Goal: Task Accomplishment & Management: Use online tool/utility

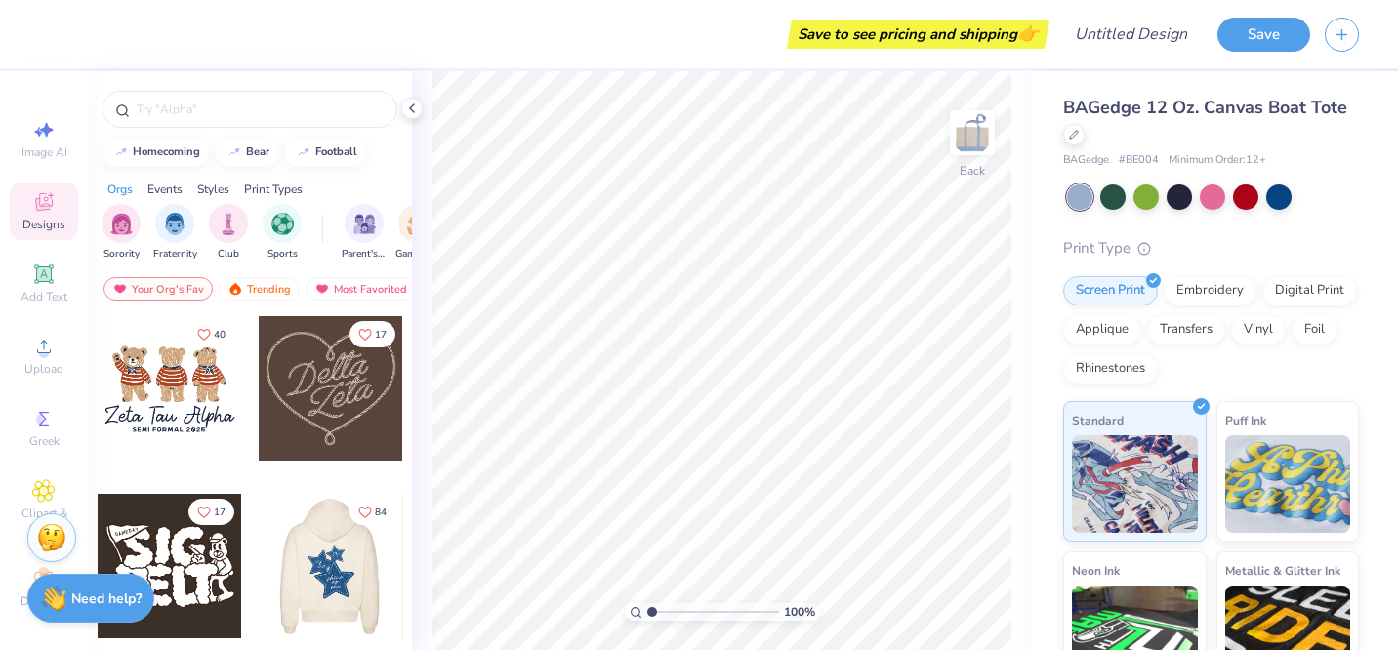
scroll to position [882, 0]
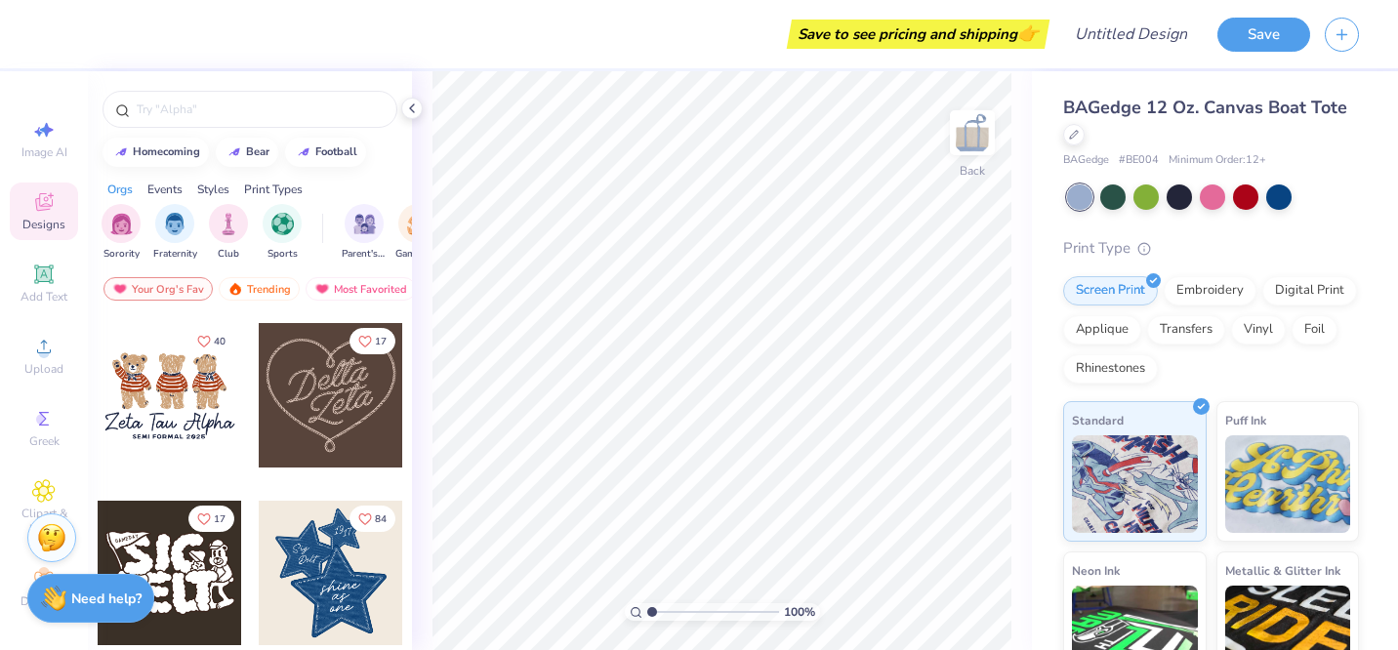
click at [314, 423] on div at bounding box center [331, 395] width 144 height 144
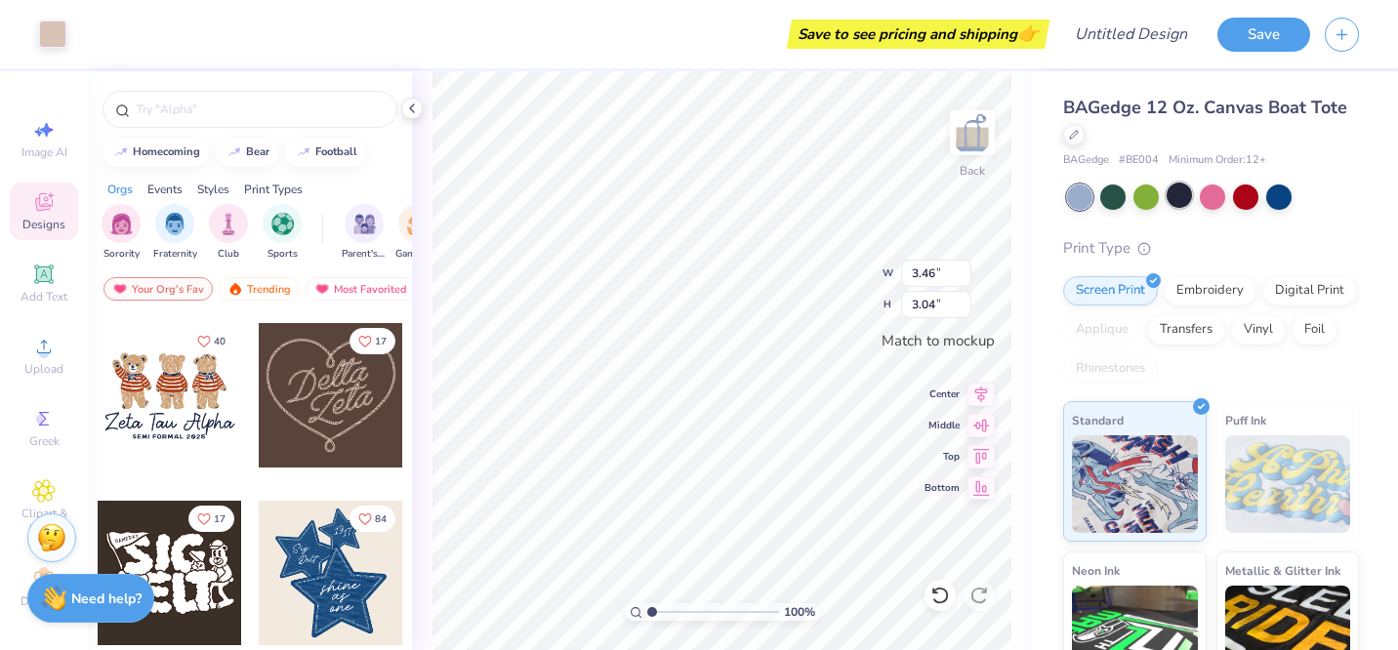
click at [1170, 189] on div at bounding box center [1178, 195] width 25 height 25
click at [1177, 194] on div at bounding box center [1178, 195] width 25 height 25
click at [414, 104] on icon at bounding box center [412, 109] width 16 height 16
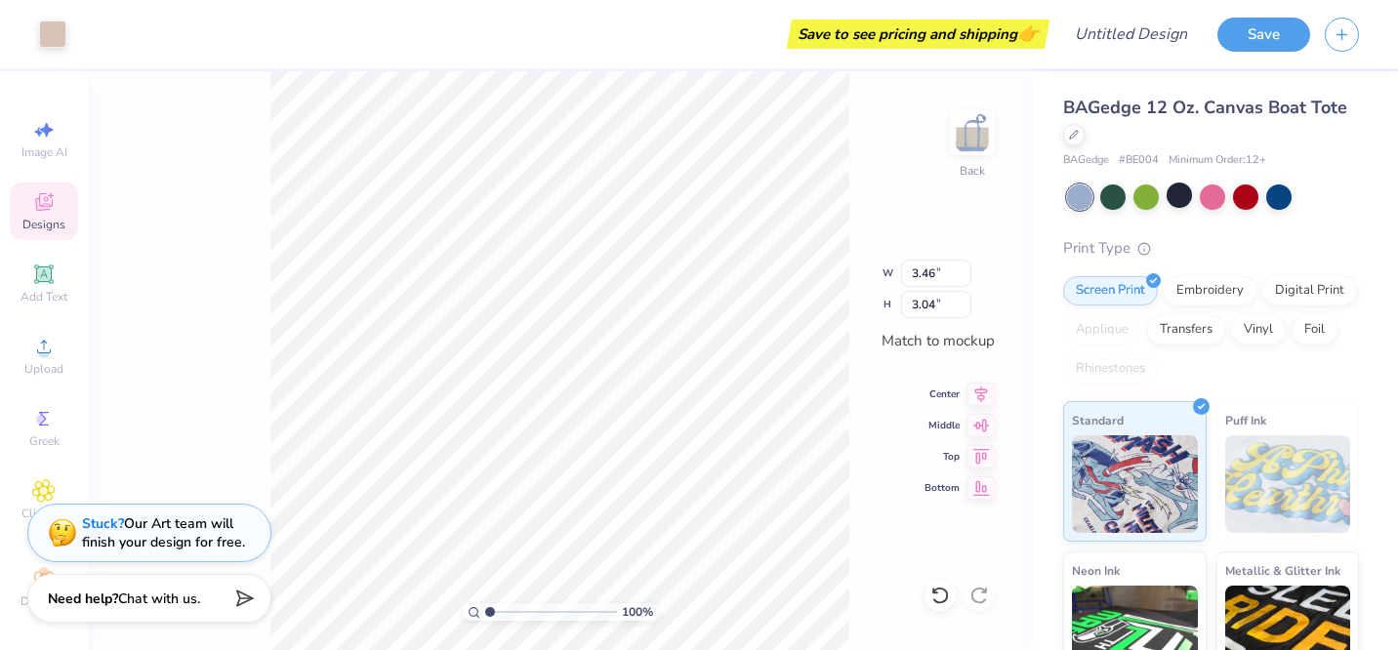
click at [45, 228] on span "Designs" at bounding box center [43, 225] width 43 height 16
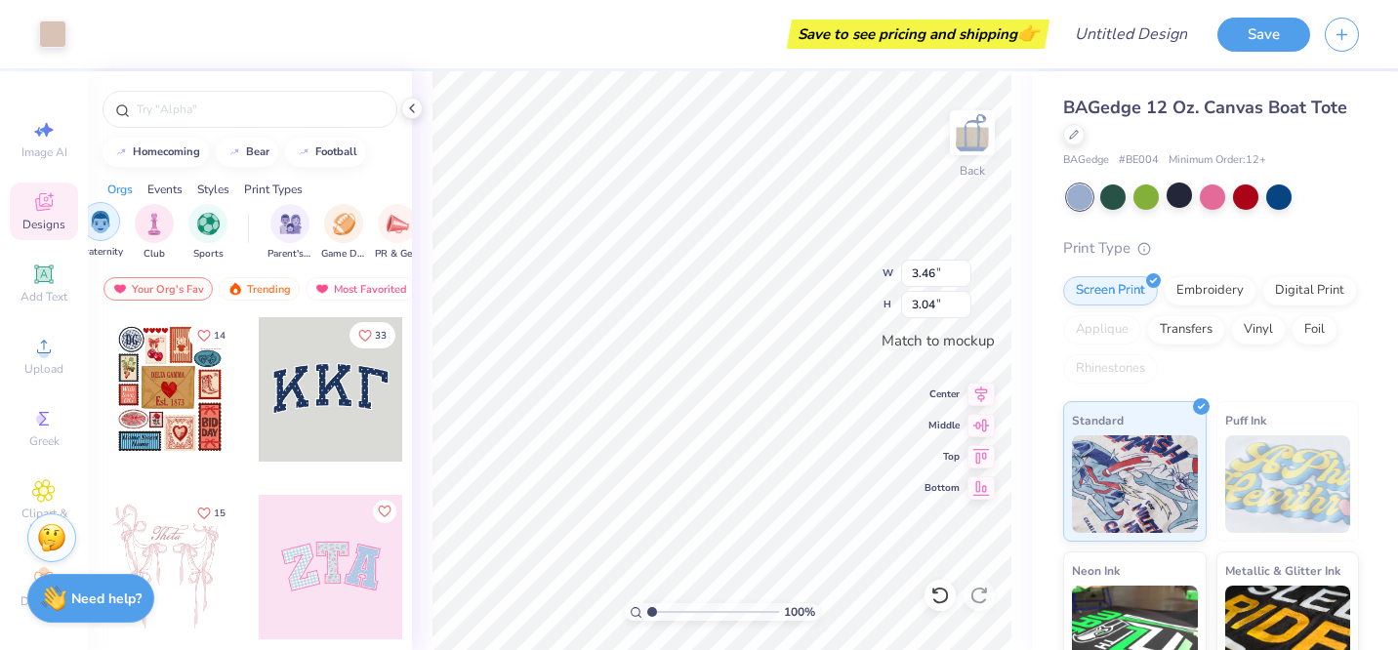
scroll to position [0, 0]
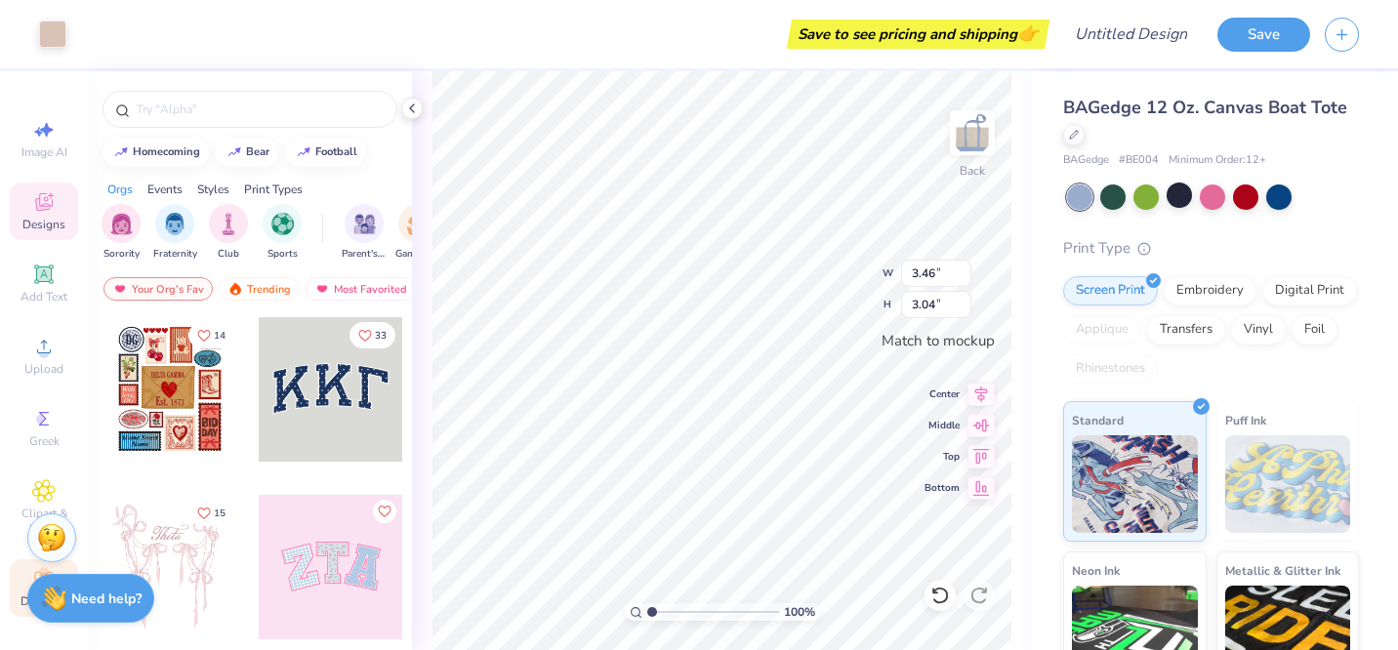
click at [20, 586] on div "Decorate" at bounding box center [44, 588] width 68 height 58
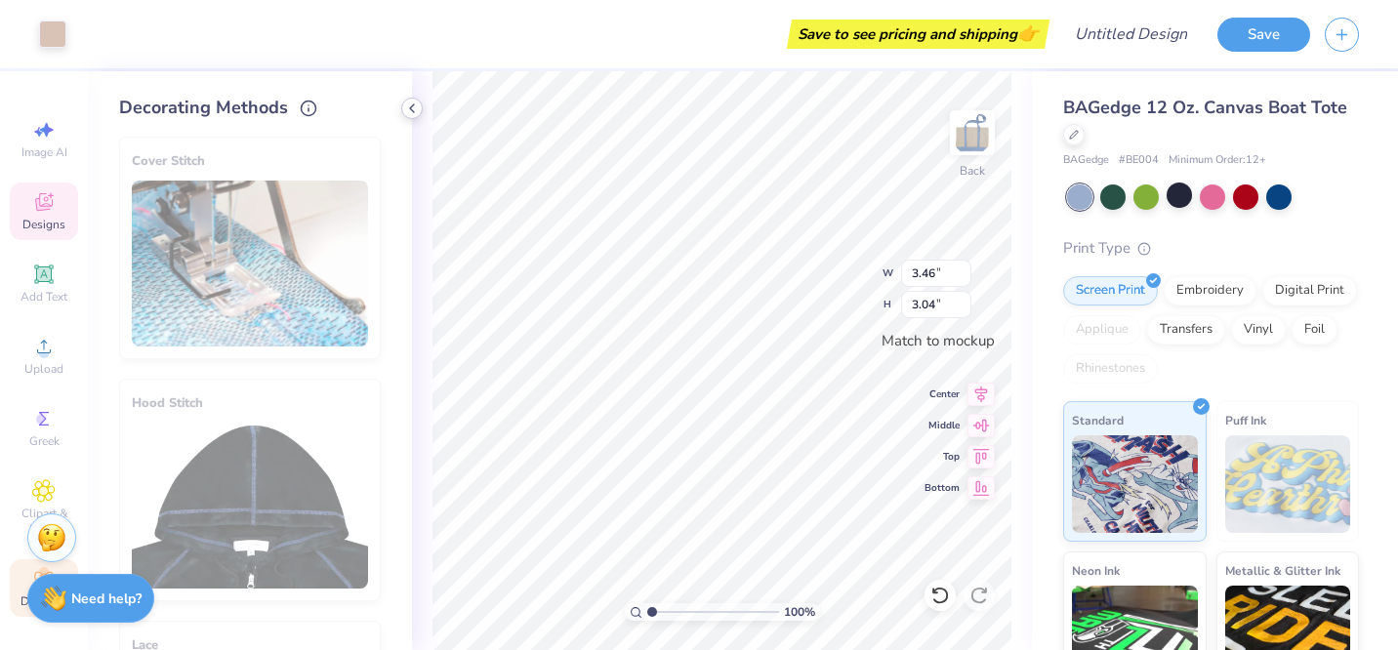
click at [410, 106] on polyline at bounding box center [412, 108] width 4 height 8
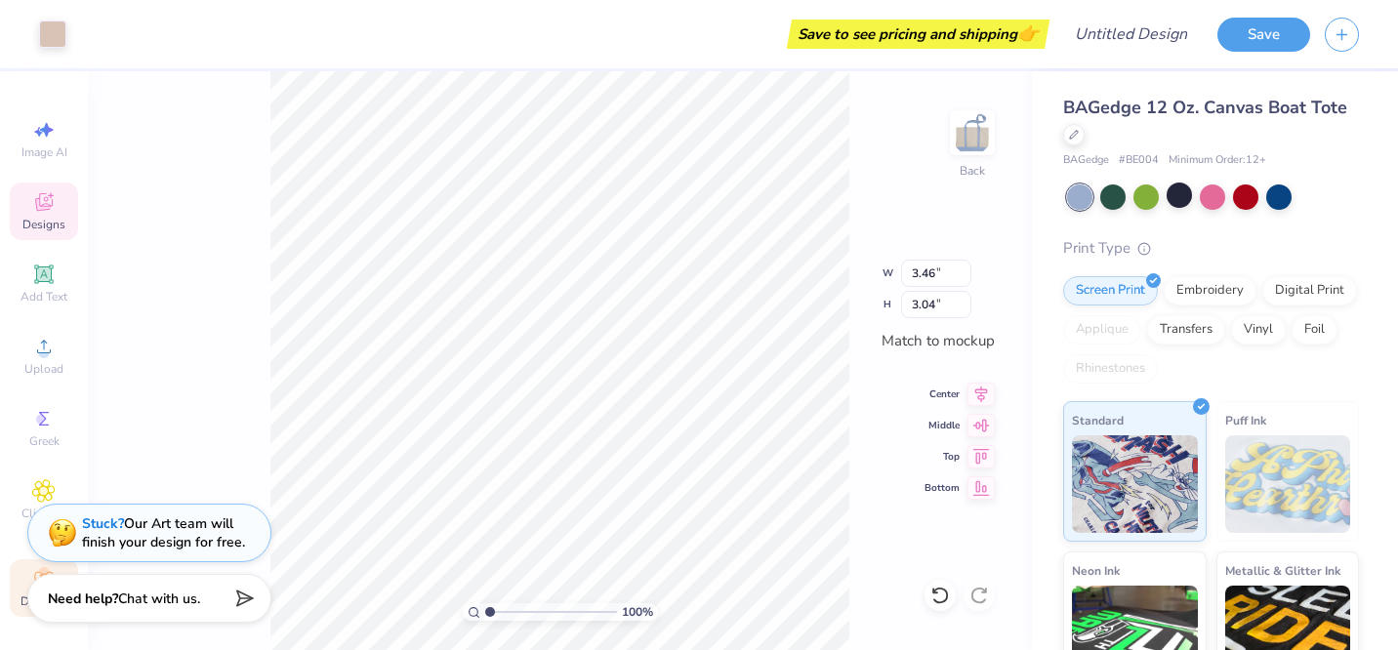
click at [68, 28] on div "Art colors Save to see pricing and shipping 👉 Design Title Save" at bounding box center [699, 34] width 1398 height 68
click at [61, 29] on div at bounding box center [52, 32] width 27 height 27
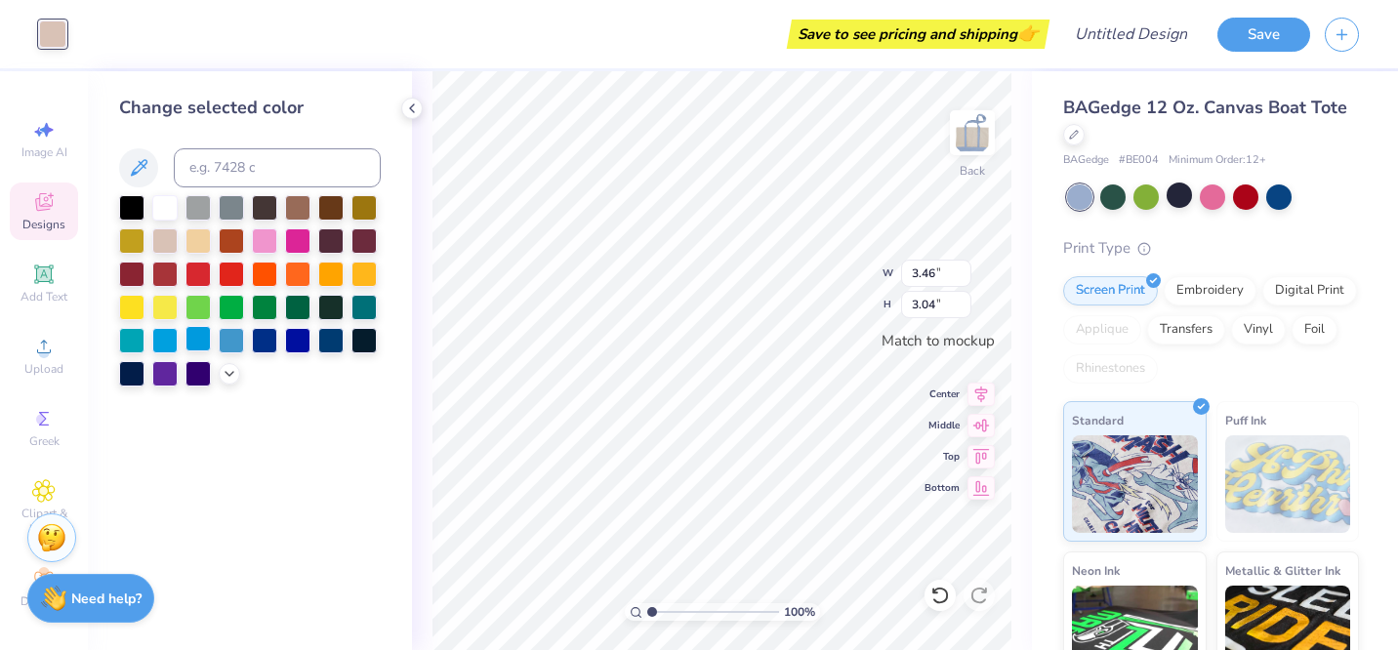
click at [190, 347] on div at bounding box center [197, 338] width 25 height 25
click at [269, 245] on div at bounding box center [264, 238] width 25 height 25
click at [341, 342] on div at bounding box center [330, 338] width 25 height 25
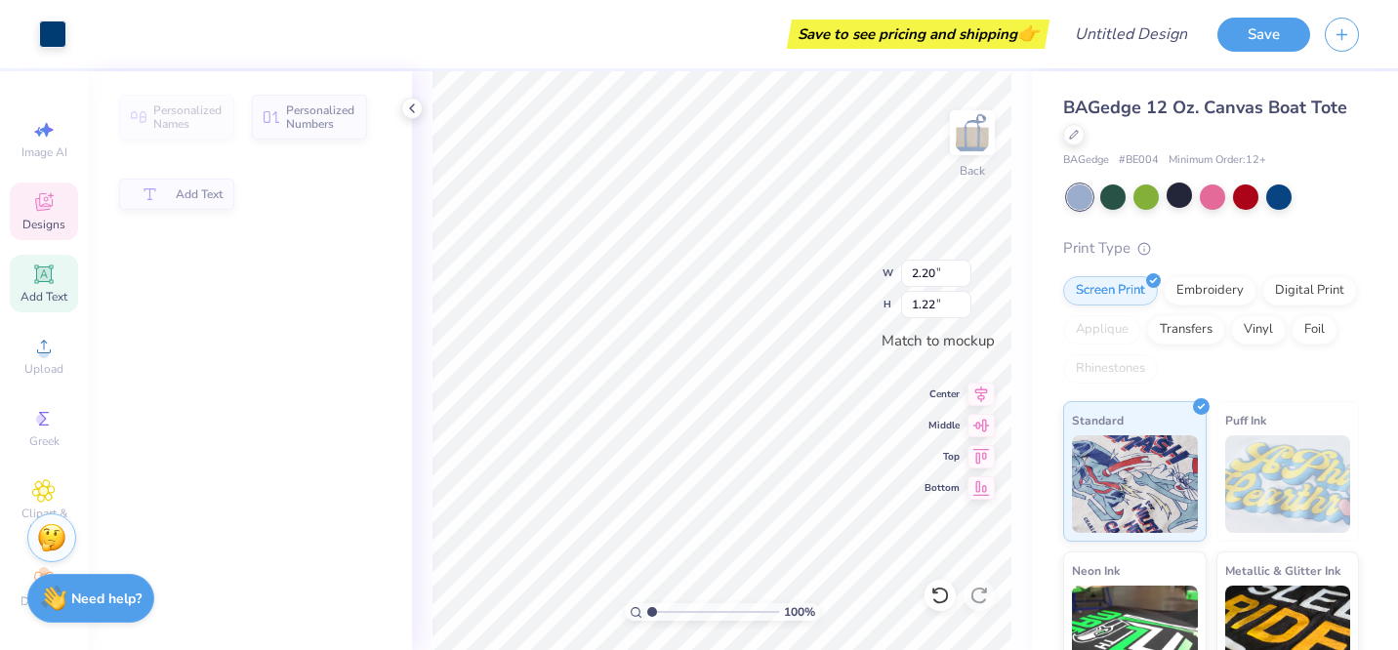
type input "2.20"
type input "1.22"
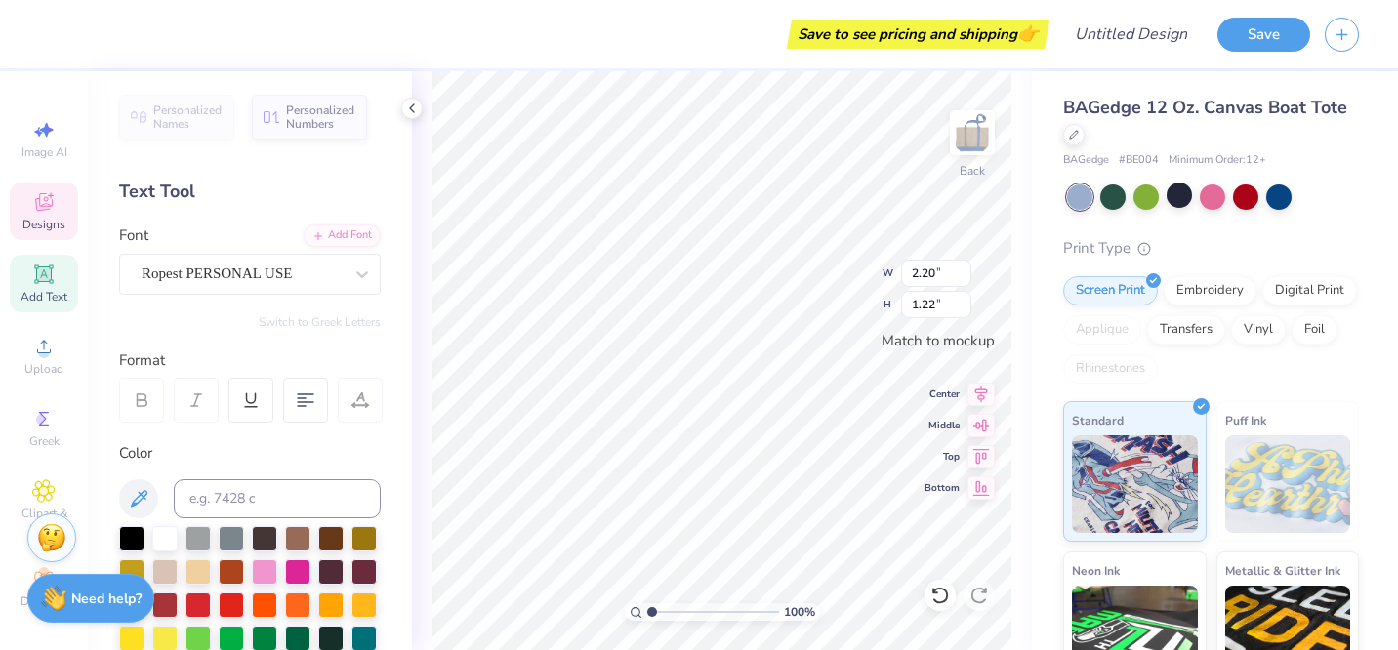
click at [656, 619] on input "range" at bounding box center [713, 612] width 132 height 18
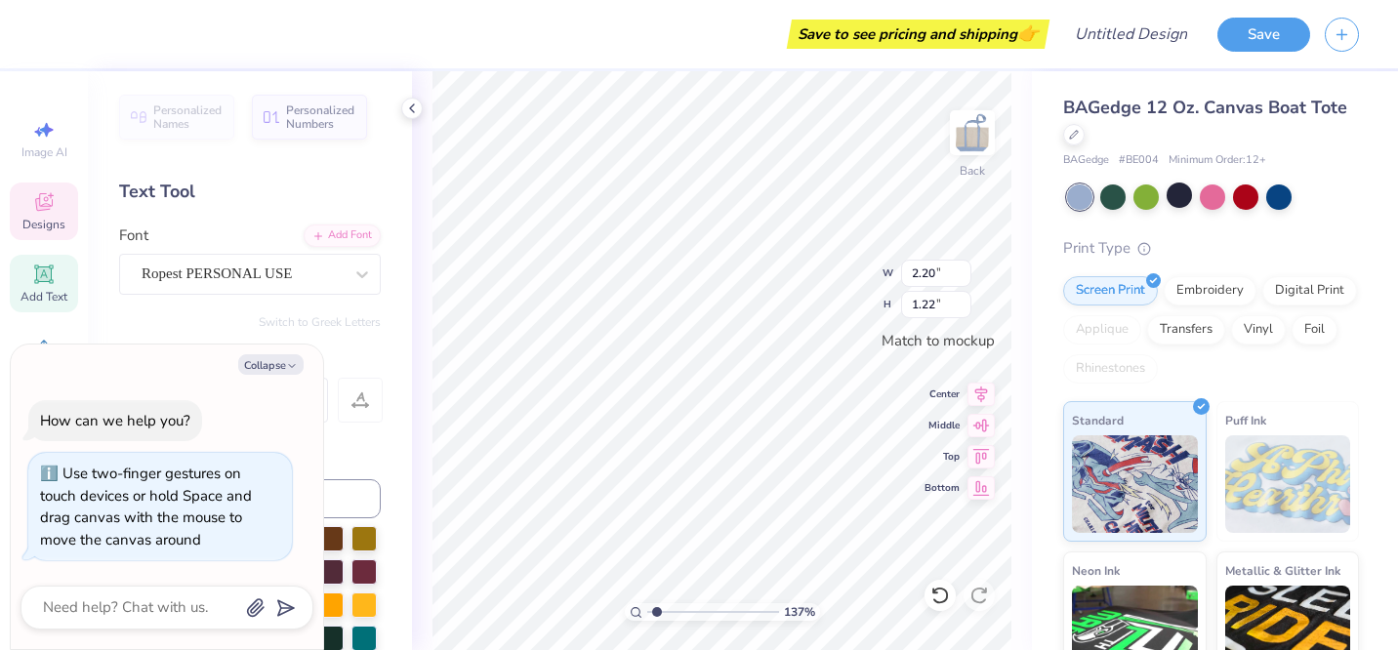
type input "2.47"
click at [671, 613] on input "range" at bounding box center [713, 612] width 132 height 18
drag, startPoint x: 633, startPoint y: 66, endPoint x: 258, endPoint y: 365, distance: 480.0
click at [633, 66] on div "Save to see pricing and shipping 👉" at bounding box center [549, 34] width 991 height 68
click at [270, 361] on button "Collapse" at bounding box center [270, 364] width 65 height 20
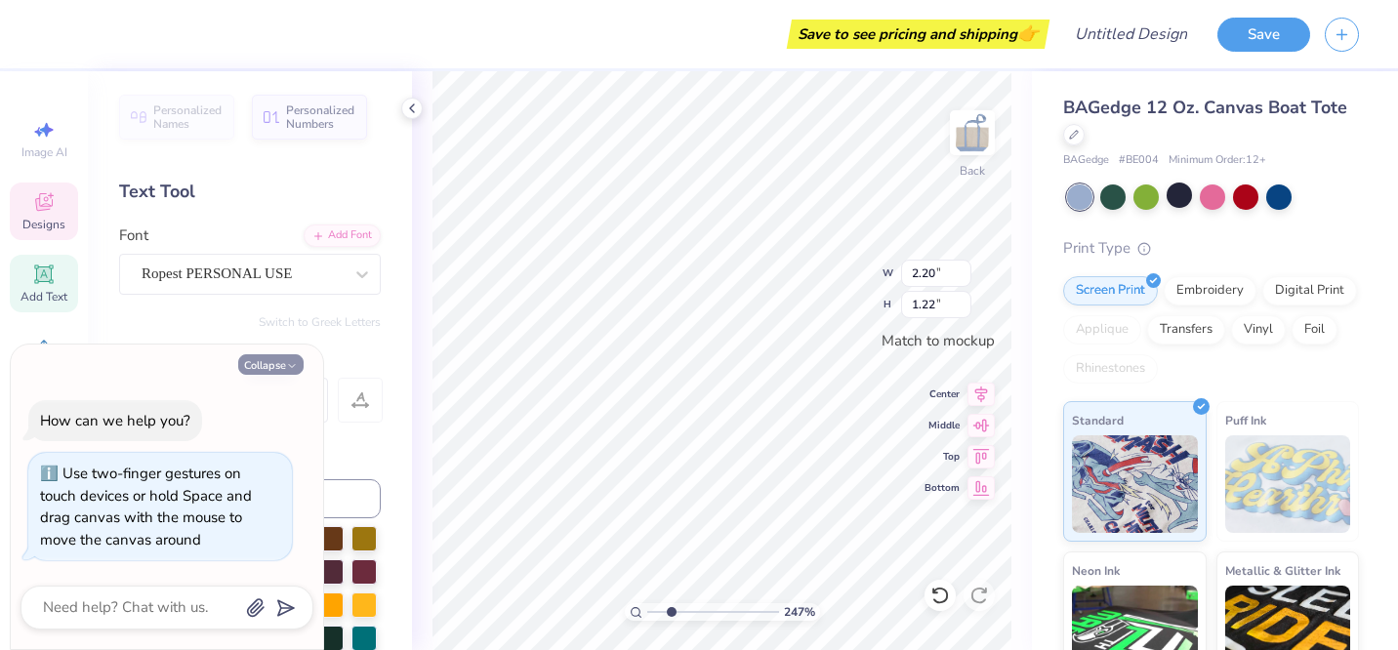
type textarea "x"
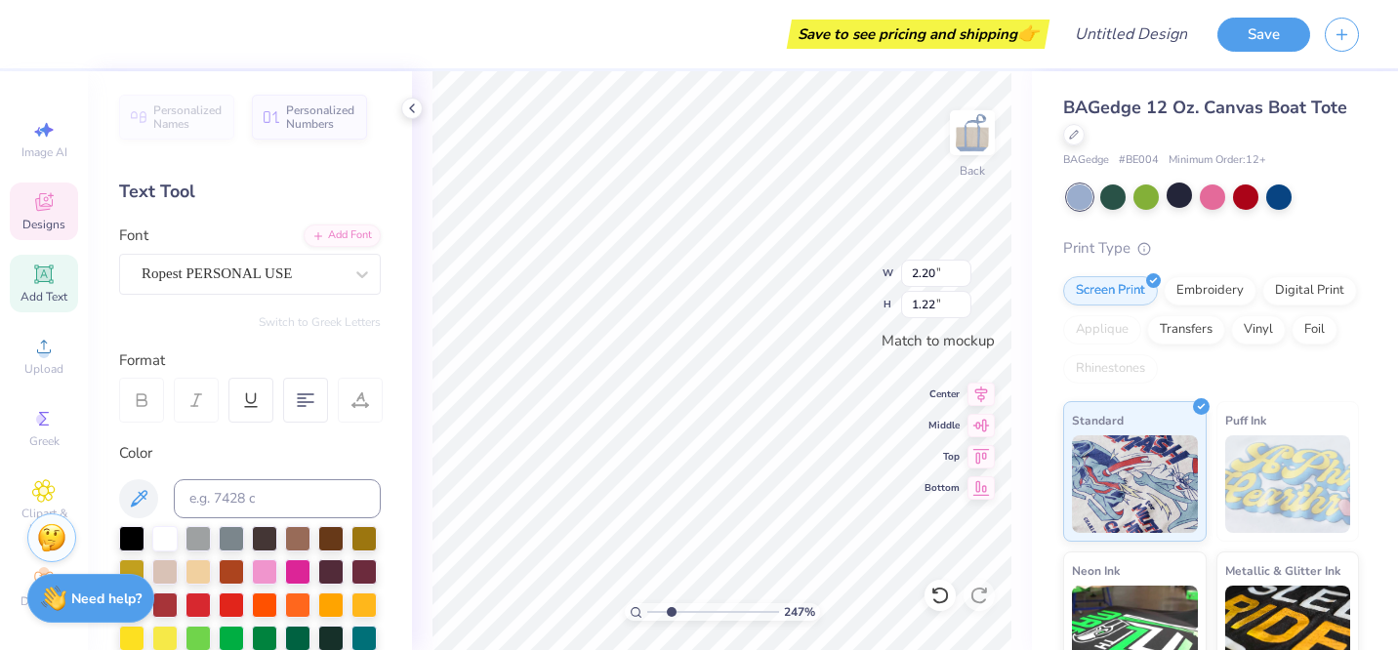
type textarea "D"
type textarea "Phi"
type input "1.73"
type input "1.14"
type textarea "Rho"
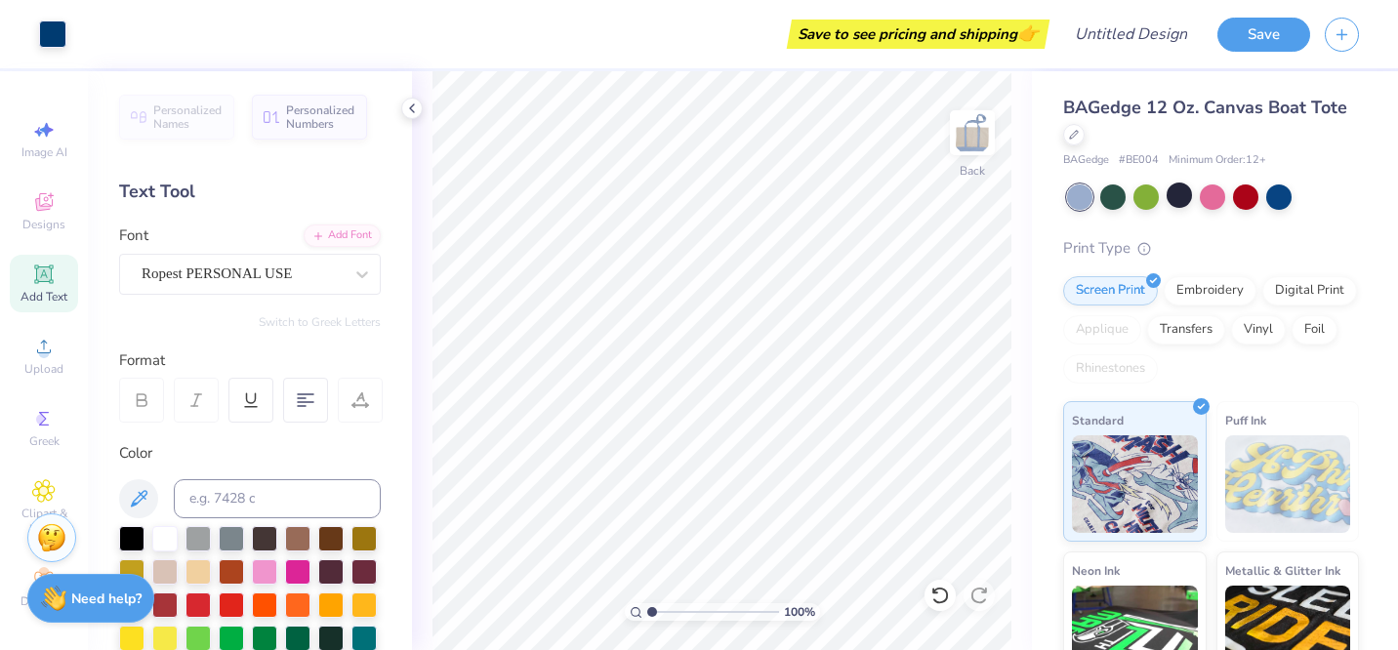
drag, startPoint x: 668, startPoint y: 607, endPoint x: 614, endPoint y: 607, distance: 53.7
click at [647, 607] on input "range" at bounding box center [713, 612] width 132 height 18
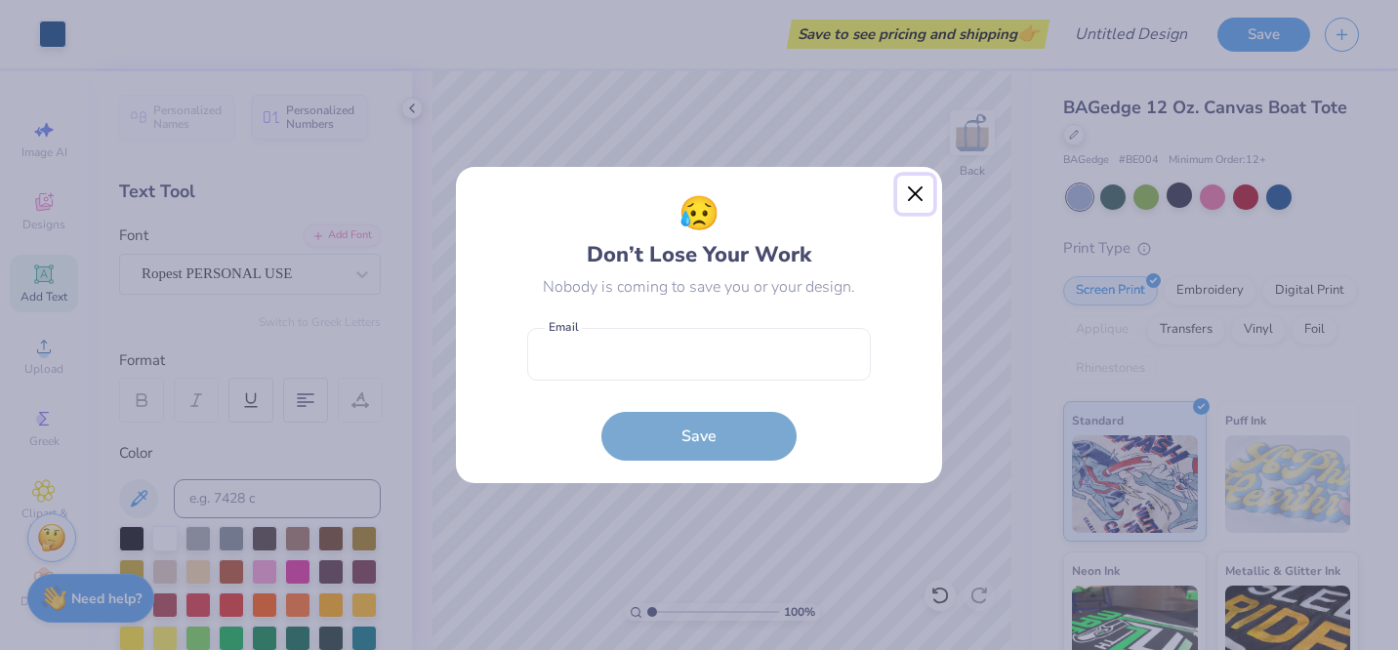
click at [910, 185] on button "Close" at bounding box center [915, 194] width 37 height 37
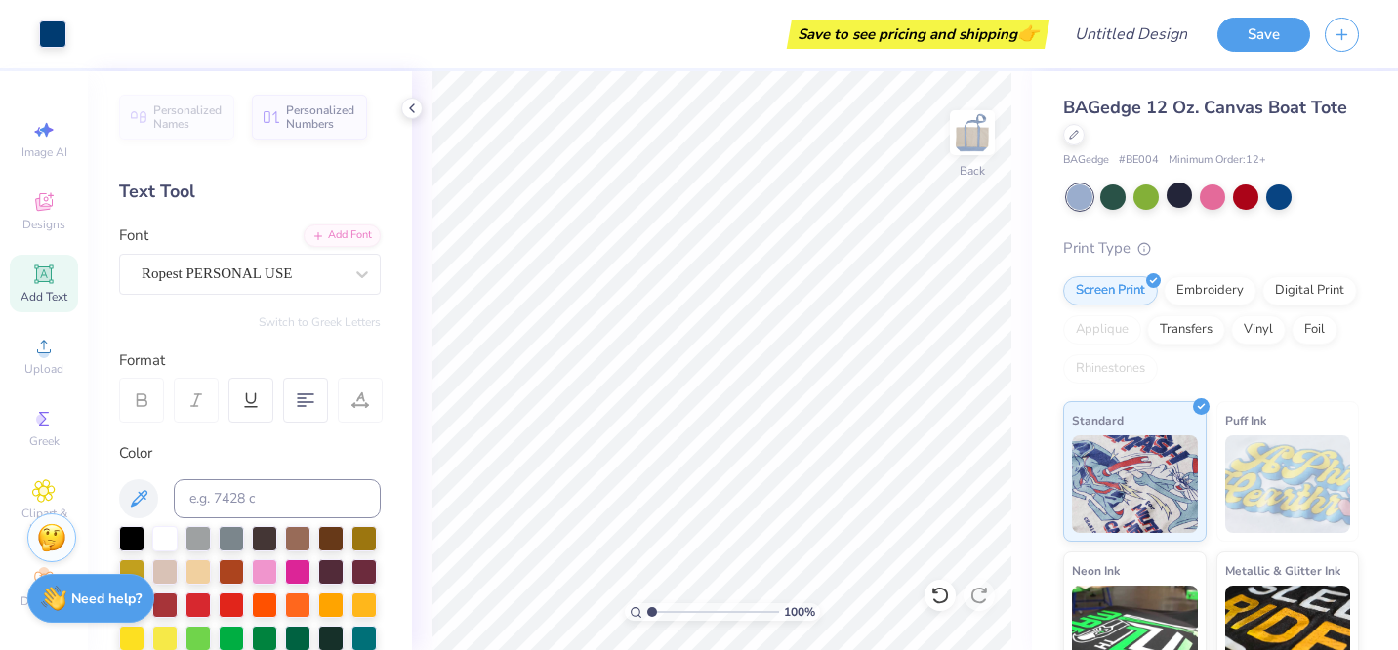
click at [698, 610] on input "range" at bounding box center [713, 612] width 132 height 18
click at [677, 612] on input "range" at bounding box center [713, 612] width 132 height 18
type input "1.27"
click at [655, 613] on input "range" at bounding box center [713, 612] width 132 height 18
click at [1203, 299] on div "Embroidery" at bounding box center [1209, 287] width 93 height 29
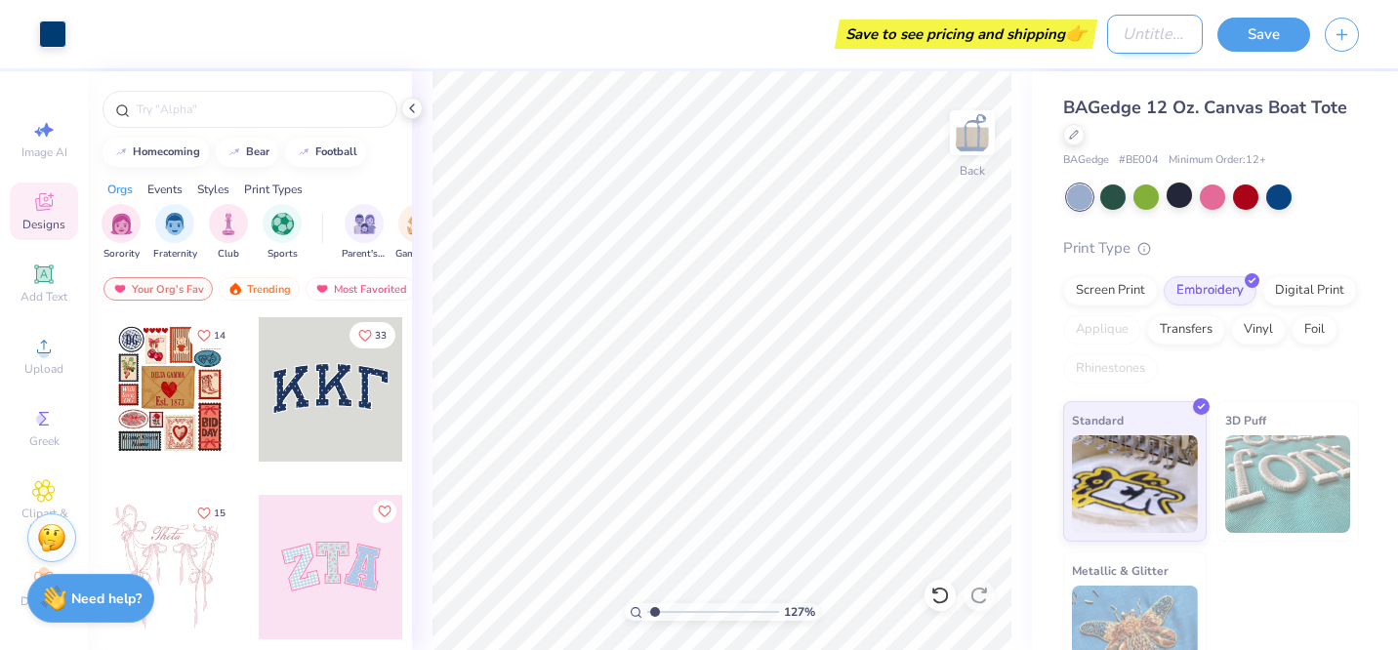
click at [1168, 40] on input "Design Title" at bounding box center [1155, 34] width 96 height 39
type input "phi rho tote"
click at [1252, 32] on button "Save" at bounding box center [1263, 32] width 93 height 34
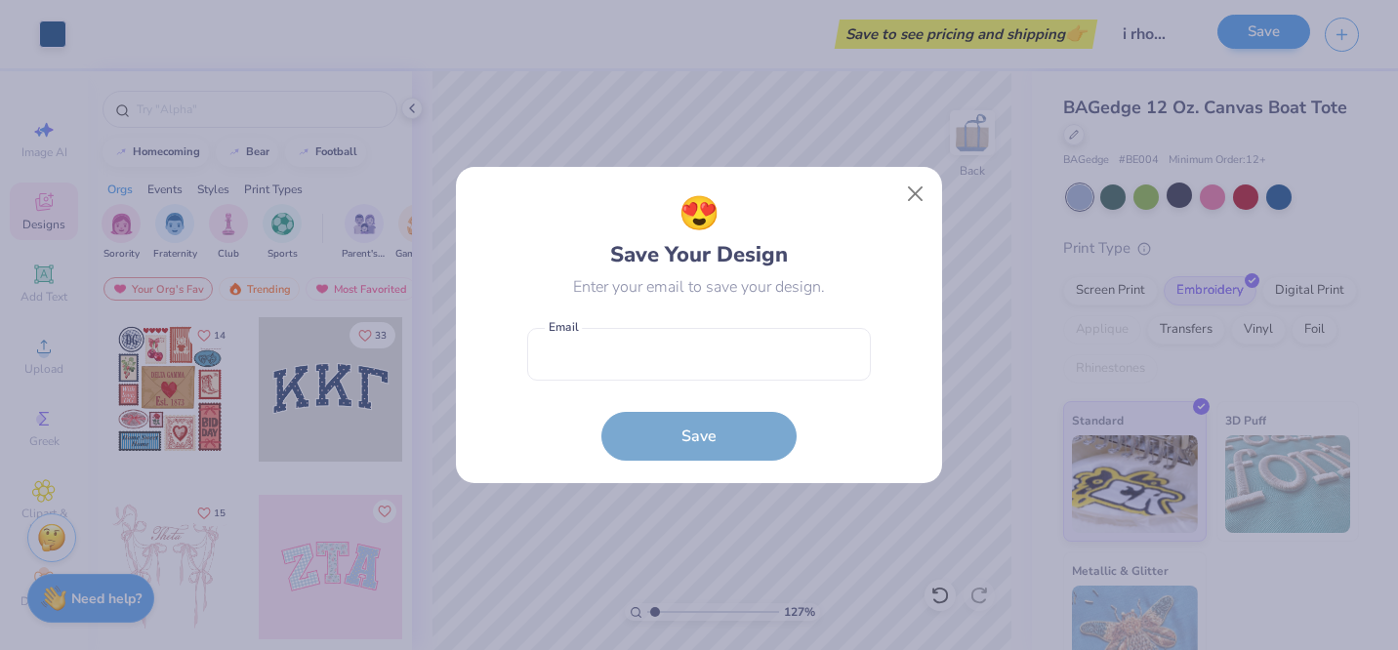
scroll to position [0, 0]
click at [776, 353] on input "email" at bounding box center [699, 355] width 344 height 54
type input "[EMAIL_ADDRESS][DOMAIN_NAME]"
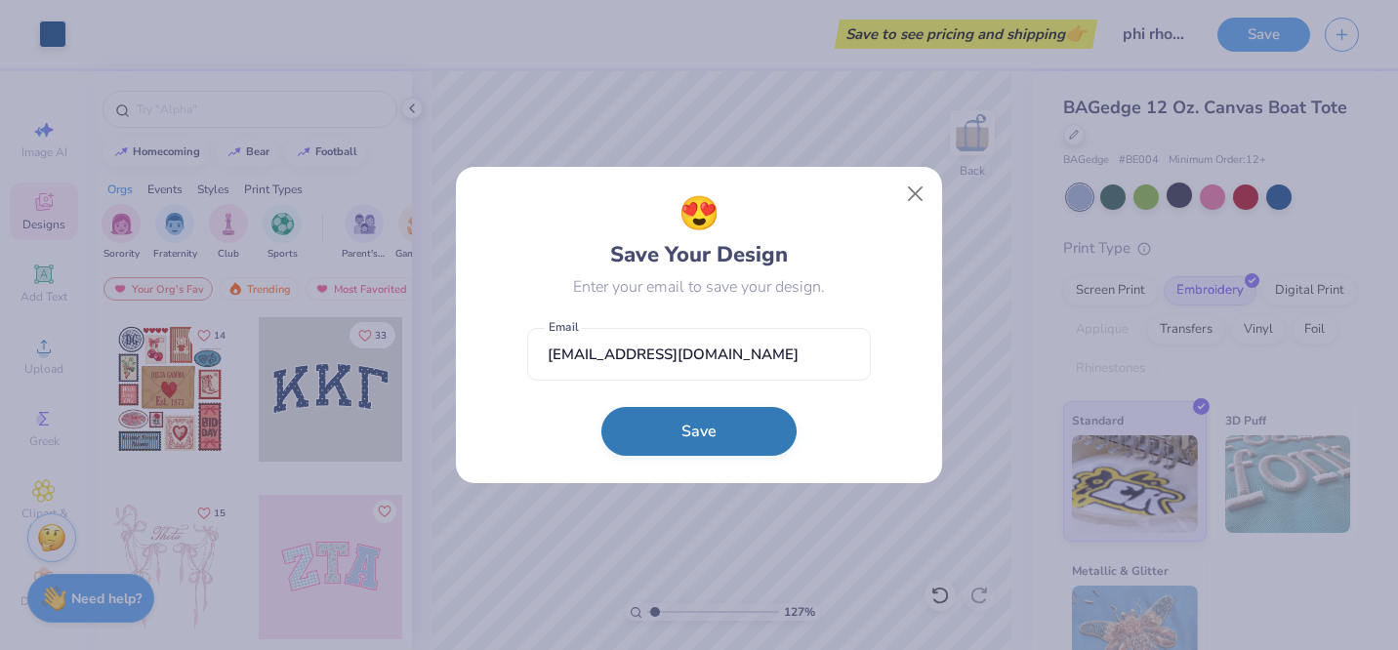
click at [673, 421] on button "Save" at bounding box center [698, 431] width 195 height 49
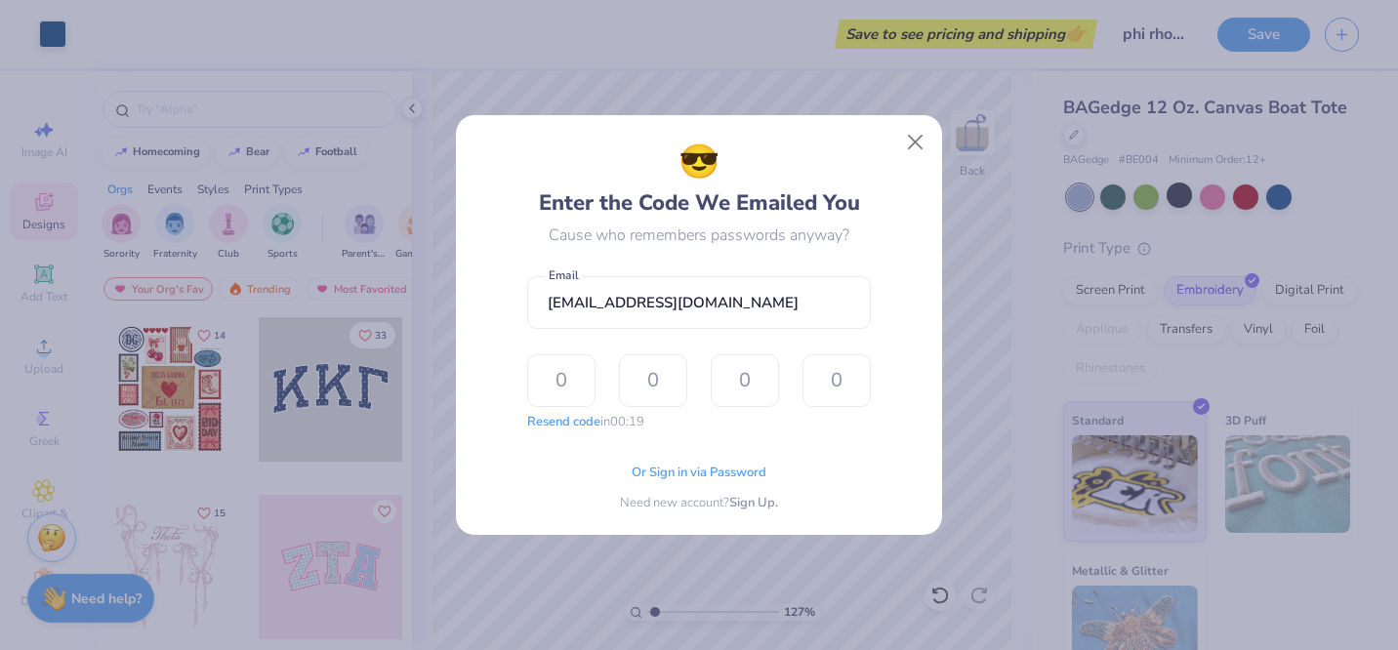
type input "3"
type input "6"
type input "4"
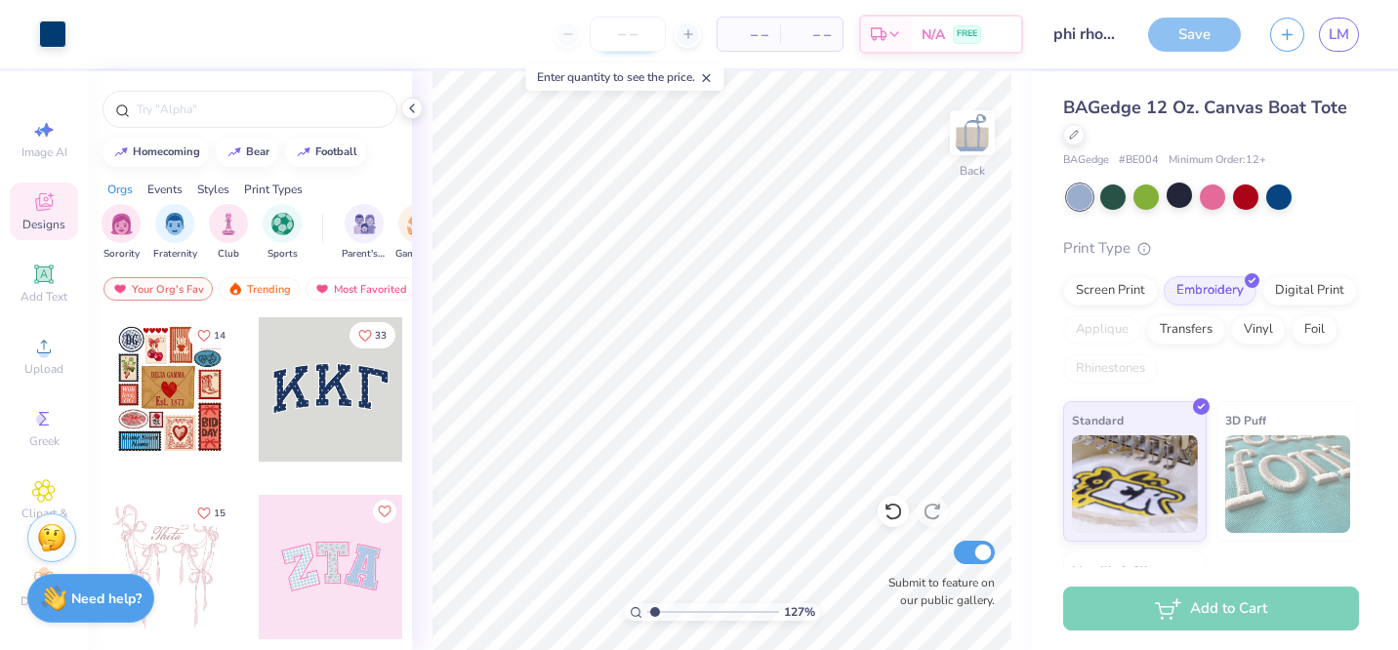
click at [637, 36] on input "number" at bounding box center [627, 34] width 76 height 35
type input "50"
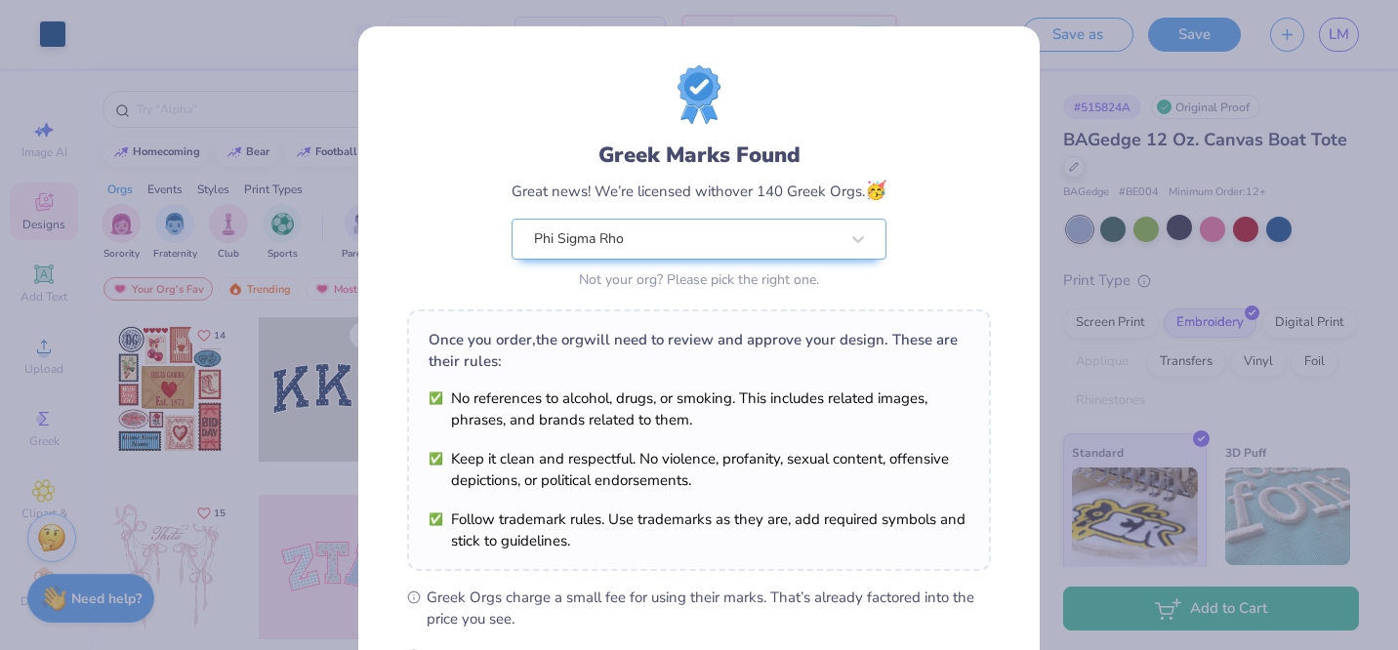
click at [322, 200] on div "Greek Marks Found Great news! We’re licensed with over 140 Greek Orgs. 🥳 Phi Si…" at bounding box center [699, 325] width 1398 height 650
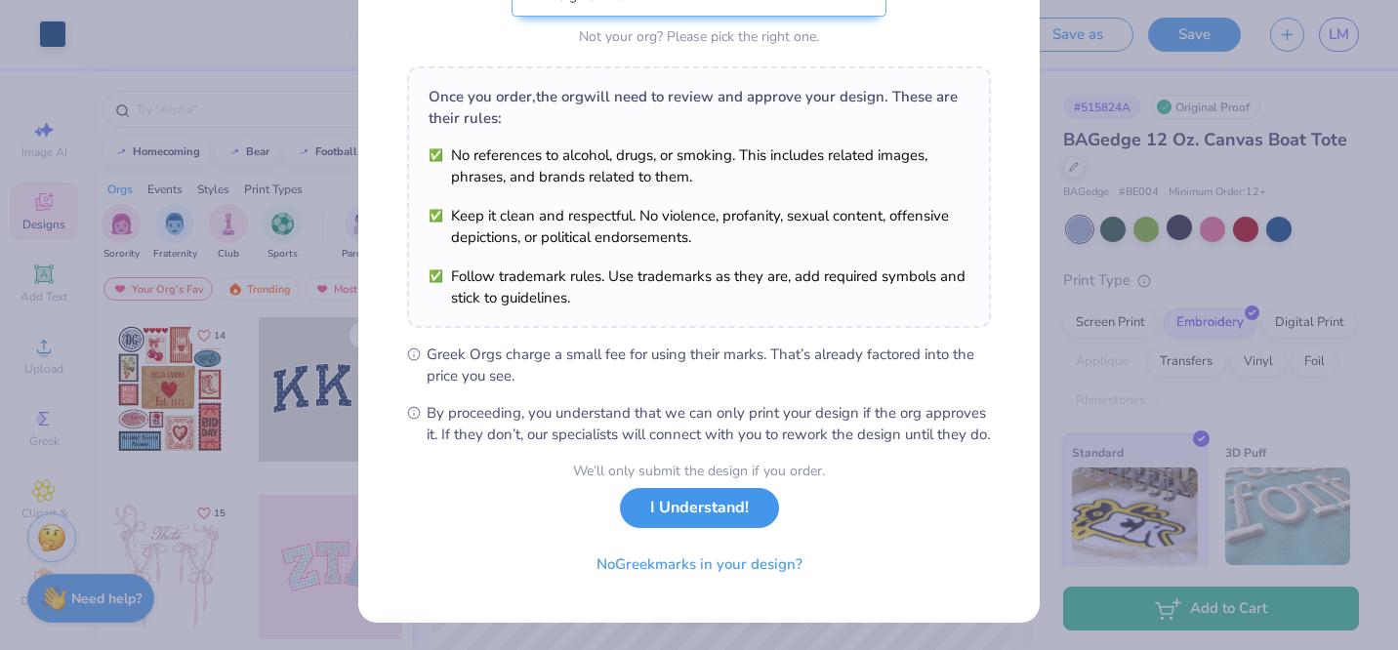
click at [692, 509] on button "I Understand!" at bounding box center [699, 508] width 159 height 40
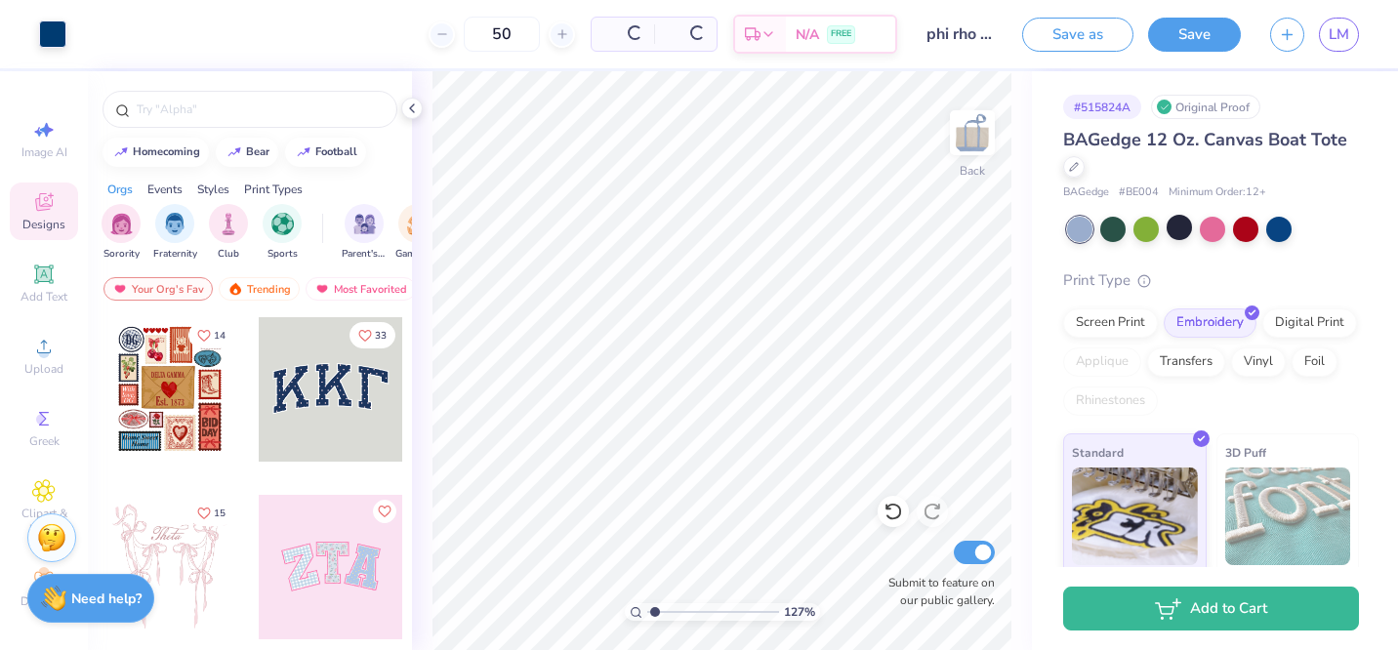
scroll to position [0, 0]
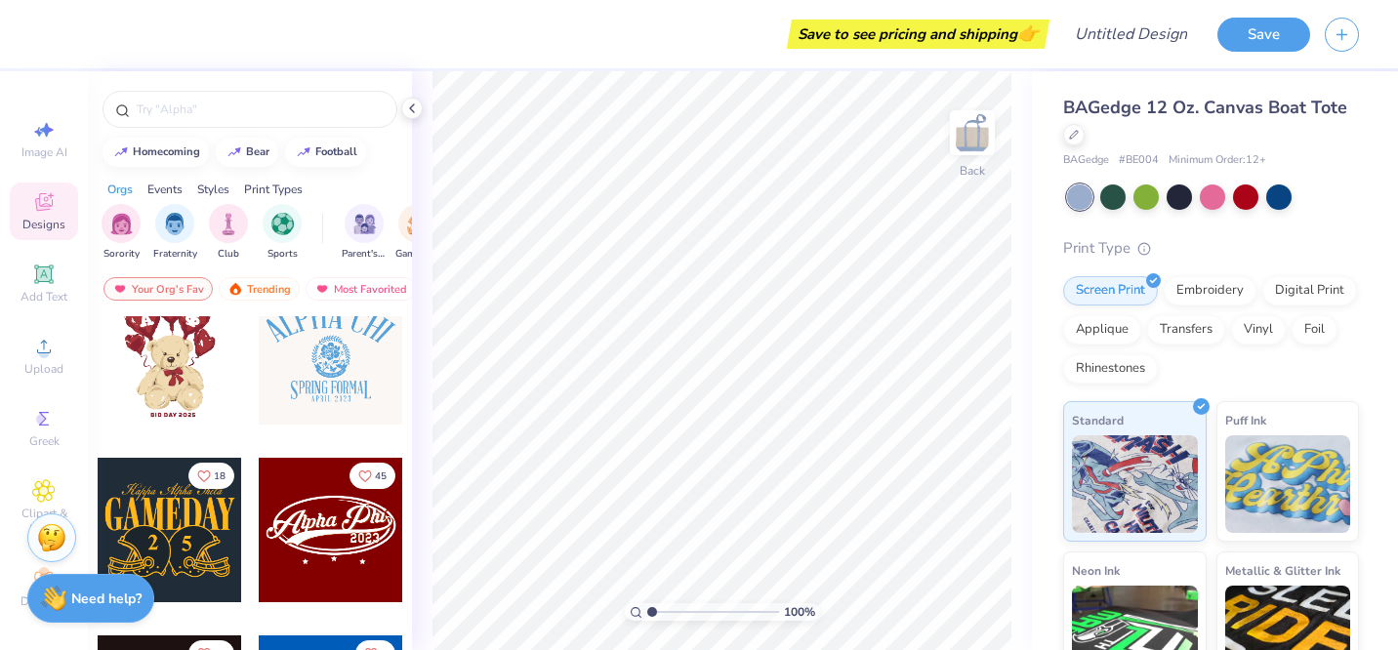
scroll to position [453, 0]
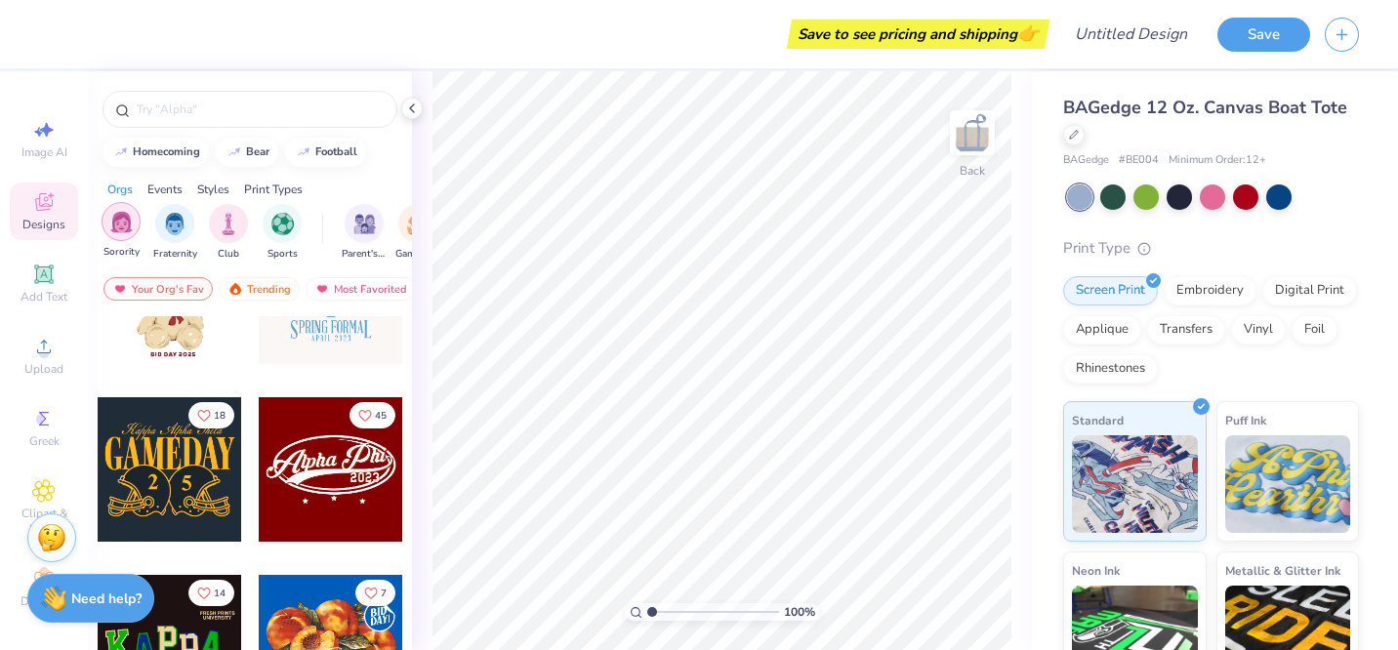
click at [118, 223] on img "filter for Sorority" at bounding box center [121, 222] width 22 height 22
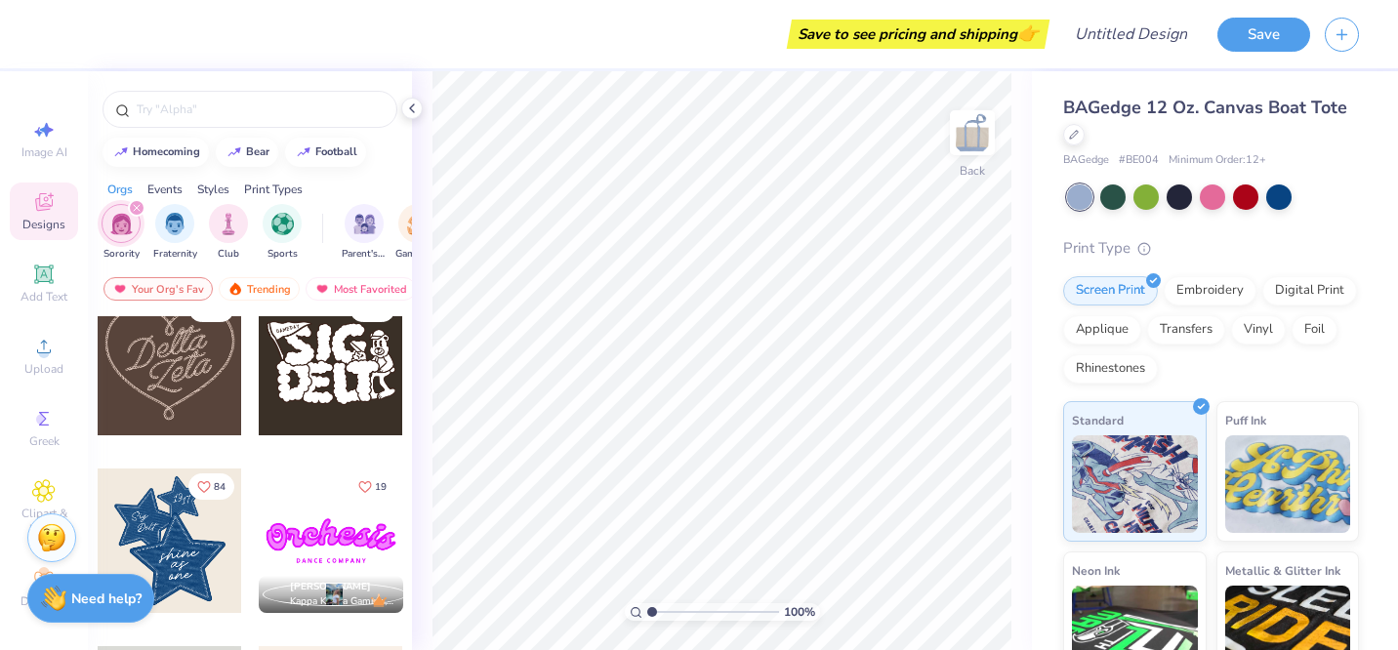
scroll to position [903, 0]
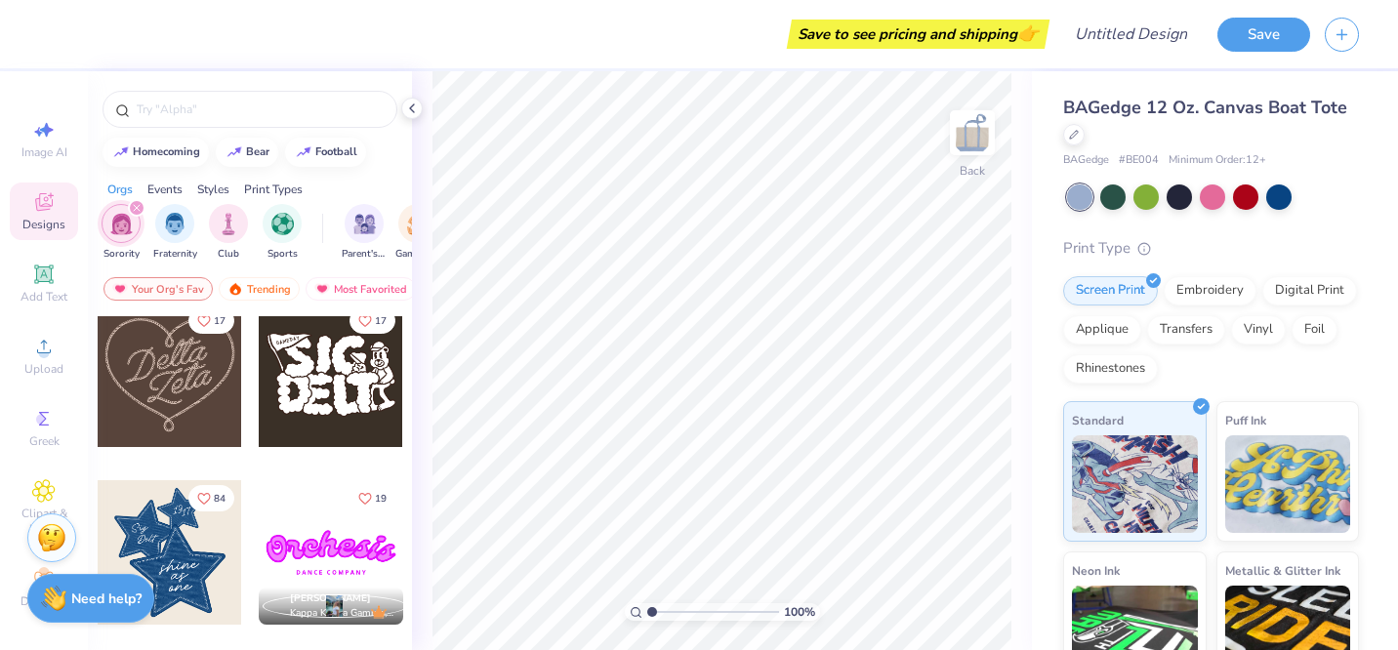
click at [206, 550] on div at bounding box center [170, 552] width 144 height 144
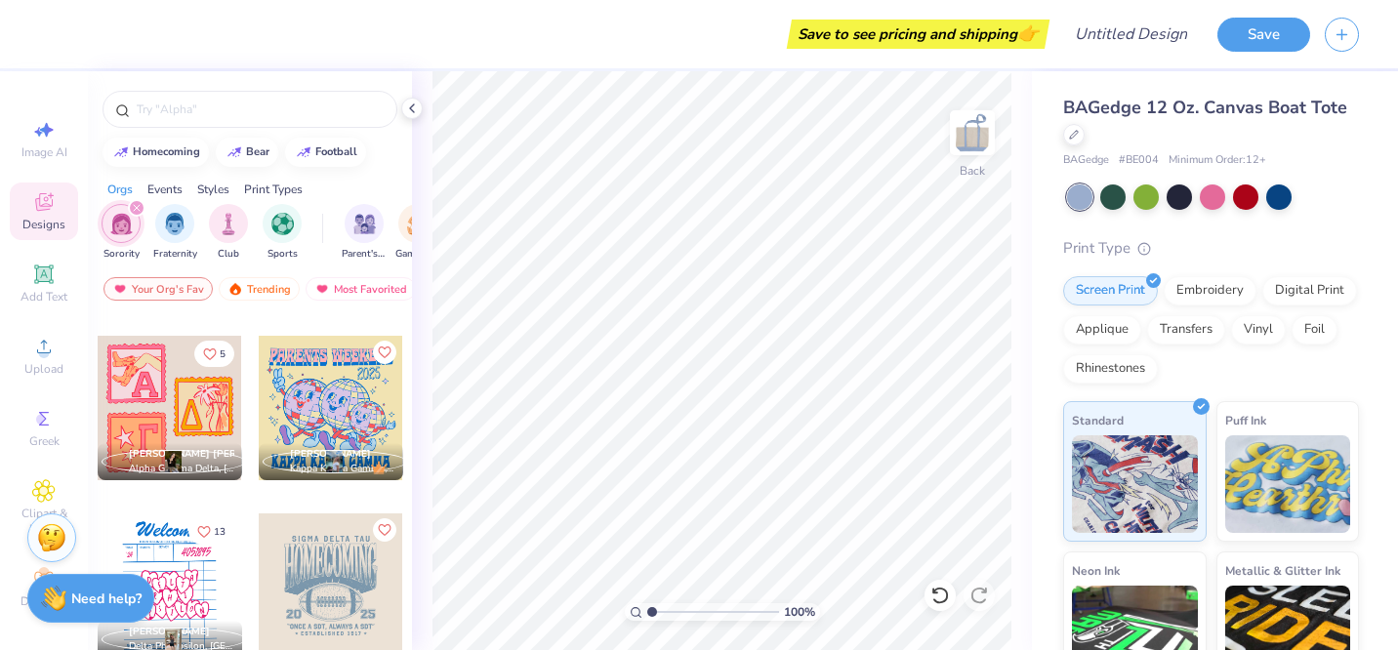
scroll to position [3528, 0]
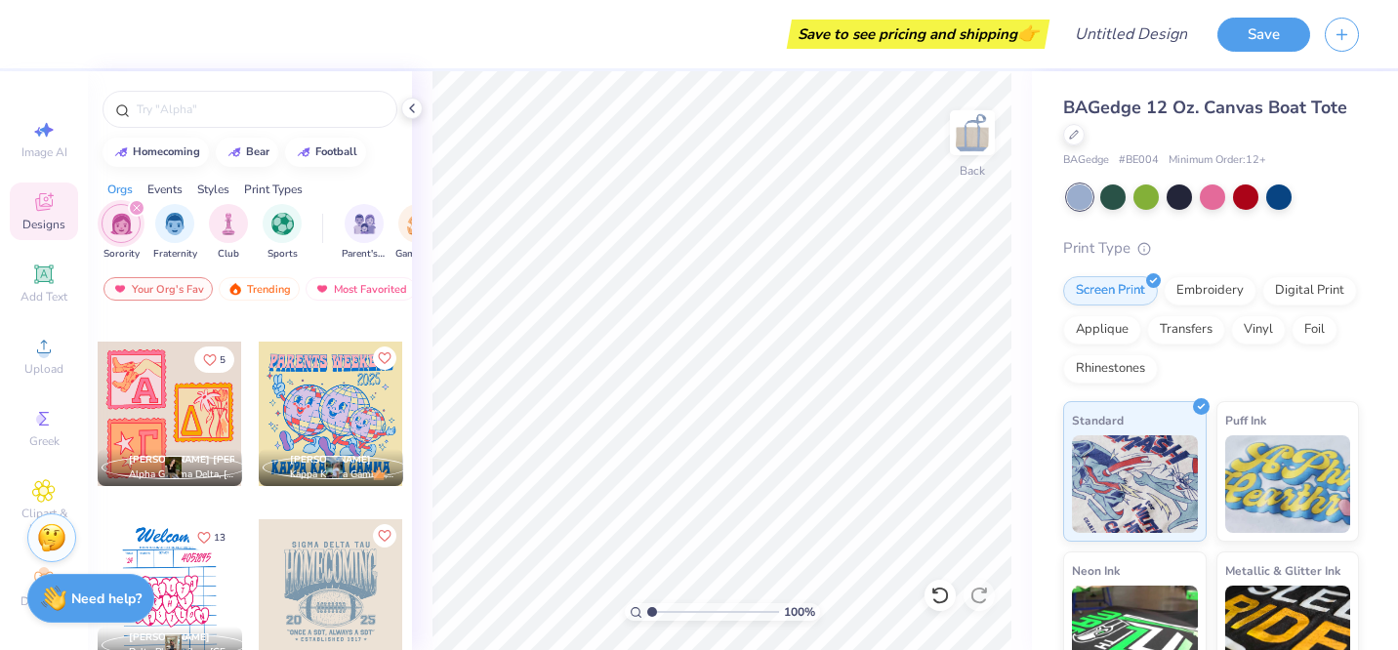
click at [195, 411] on div at bounding box center [170, 414] width 144 height 144
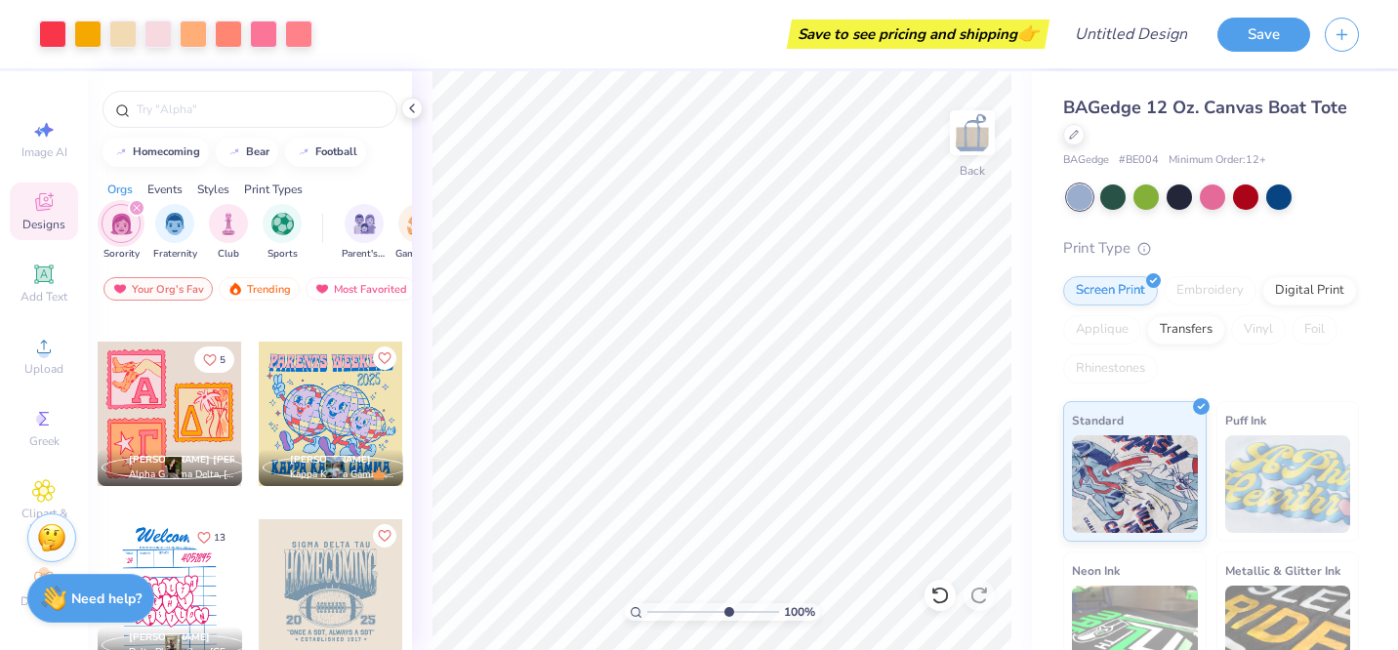
click at [725, 609] on input "range" at bounding box center [713, 612] width 132 height 18
click at [698, 609] on input "range" at bounding box center [713, 612] width 132 height 18
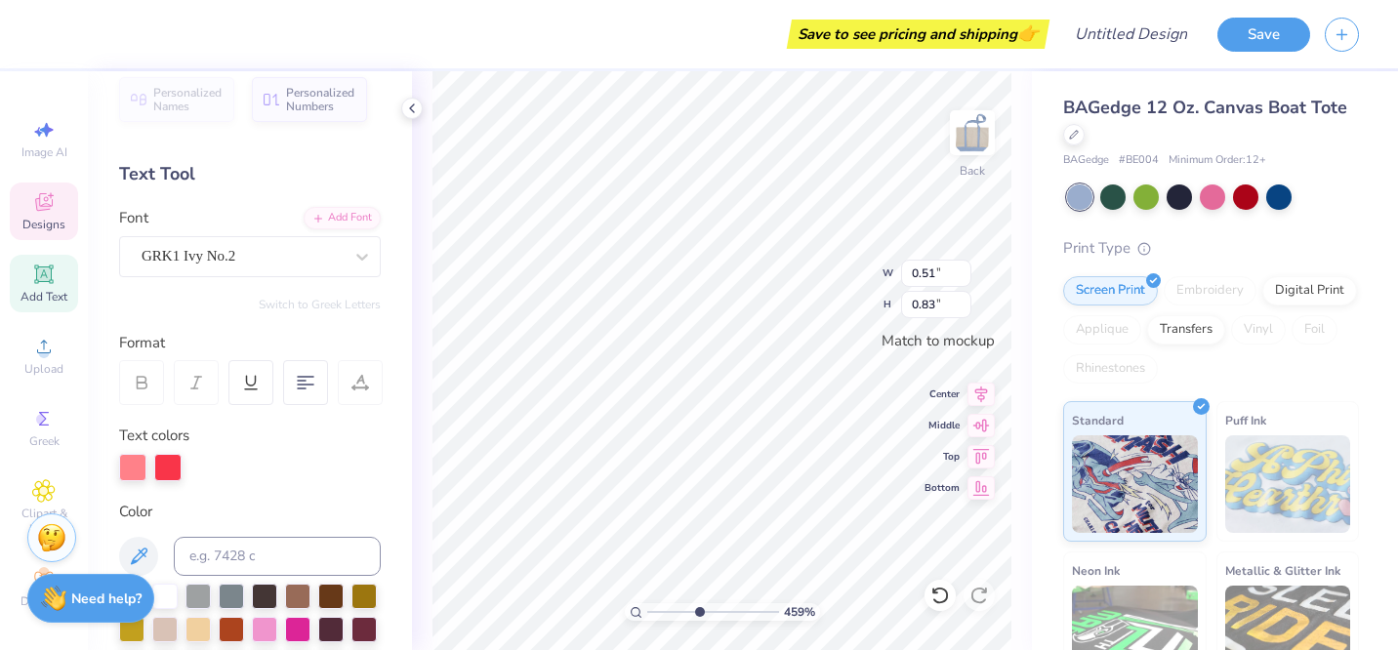
scroll to position [16, 0]
type input "3.36"
click at [682, 613] on input "range" at bounding box center [713, 612] width 132 height 18
type input "0.71"
type input "0.69"
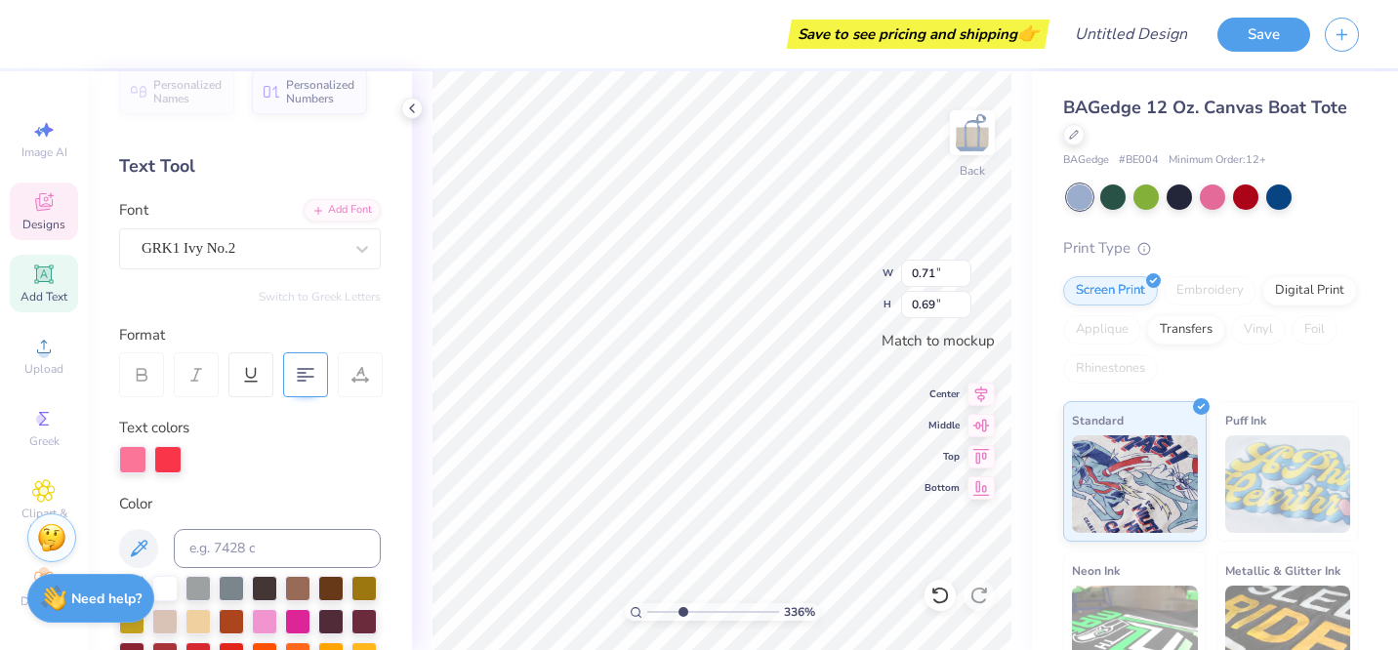
scroll to position [0, 0]
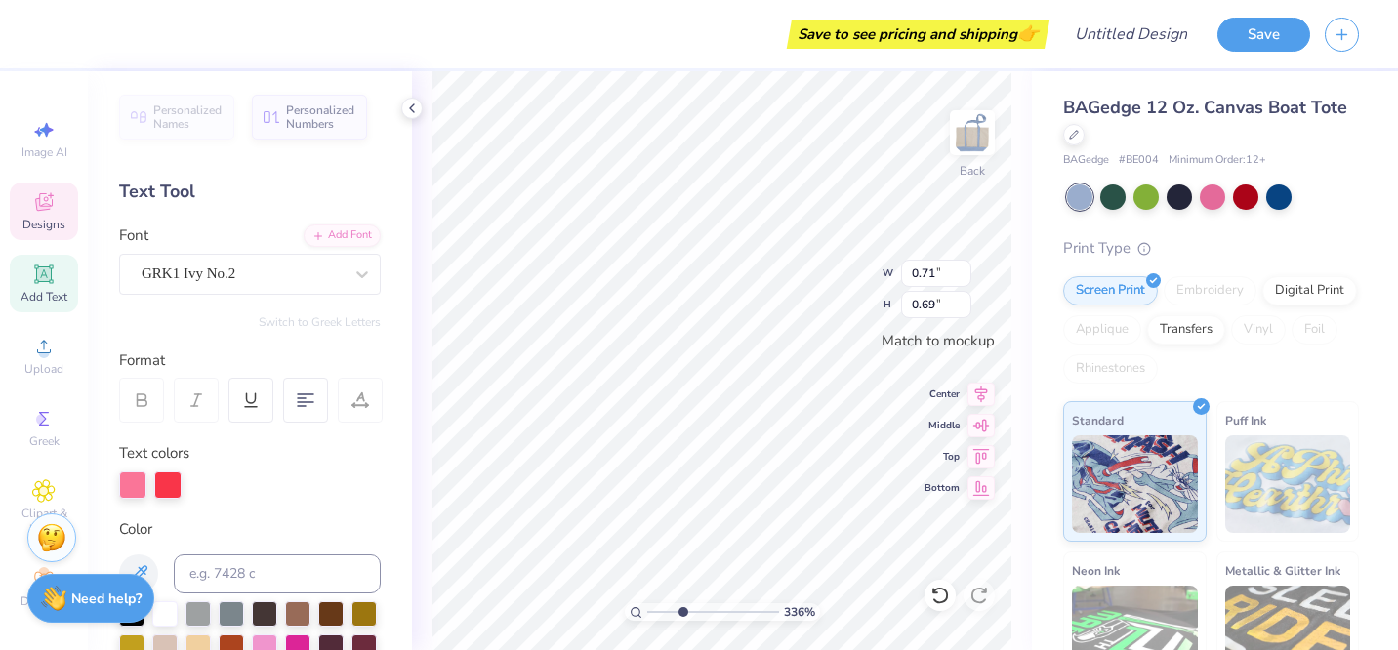
paste textarea
type input "1.35"
type input "1.34"
click at [425, 236] on div "336 % Back W 1.35 1.35 " H 1.34 1.34 " Match to mockup Center Middle Top Bottom" at bounding box center [722, 360] width 620 height 579
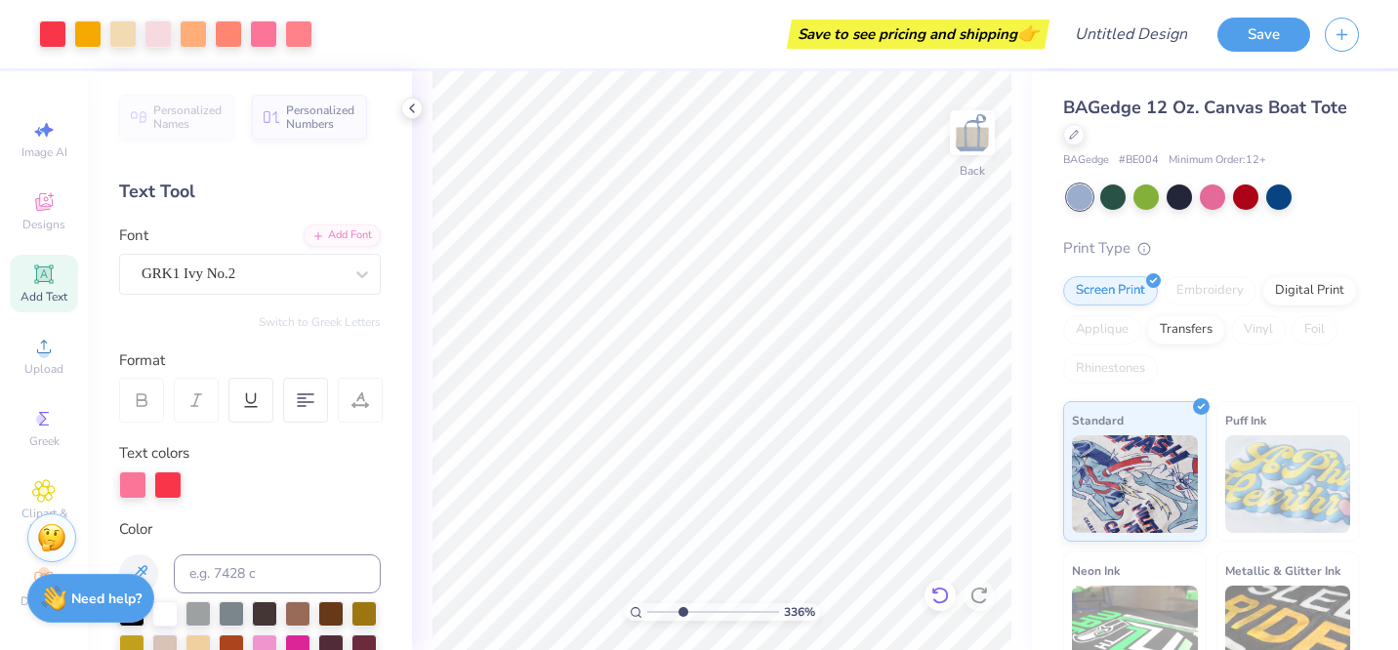
click at [940, 591] on icon at bounding box center [940, 596] width 20 height 20
click at [951, 590] on div at bounding box center [939, 595] width 31 height 31
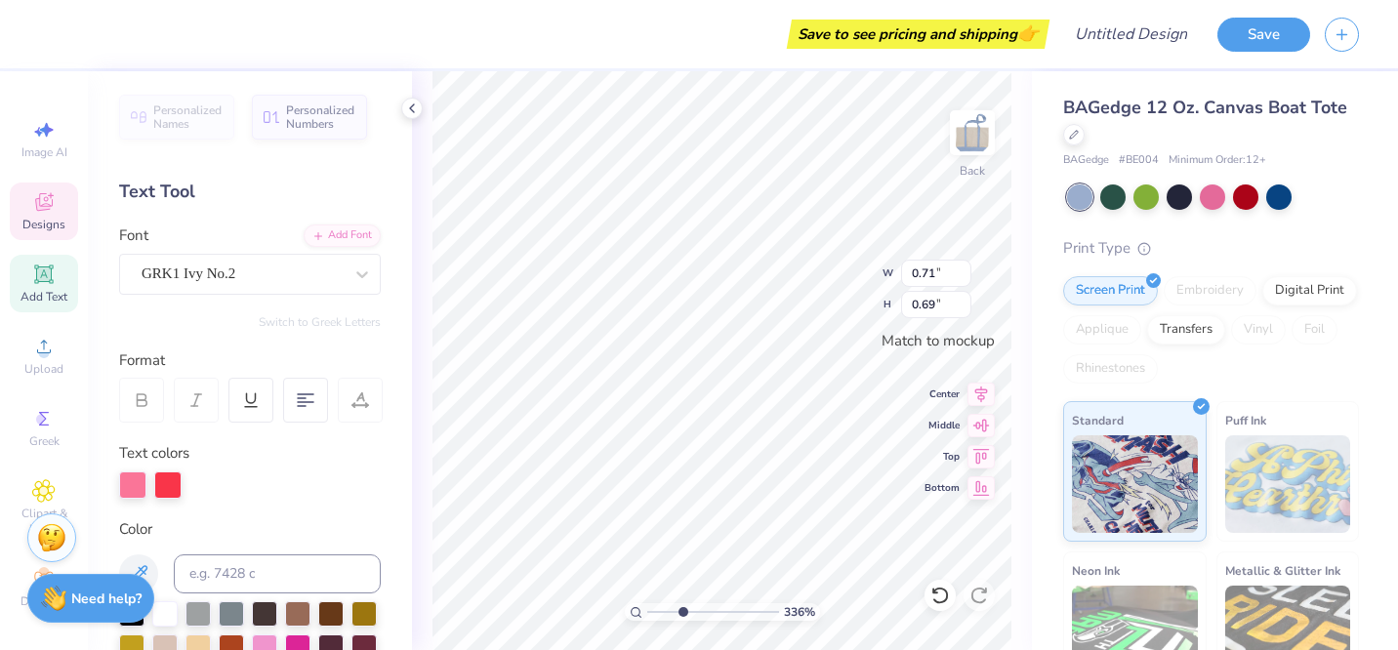
paste textarea
click at [410, 451] on div "Personalized Names Personalized Numbers Text Tool Add Font Font GRK1 Ivy No.2 S…" at bounding box center [250, 360] width 324 height 579
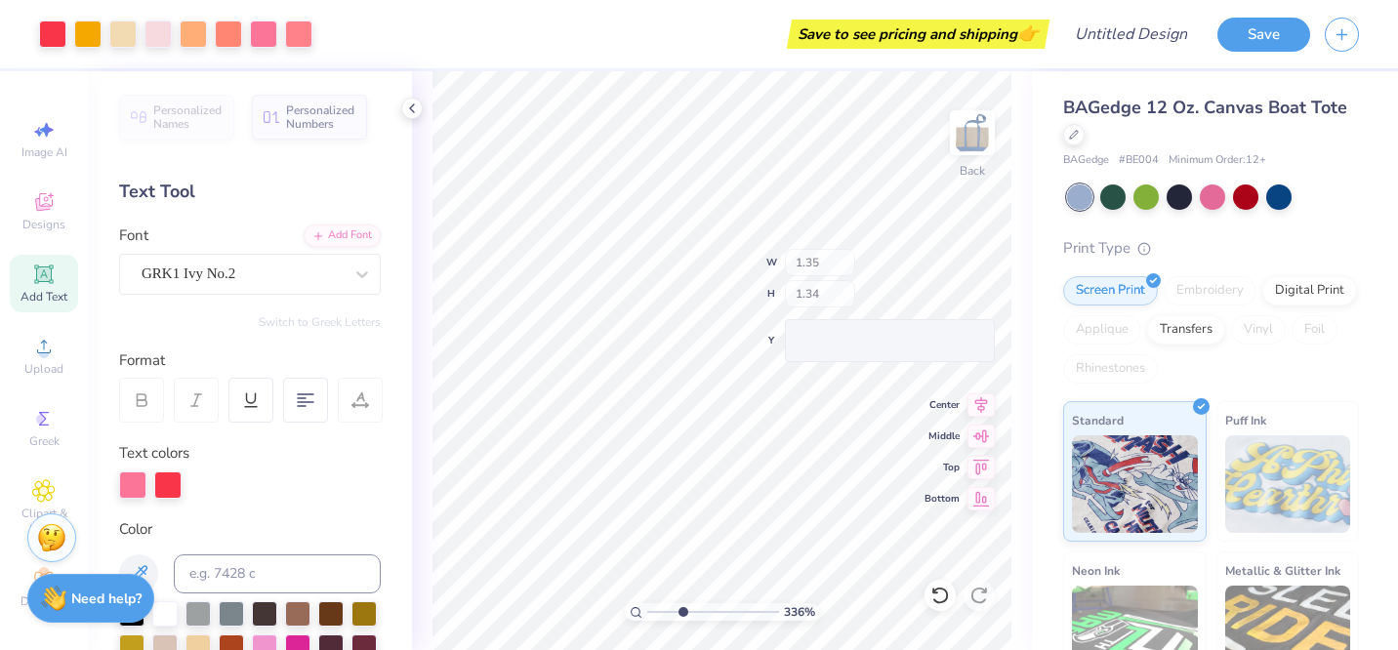
type input "1.35"
type input "1.34"
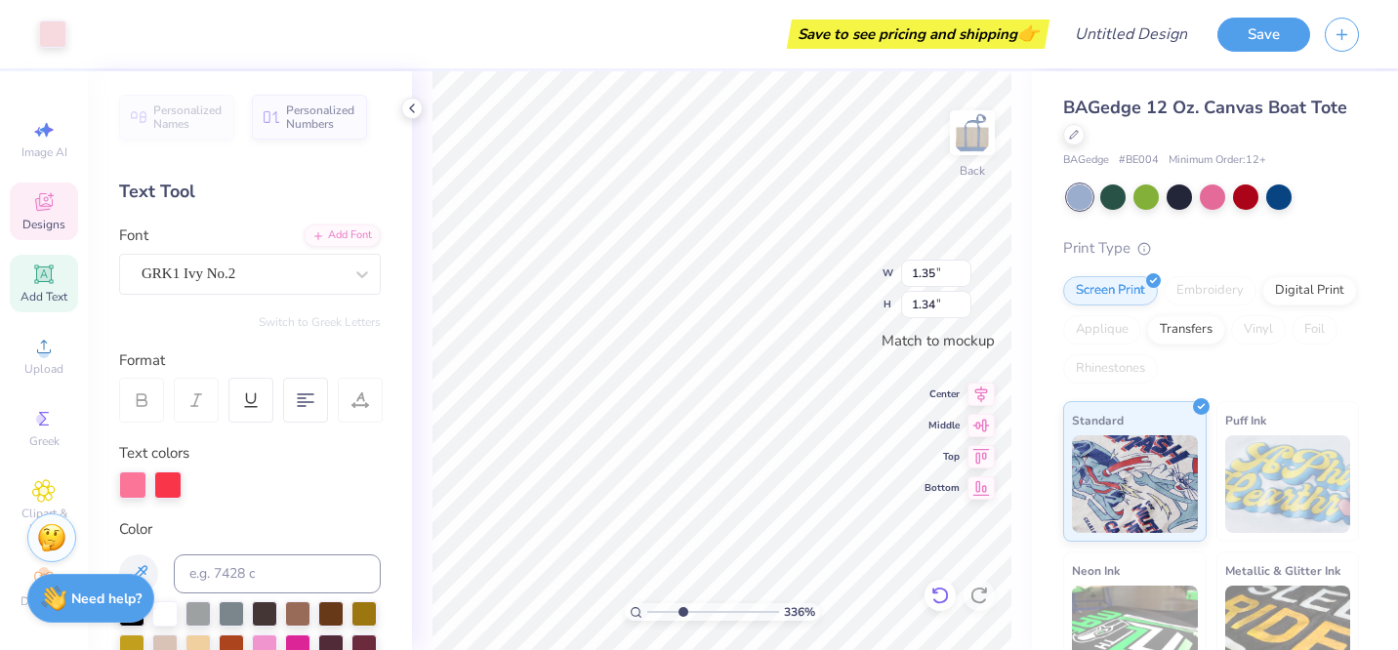
click at [940, 599] on icon at bounding box center [940, 596] width 20 height 20
click at [940, 589] on icon at bounding box center [940, 596] width 20 height 20
click at [940, 590] on icon at bounding box center [940, 596] width 20 height 20
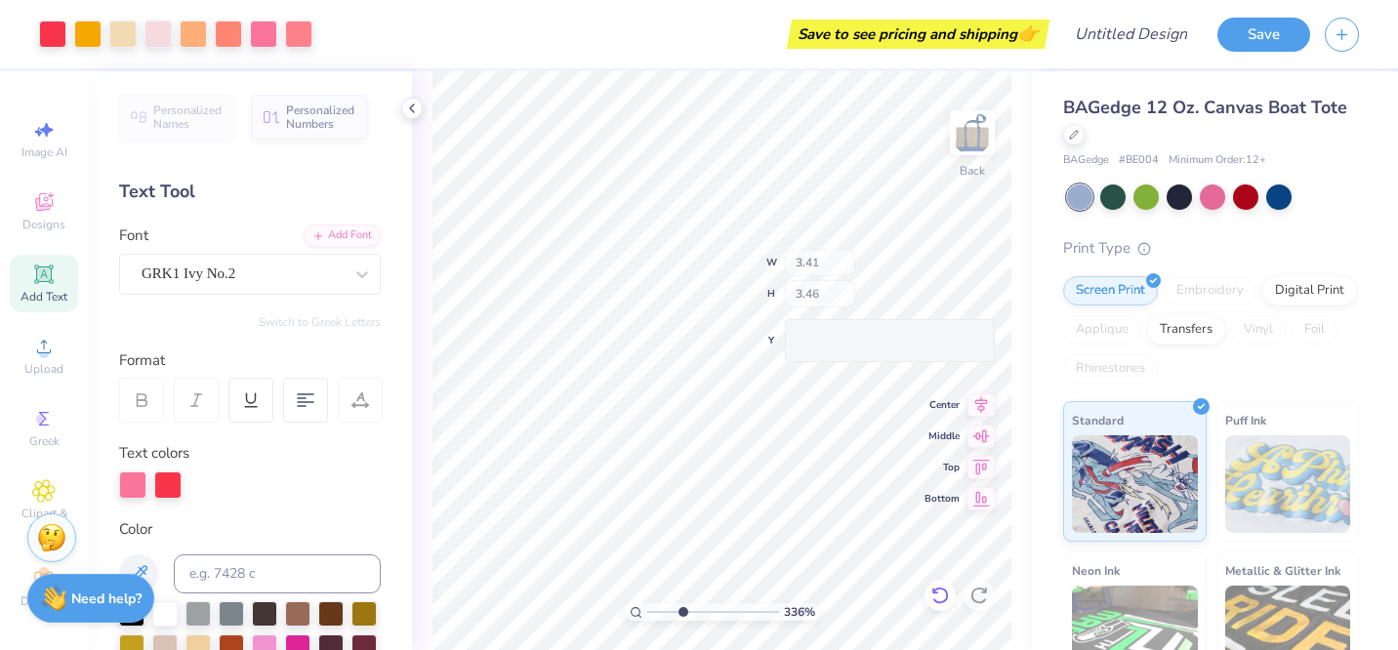
type input "0.71"
type input "0.69"
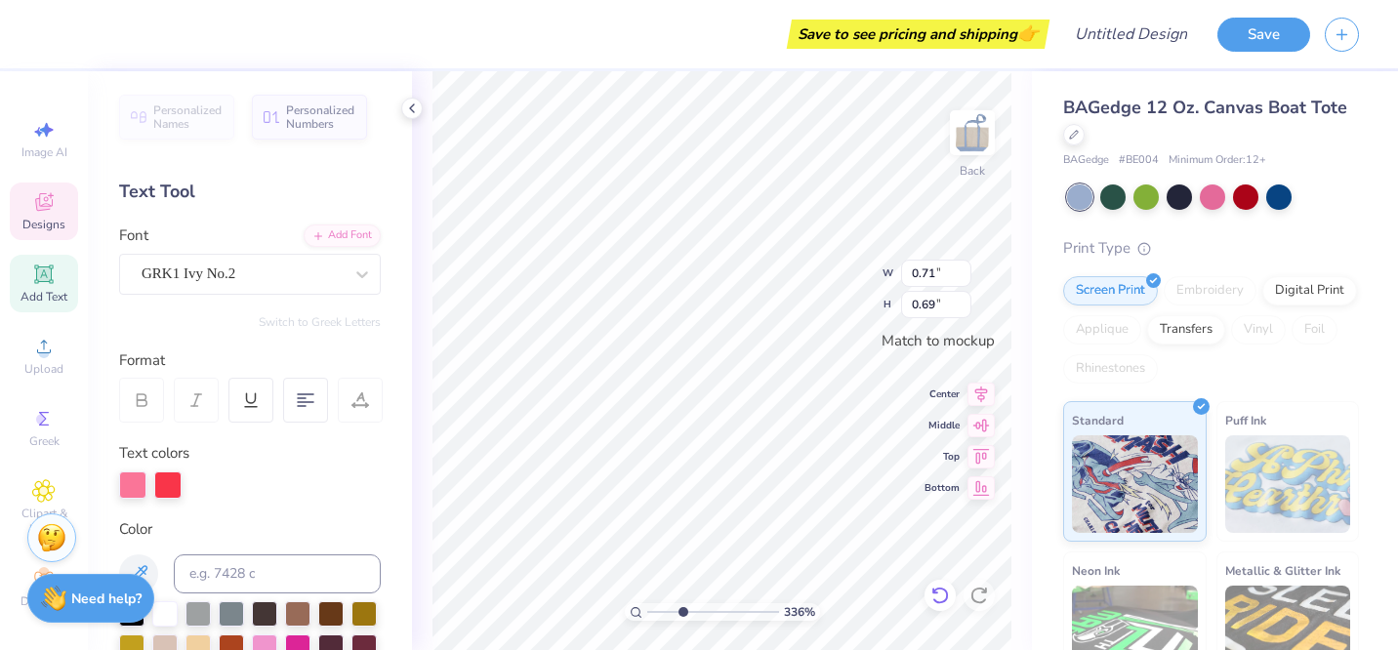
type textarea "p"
paste textarea
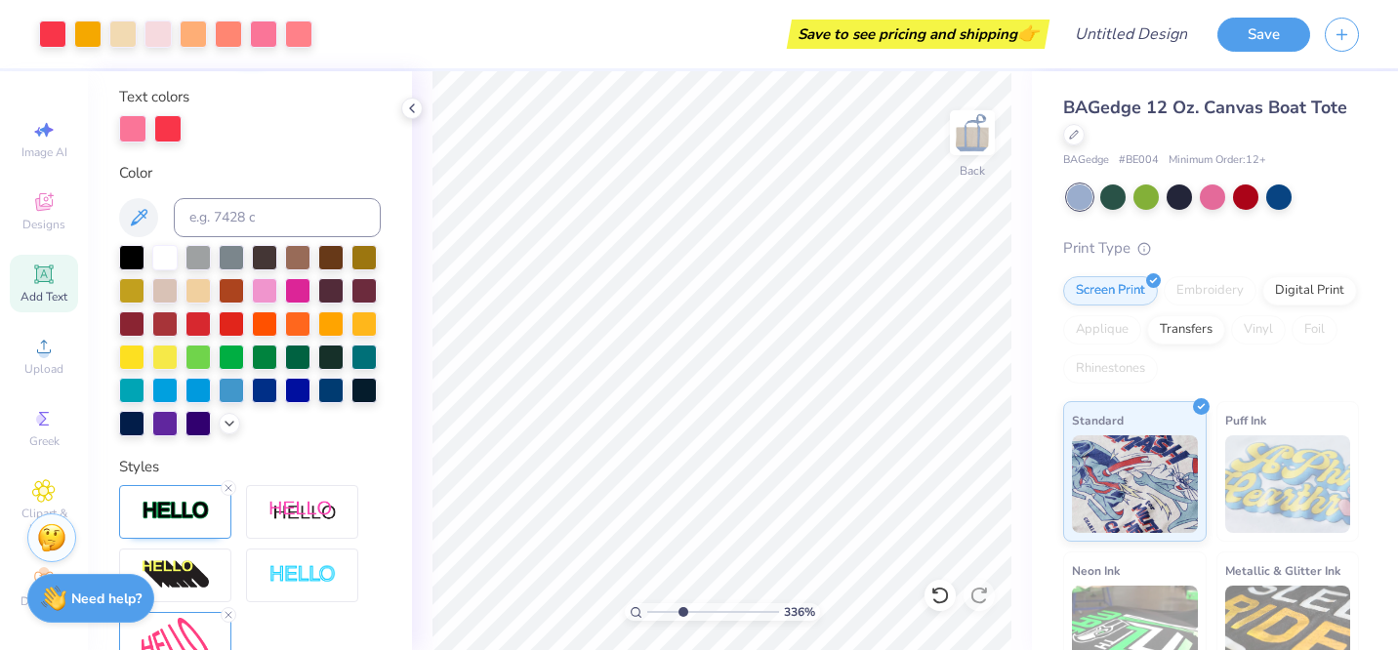
scroll to position [0, 0]
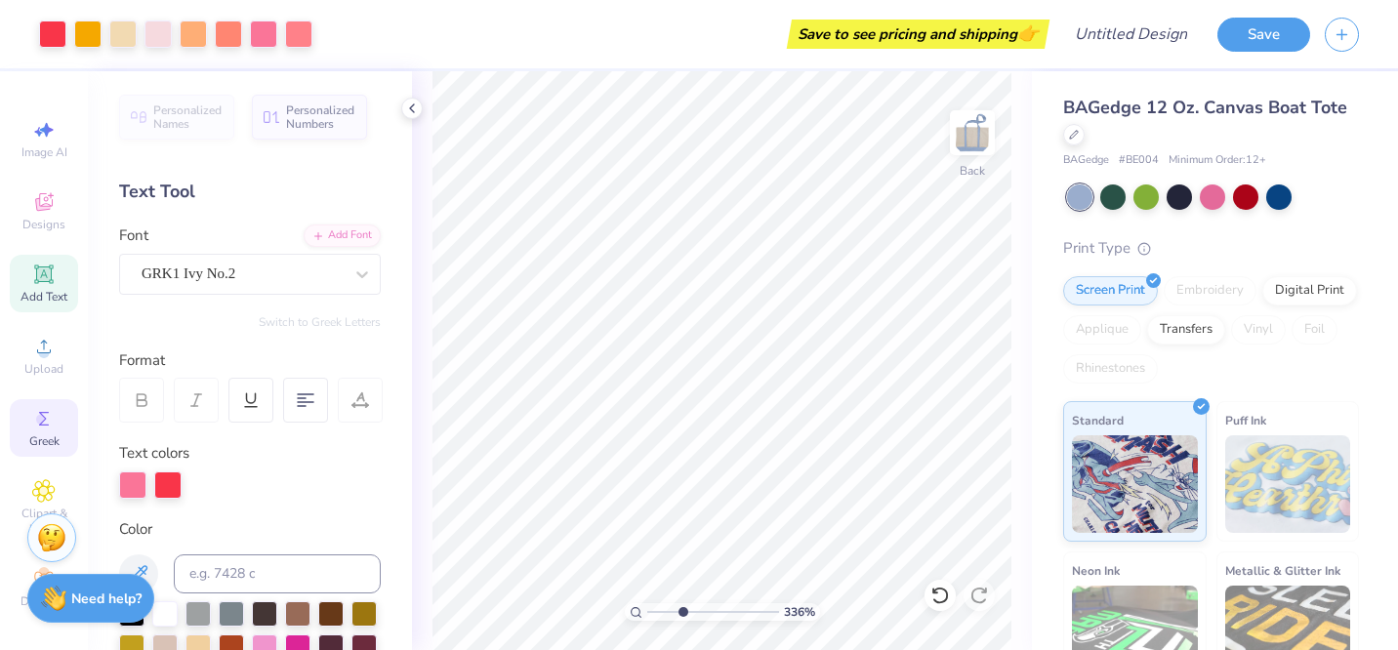
click at [42, 422] on icon at bounding box center [44, 419] width 10 height 14
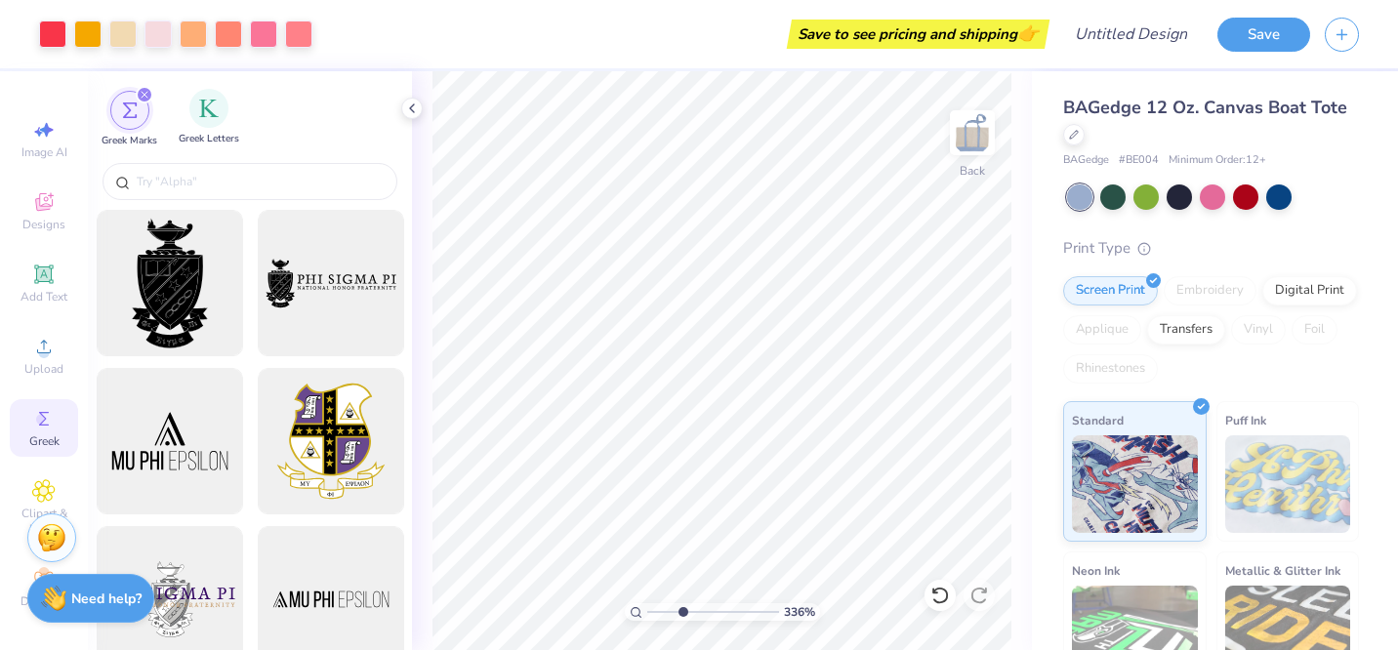
click at [210, 130] on div "Greek Letters" at bounding box center [209, 118] width 61 height 58
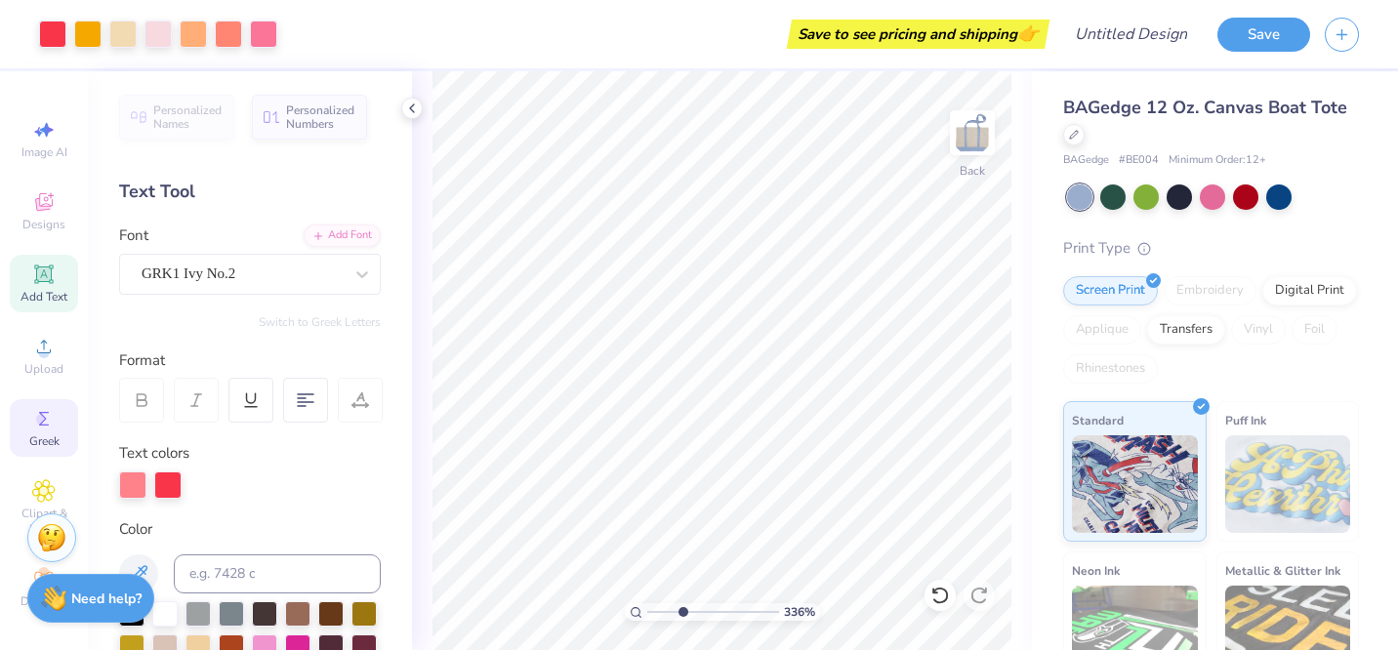
click at [51, 422] on icon at bounding box center [43, 418] width 23 height 23
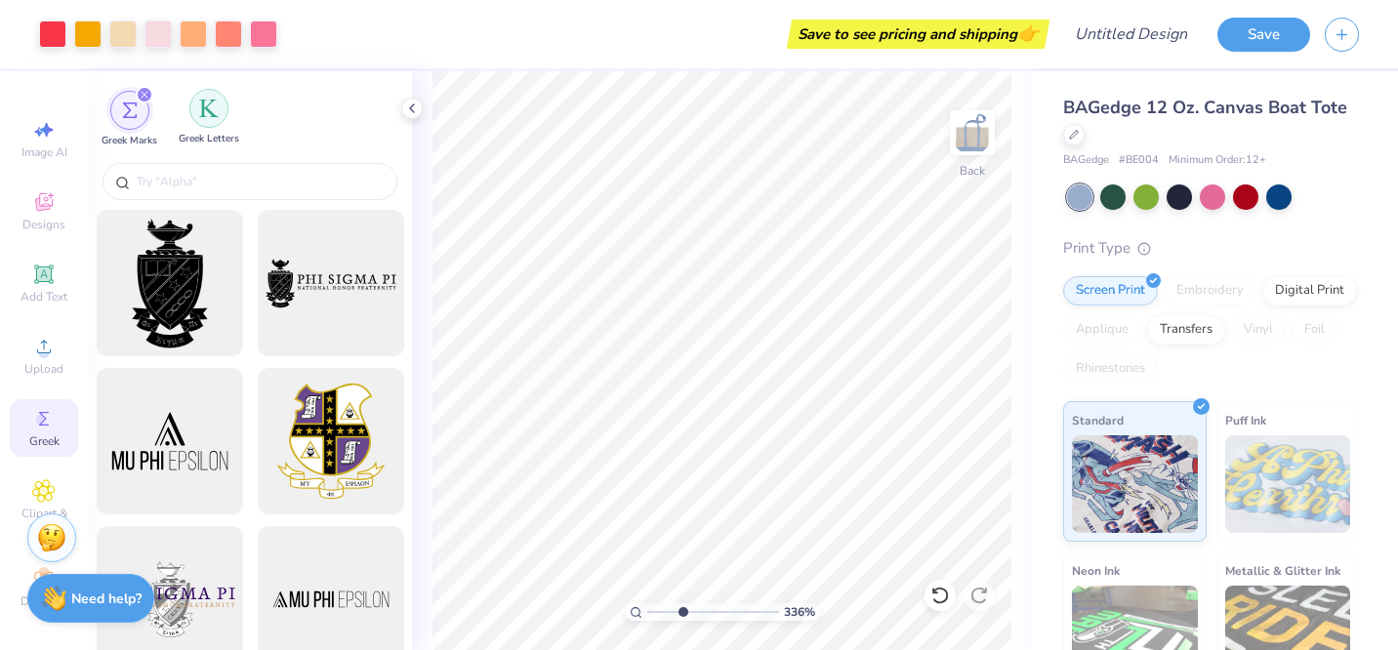
click at [210, 121] on div "filter for Greek Letters" at bounding box center [208, 108] width 39 height 39
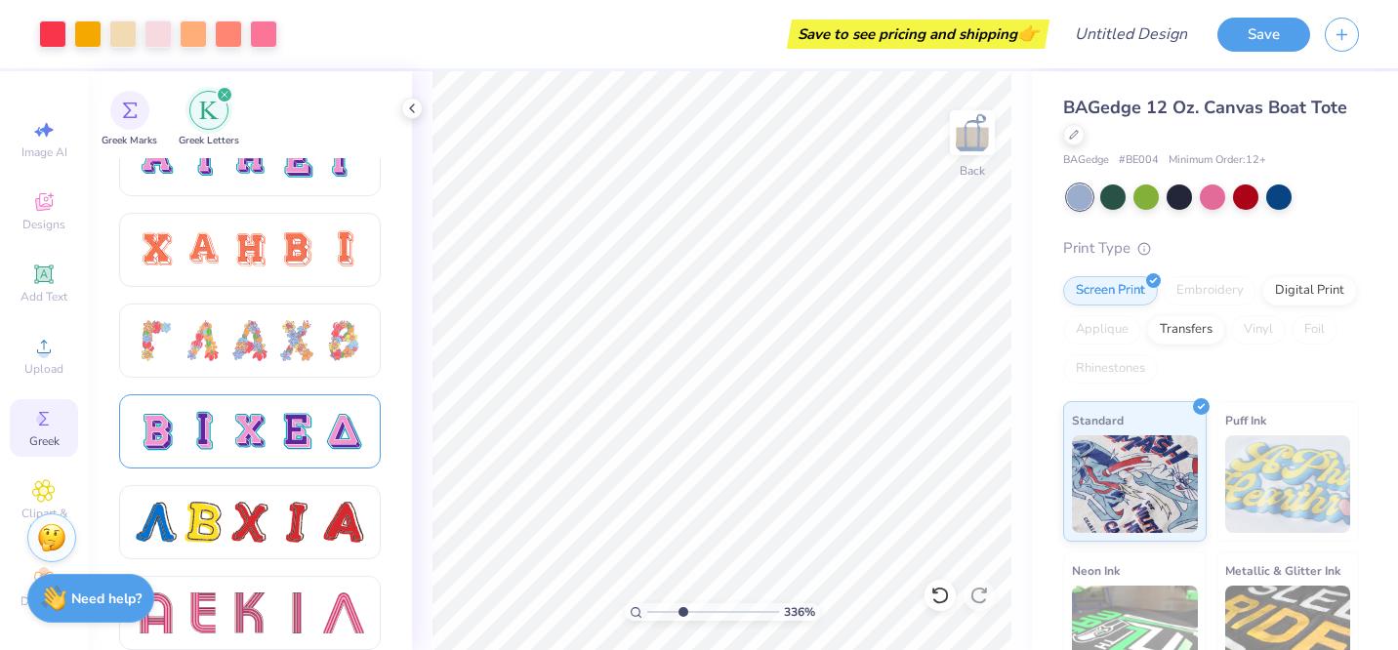
scroll to position [1315, 0]
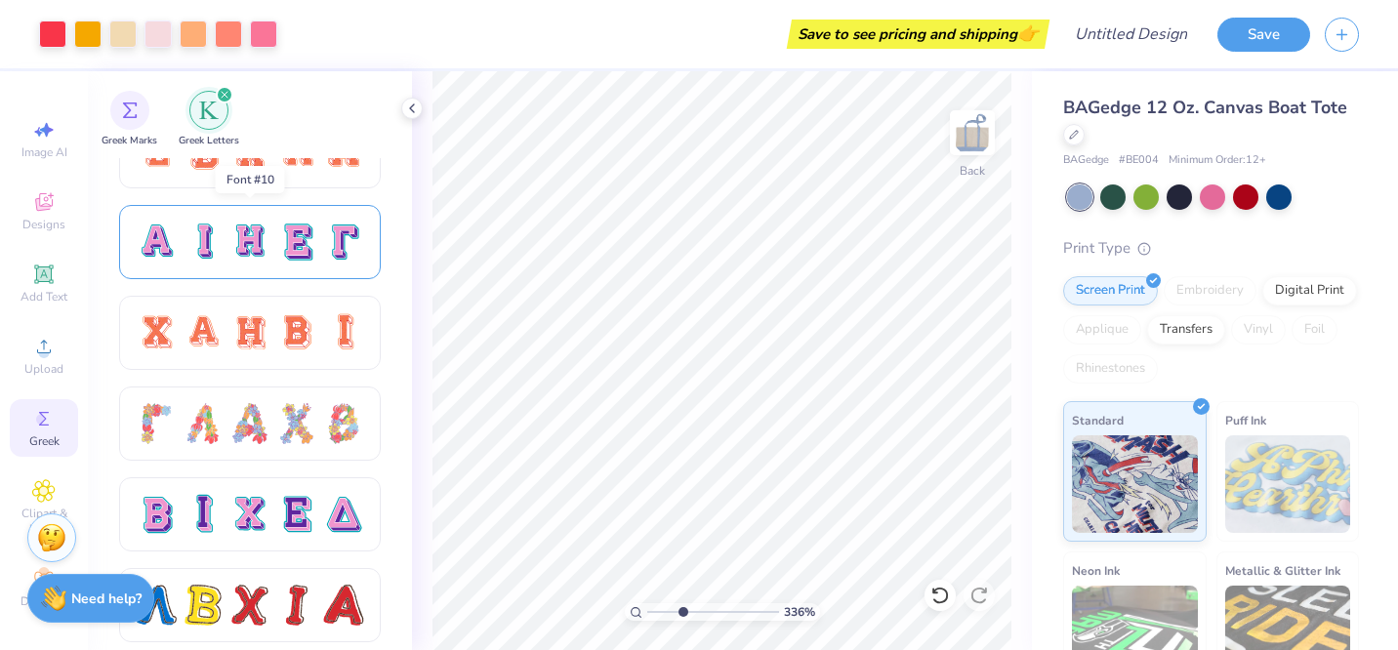
click at [250, 251] on div at bounding box center [249, 242] width 41 height 41
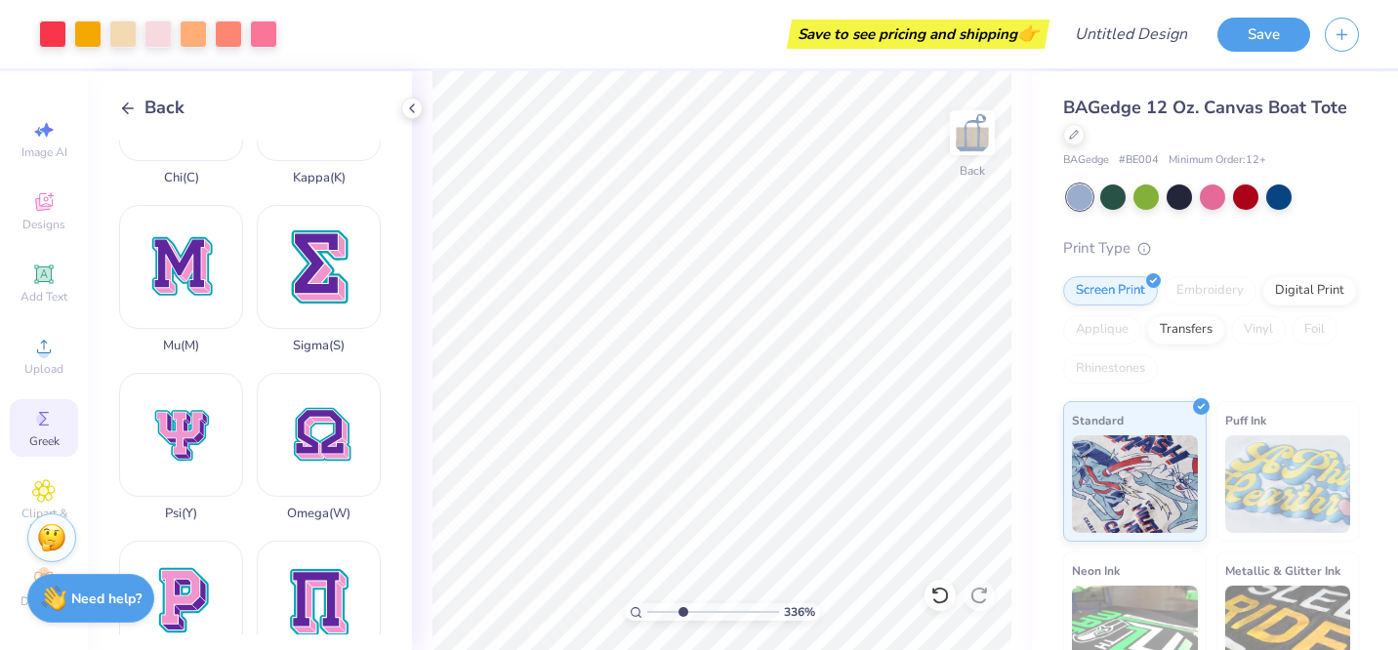
scroll to position [802, 0]
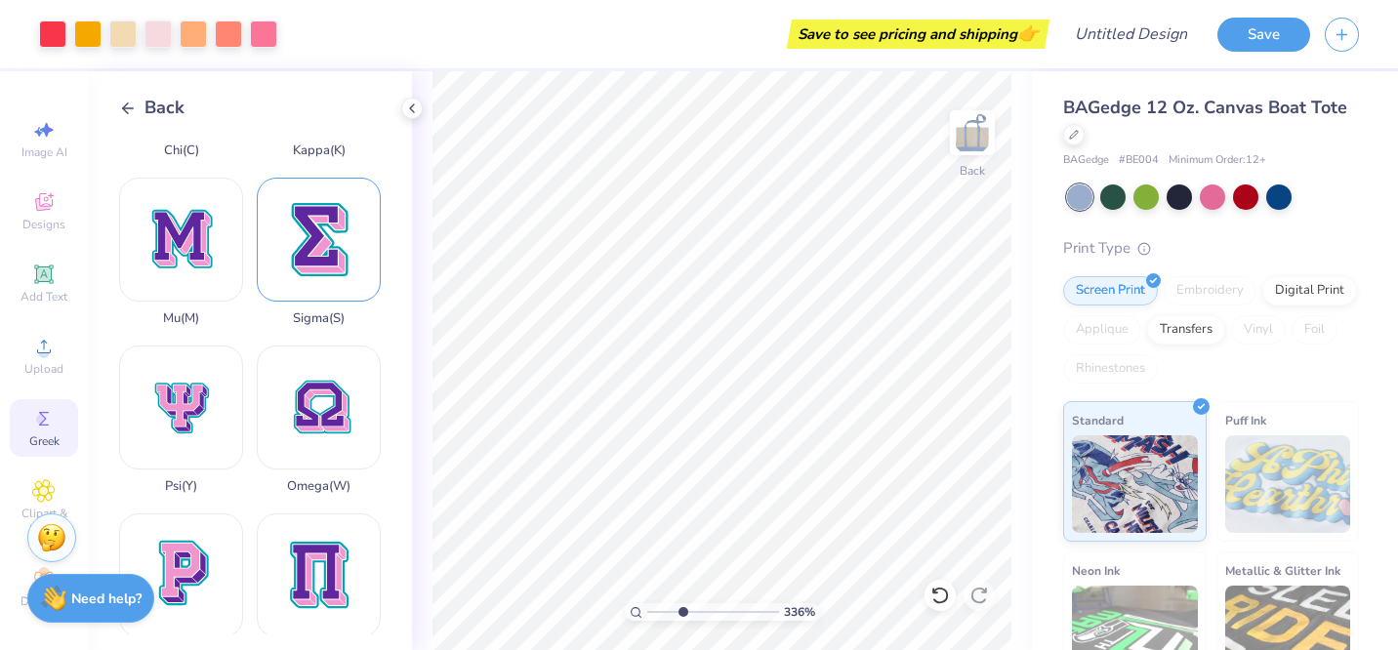
click at [323, 222] on div "Sigma ( S )" at bounding box center [319, 252] width 124 height 148
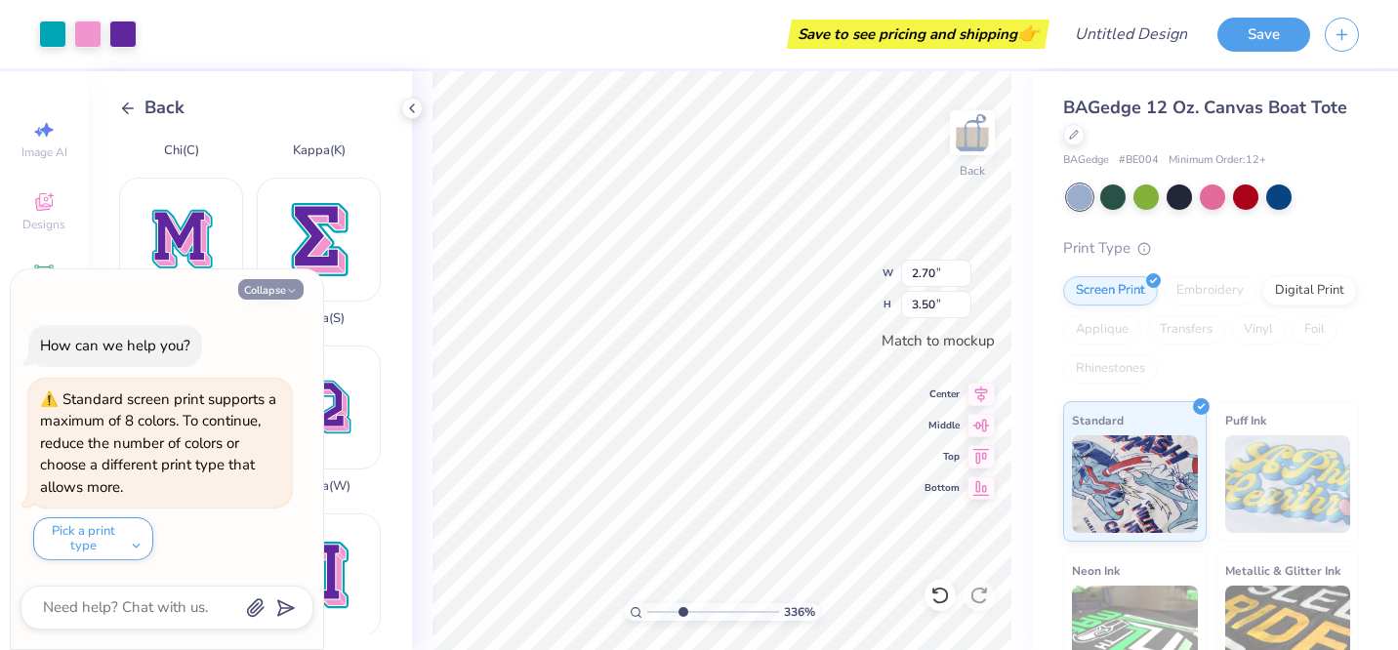
click at [271, 290] on button "Collapse" at bounding box center [270, 289] width 65 height 20
type textarea "x"
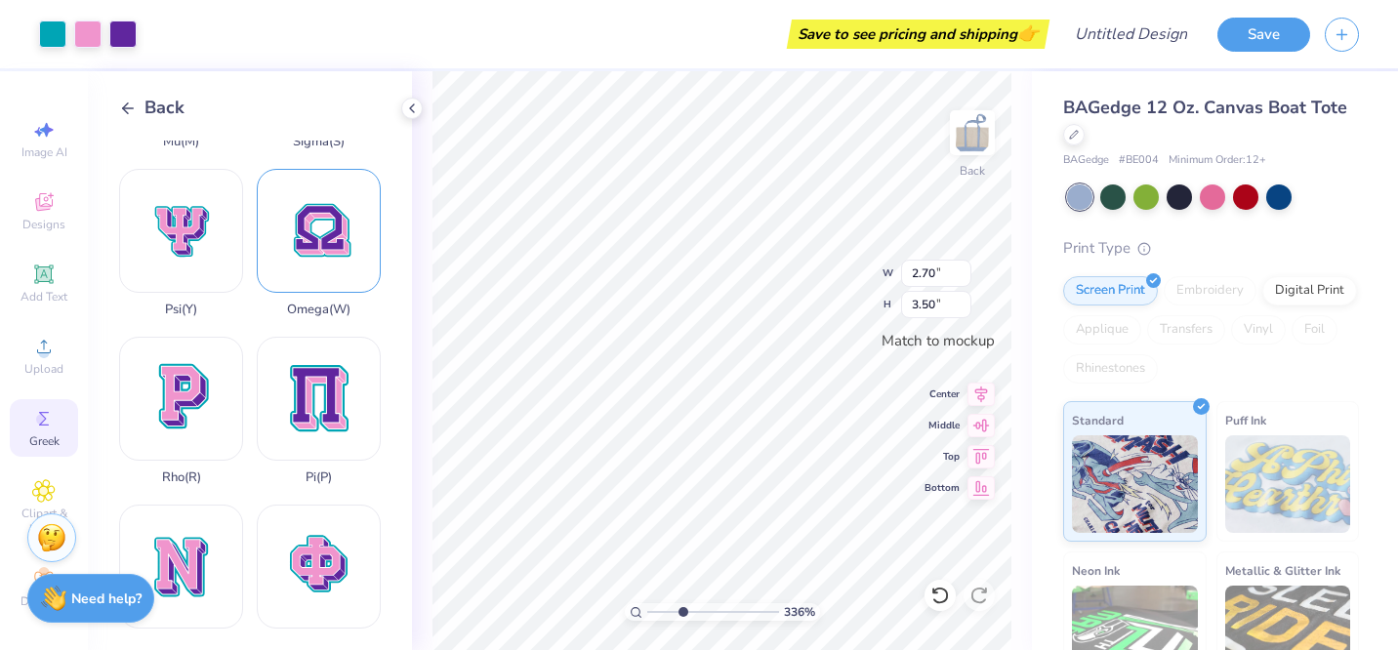
scroll to position [982, 0]
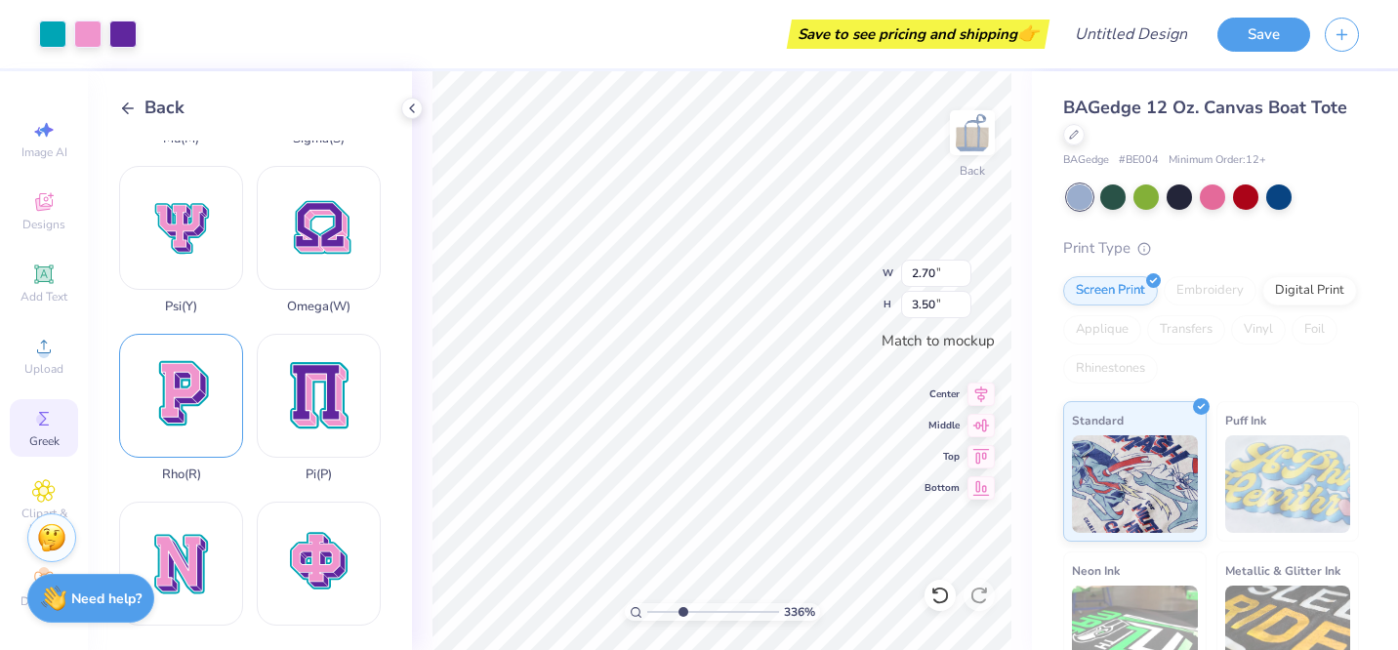
click at [208, 394] on div "Rho ( R )" at bounding box center [181, 408] width 124 height 148
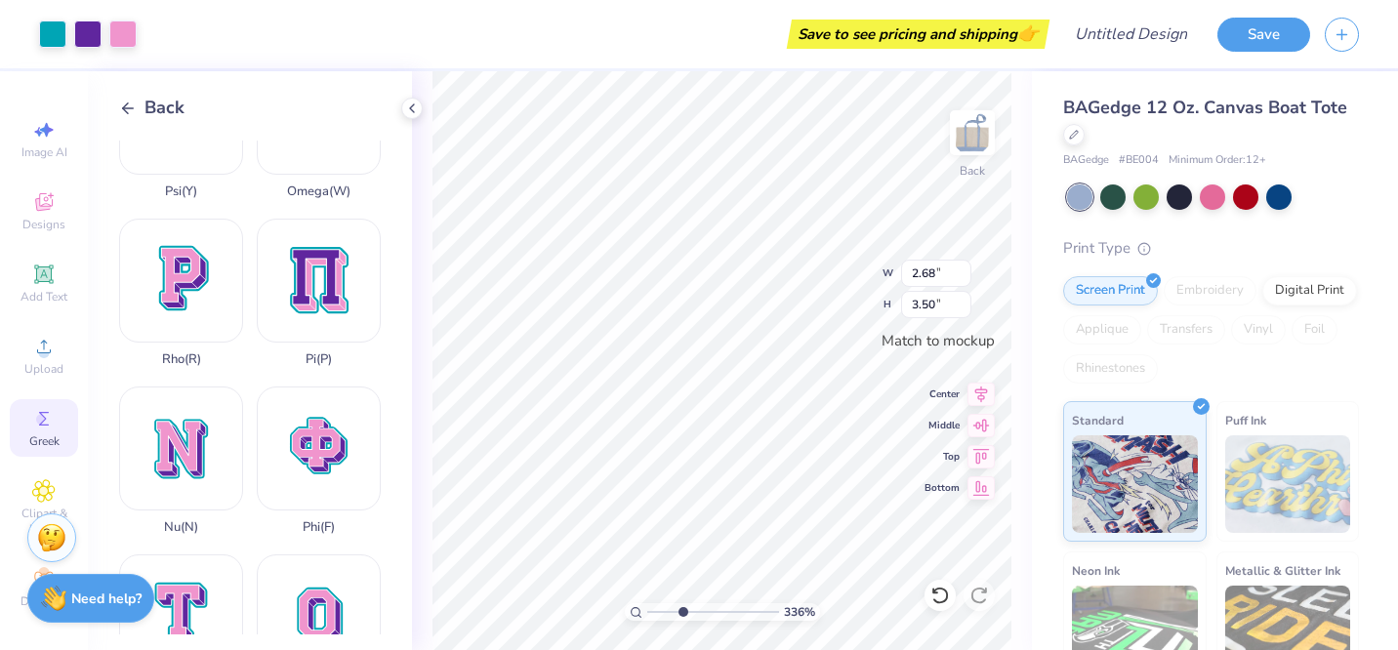
scroll to position [1112, 0]
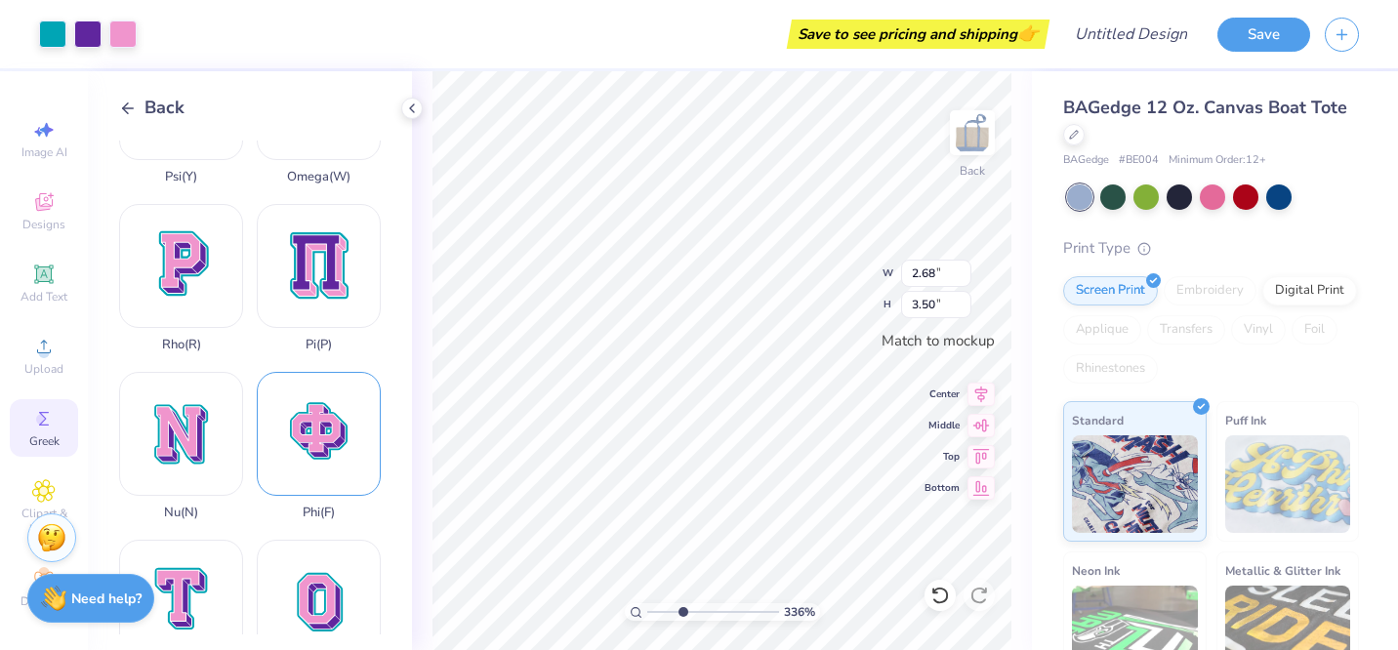
click at [315, 434] on div "Phi ( F )" at bounding box center [319, 446] width 124 height 148
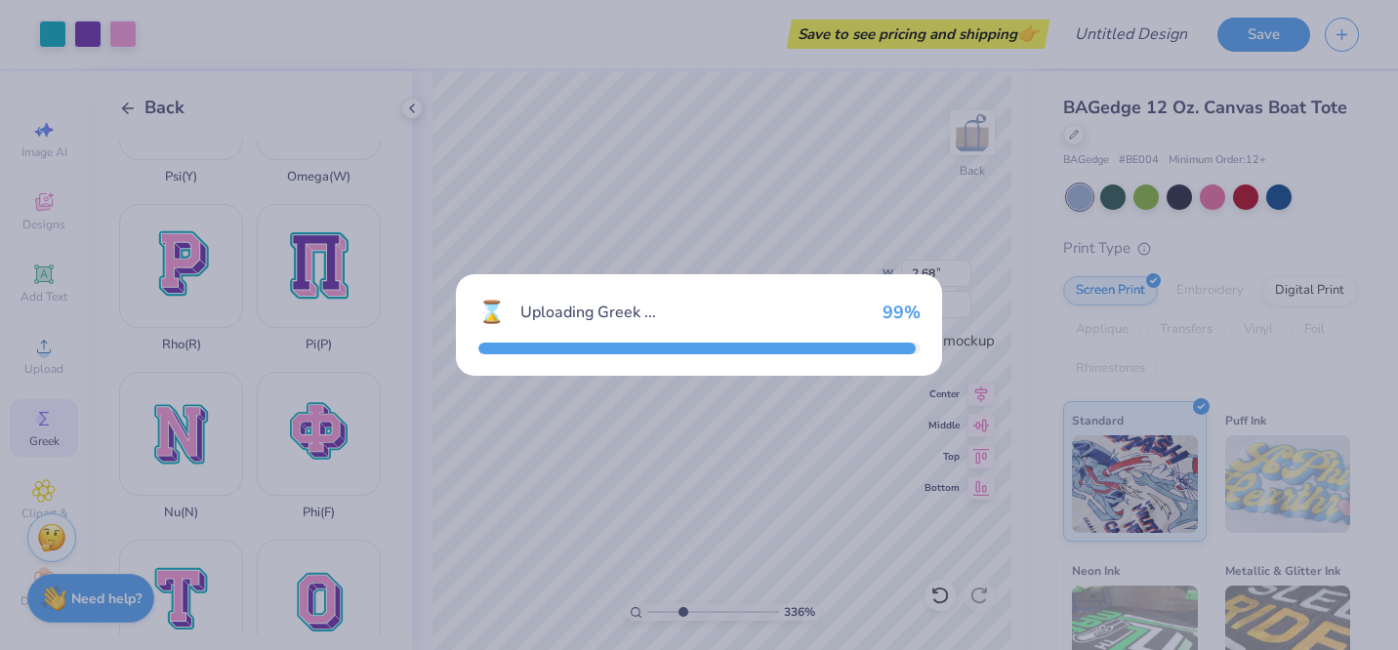
type input "3.50"
type input "3.46"
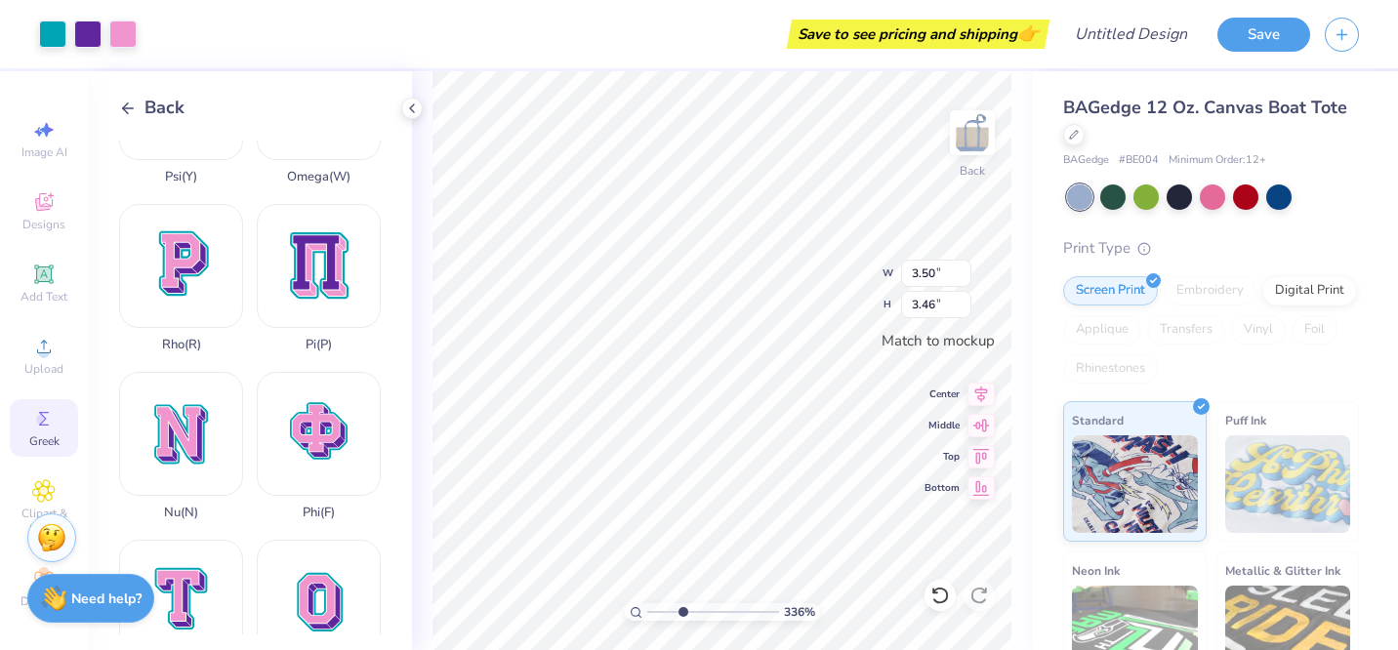
type input "0.90"
type input "0.89"
type input "2.68"
type input "3.50"
type input "0.98"
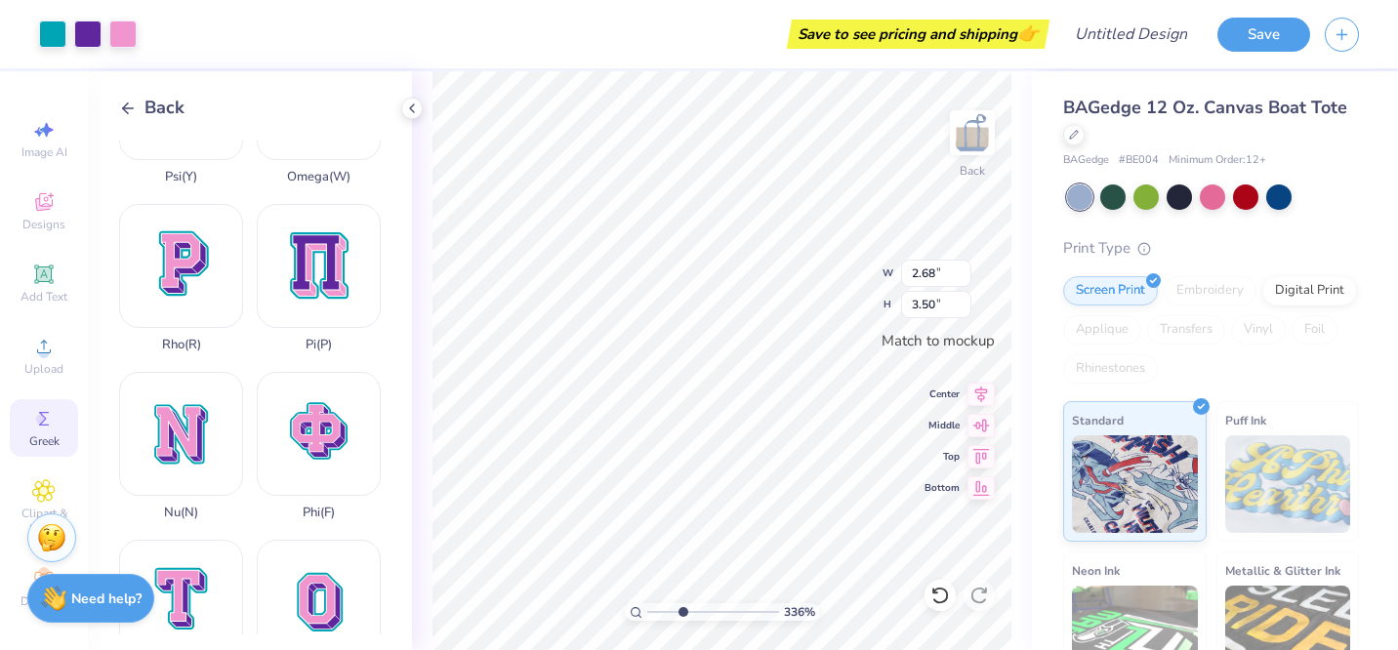
type input "1.28"
type input "2.70"
type input "3.50"
type input "1.41"
type input "1.82"
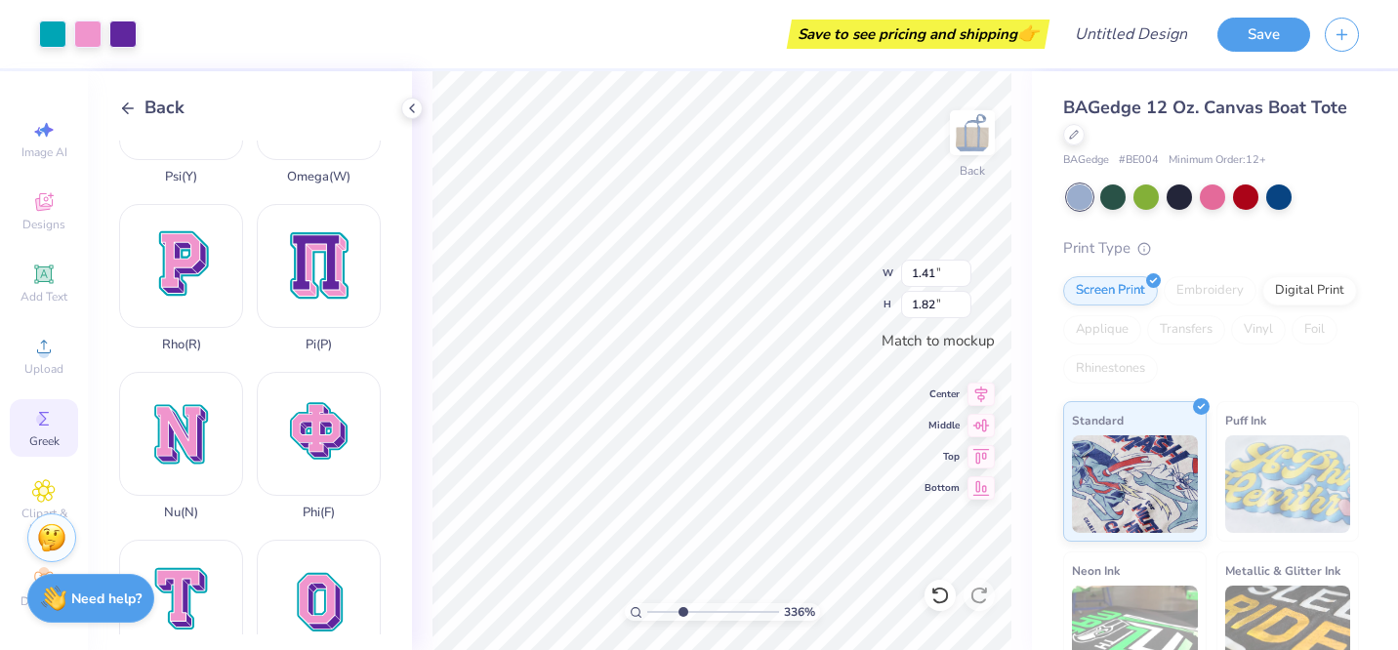
type input "0.98"
type input "1.28"
type input "1.41"
type input "1.82"
type input "0.90"
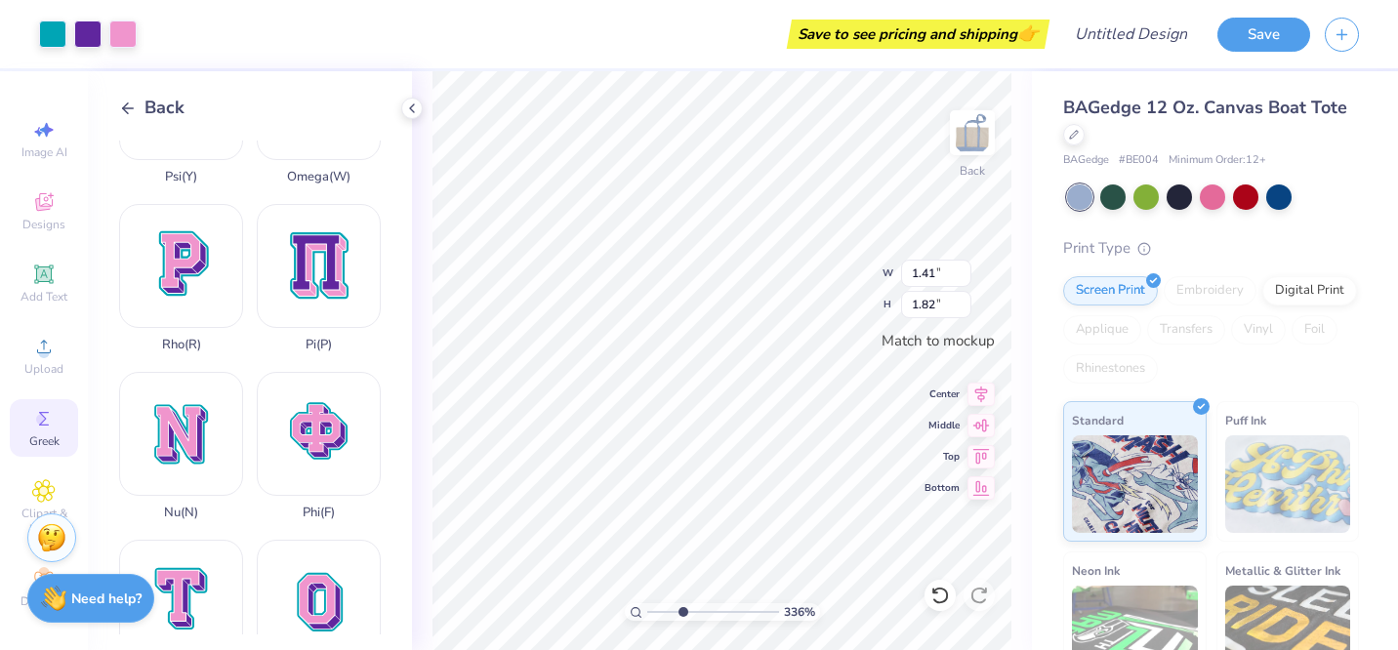
type input "0.89"
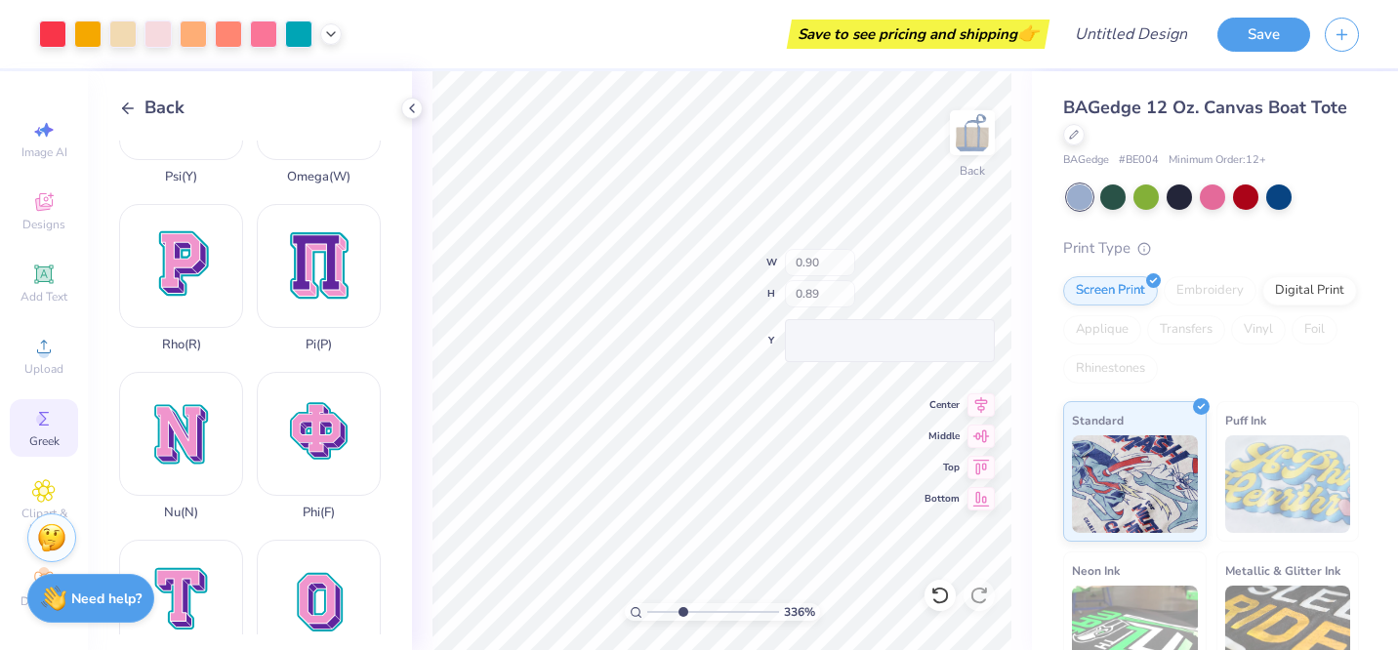
type input "0.66"
type input "0.65"
type input "0.98"
type input "1.28"
click at [133, 109] on icon at bounding box center [128, 109] width 18 height 18
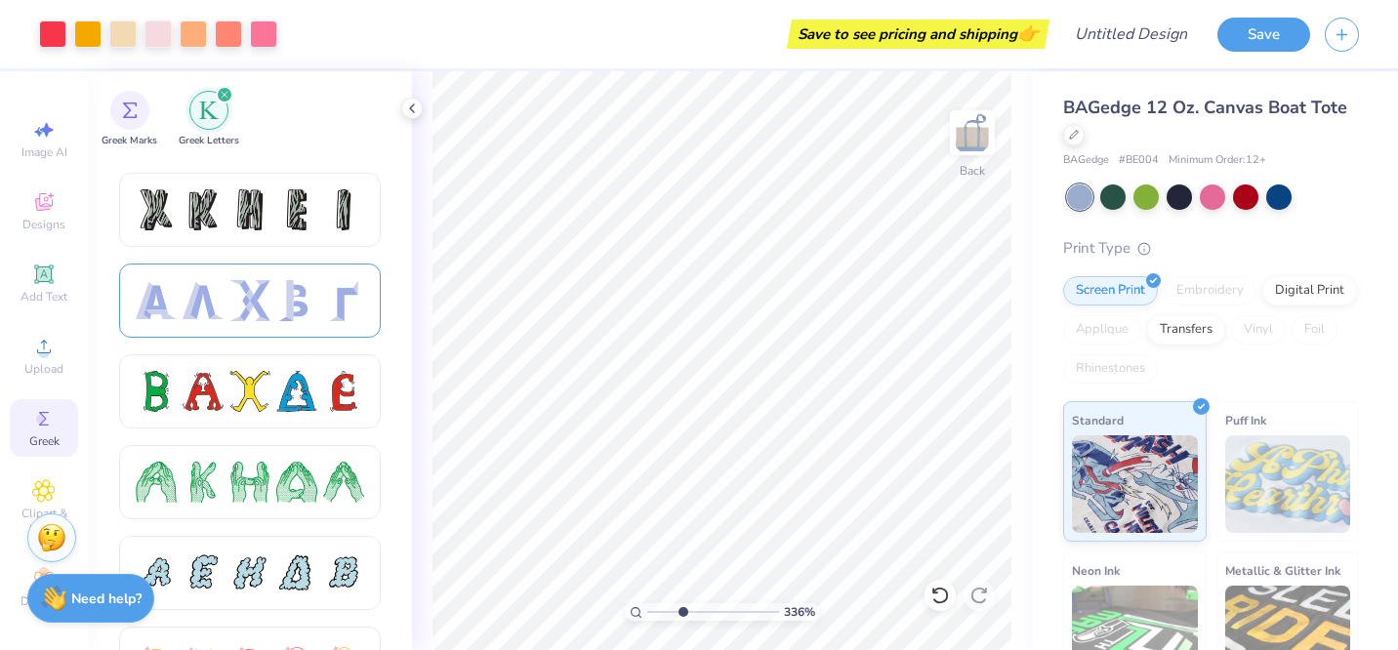
scroll to position [167, 0]
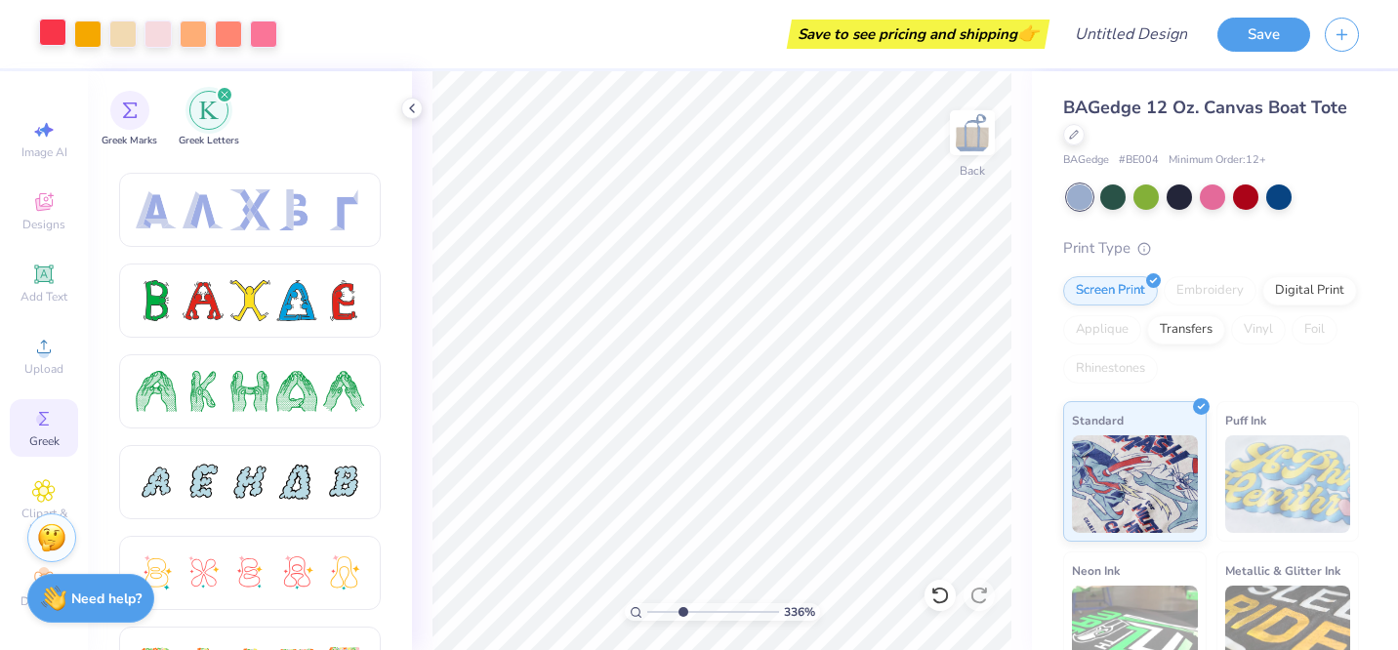
click at [63, 24] on div at bounding box center [52, 32] width 27 height 27
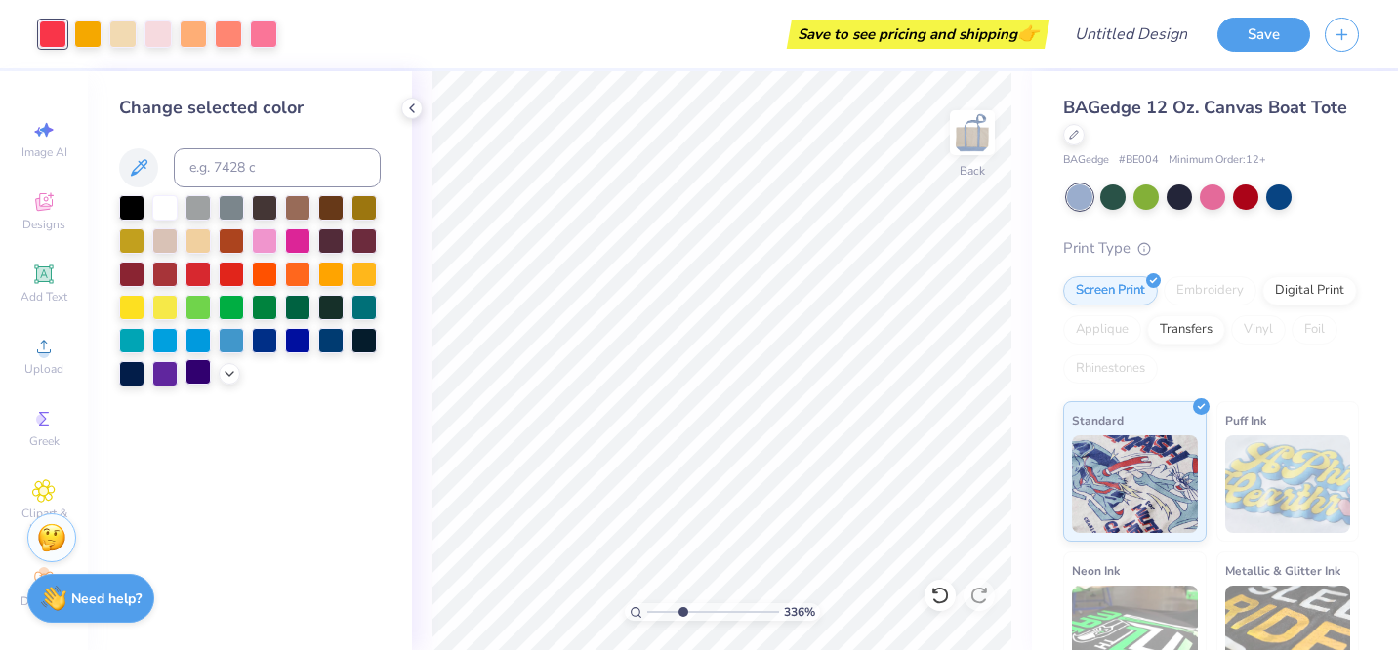
click at [199, 374] on div at bounding box center [197, 371] width 25 height 25
click at [86, 41] on div at bounding box center [87, 32] width 27 height 27
click at [224, 346] on div at bounding box center [231, 338] width 25 height 25
click at [119, 34] on div at bounding box center [122, 32] width 27 height 27
click at [136, 343] on div at bounding box center [131, 338] width 25 height 25
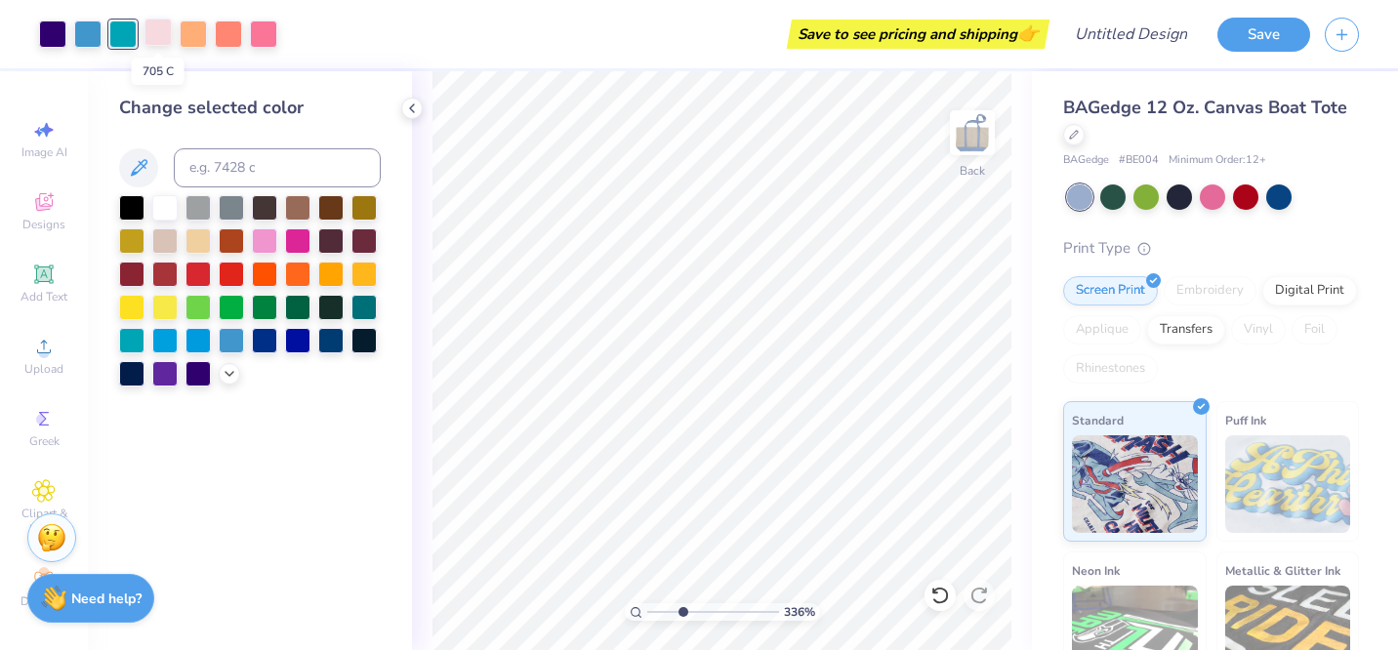
click at [154, 34] on div at bounding box center [157, 32] width 27 height 27
click at [135, 345] on div at bounding box center [131, 338] width 25 height 25
click at [238, 375] on div at bounding box center [229, 371] width 21 height 21
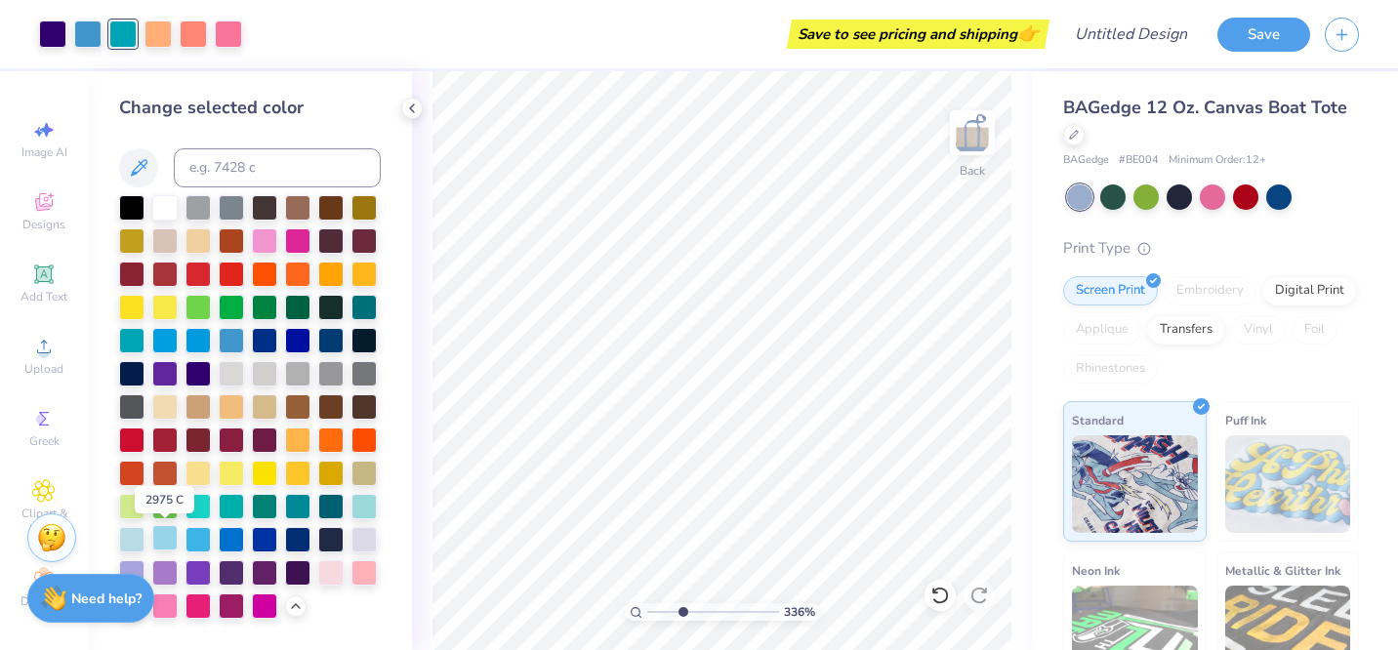
click at [169, 533] on div at bounding box center [164, 537] width 25 height 25
click at [134, 530] on div at bounding box center [131, 537] width 25 height 25
click at [152, 34] on div at bounding box center [157, 32] width 27 height 27
click at [363, 539] on div at bounding box center [363, 537] width 25 height 25
click at [193, 34] on div at bounding box center [193, 32] width 27 height 27
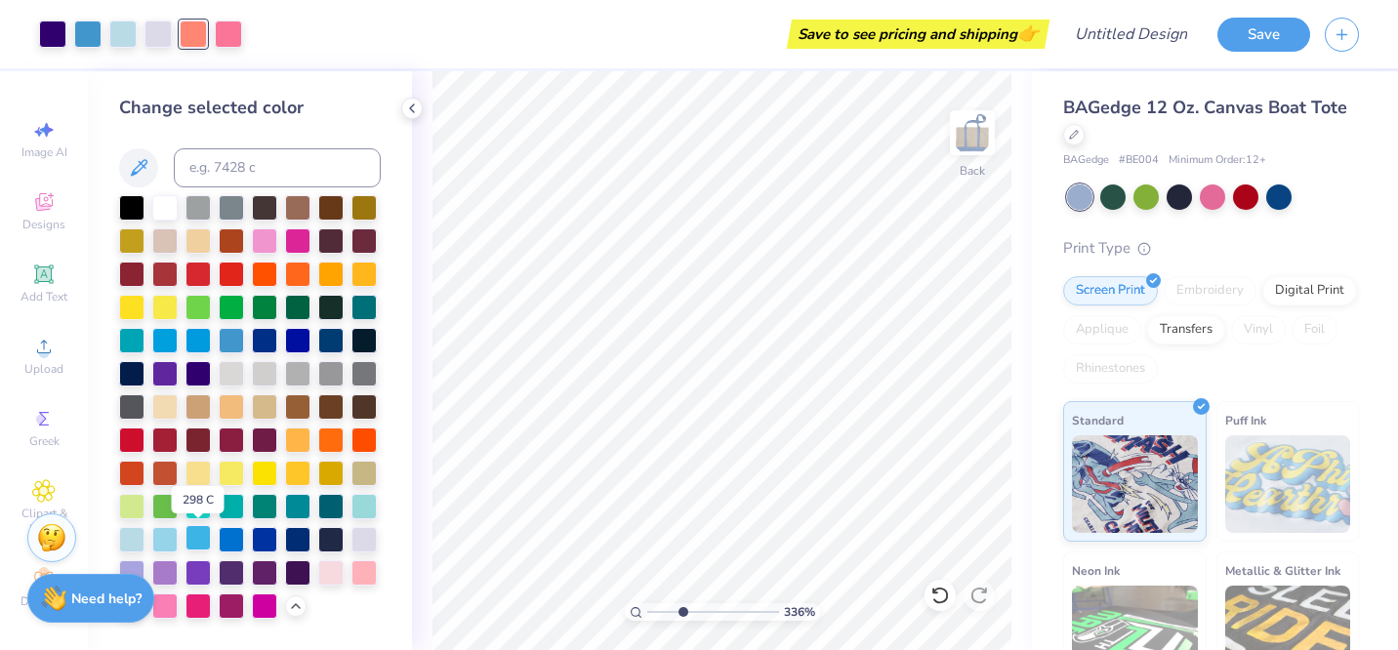
click at [196, 541] on div at bounding box center [197, 537] width 25 height 25
click at [359, 509] on div at bounding box center [363, 504] width 25 height 25
click at [133, 529] on div at bounding box center [131, 537] width 25 height 25
click at [194, 28] on div at bounding box center [193, 32] width 27 height 27
click at [260, 537] on div at bounding box center [264, 537] width 25 height 25
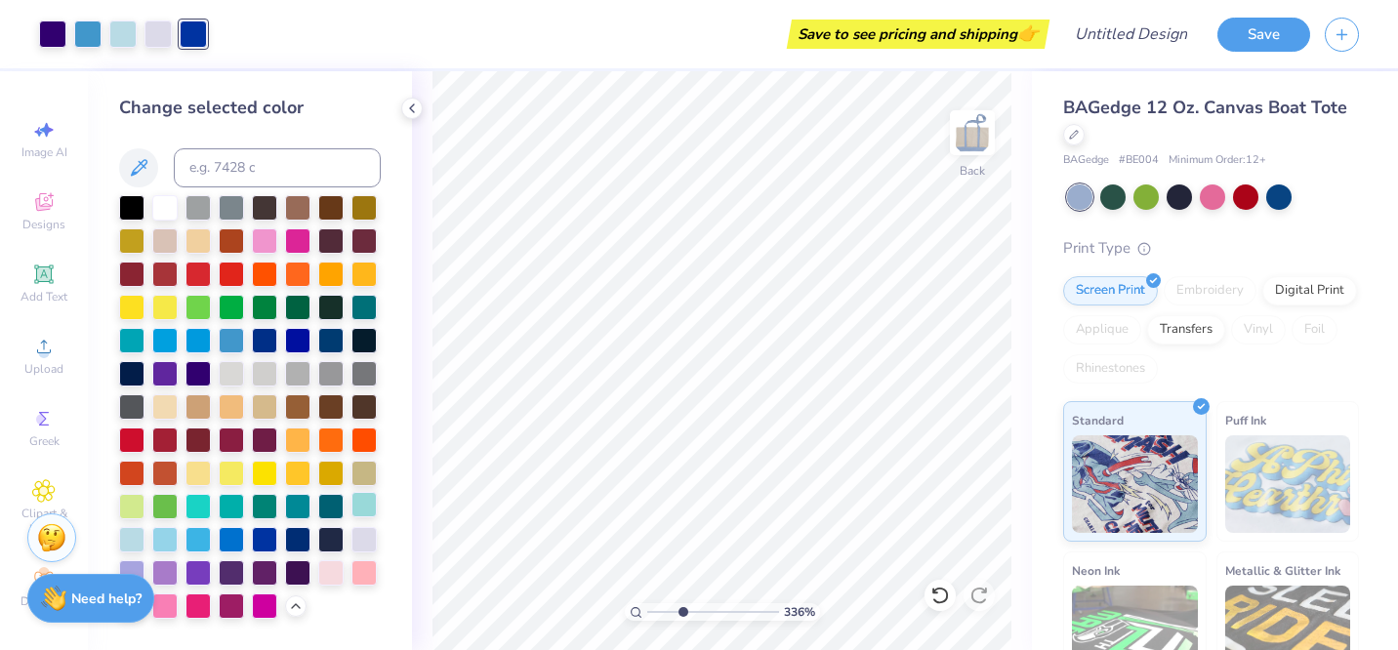
click at [359, 507] on div at bounding box center [363, 504] width 25 height 25
click at [159, 37] on div at bounding box center [157, 32] width 27 height 27
click at [166, 203] on div at bounding box center [164, 205] width 25 height 25
click at [334, 578] on div at bounding box center [330, 570] width 25 height 25
click at [167, 412] on div at bounding box center [164, 406] width 25 height 25
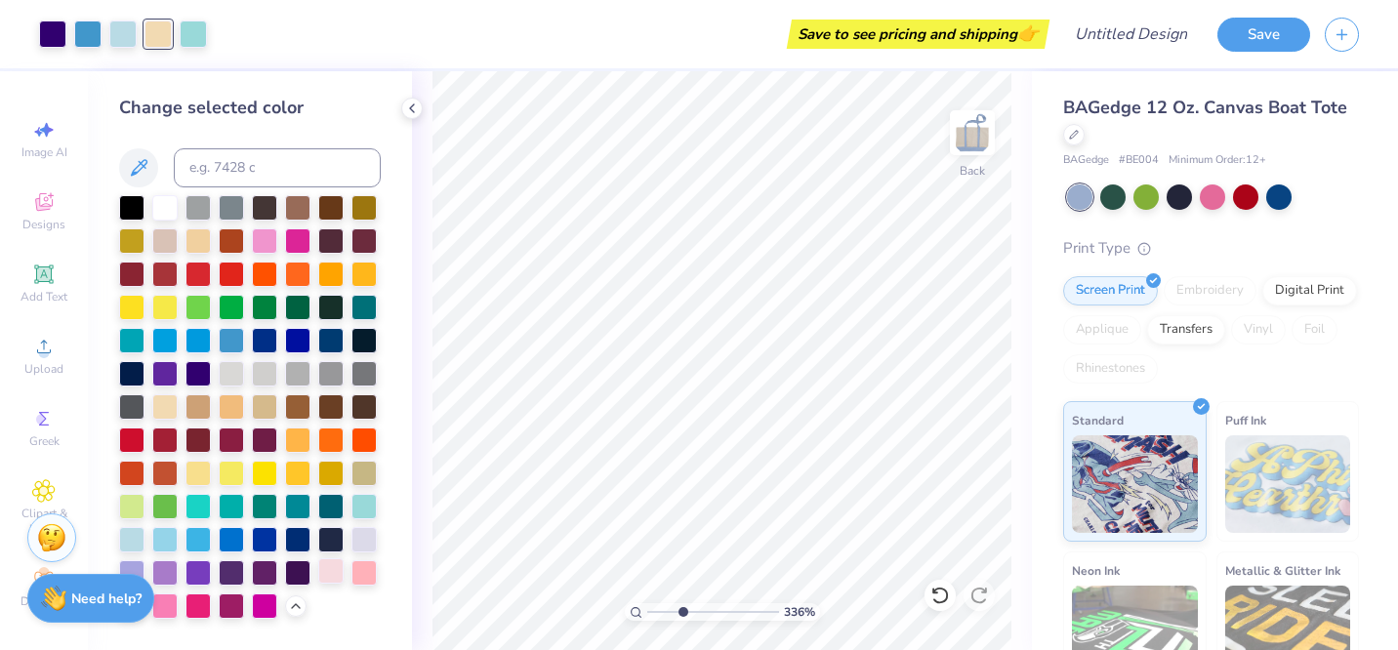
click at [338, 571] on div at bounding box center [330, 570] width 25 height 25
click at [164, 189] on div "Change selected color" at bounding box center [250, 357] width 262 height 524
click at [164, 200] on div at bounding box center [164, 205] width 25 height 25
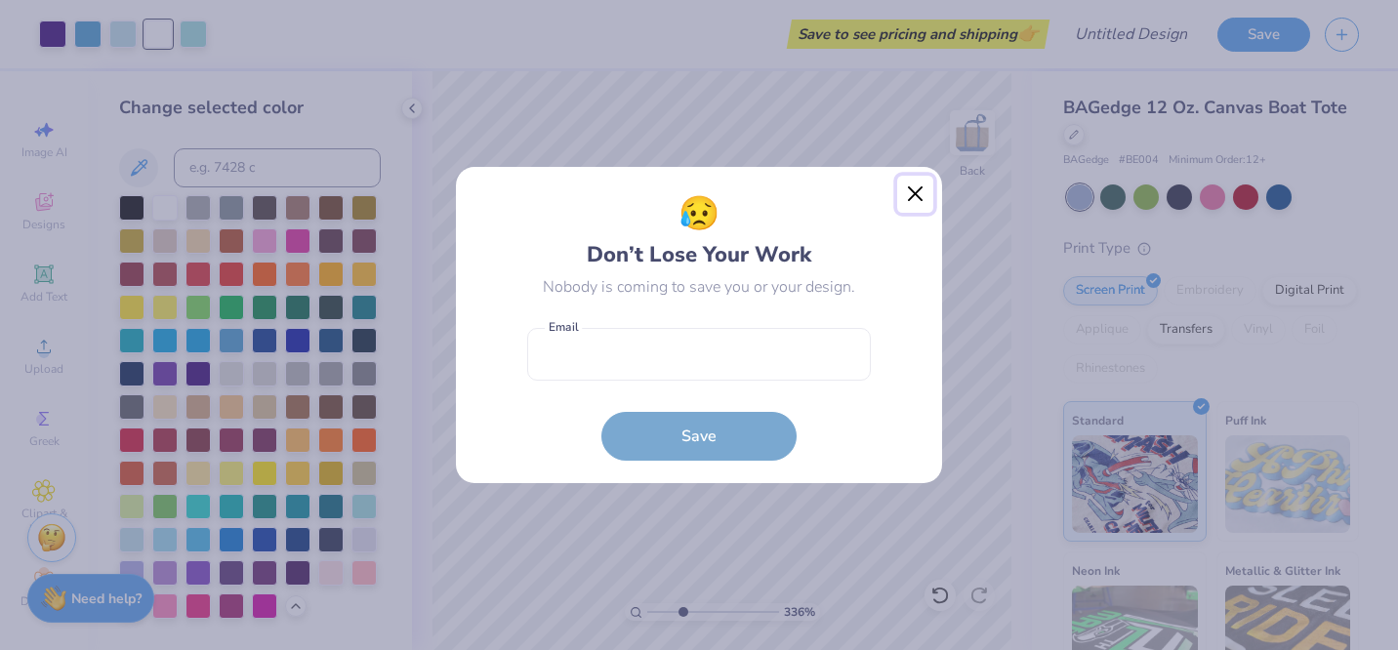
click at [914, 196] on button "Close" at bounding box center [915, 194] width 37 height 37
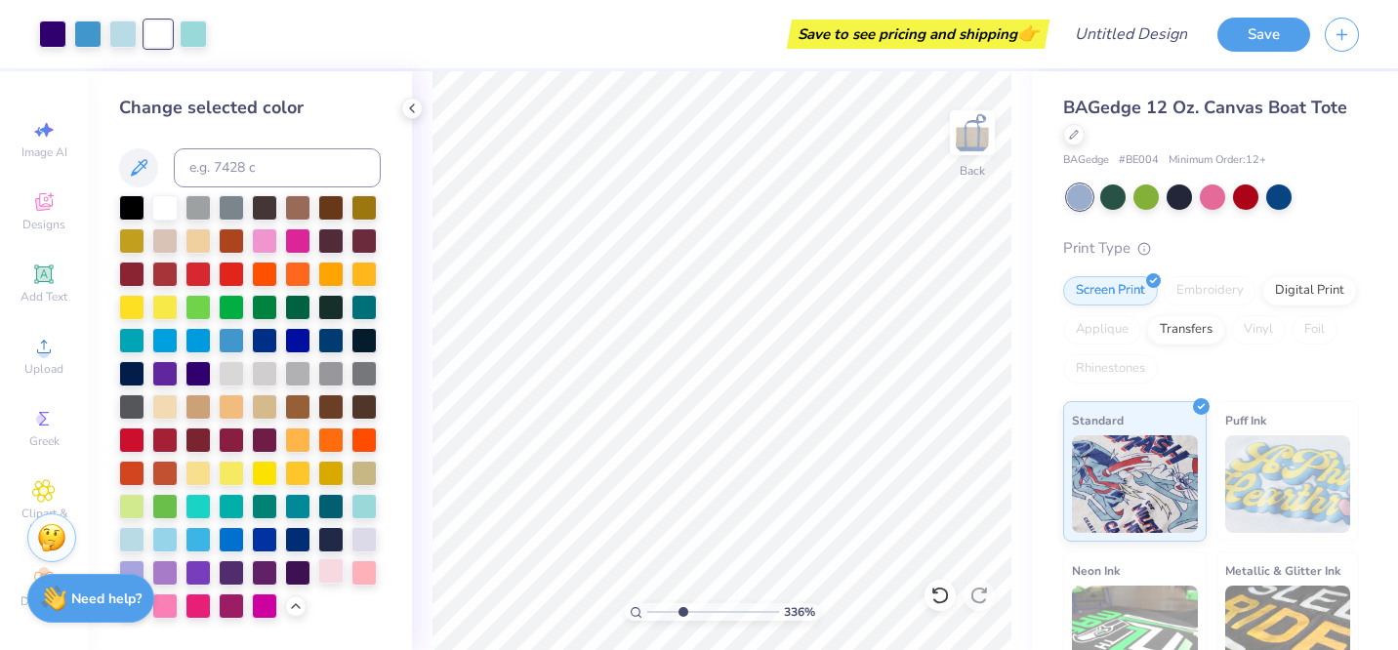
click at [335, 571] on div at bounding box center [330, 570] width 25 height 25
click at [90, 34] on div at bounding box center [87, 32] width 27 height 27
click at [169, 540] on div at bounding box center [164, 537] width 25 height 25
click at [58, 41] on div at bounding box center [52, 32] width 27 height 27
click at [237, 534] on div at bounding box center [231, 537] width 25 height 25
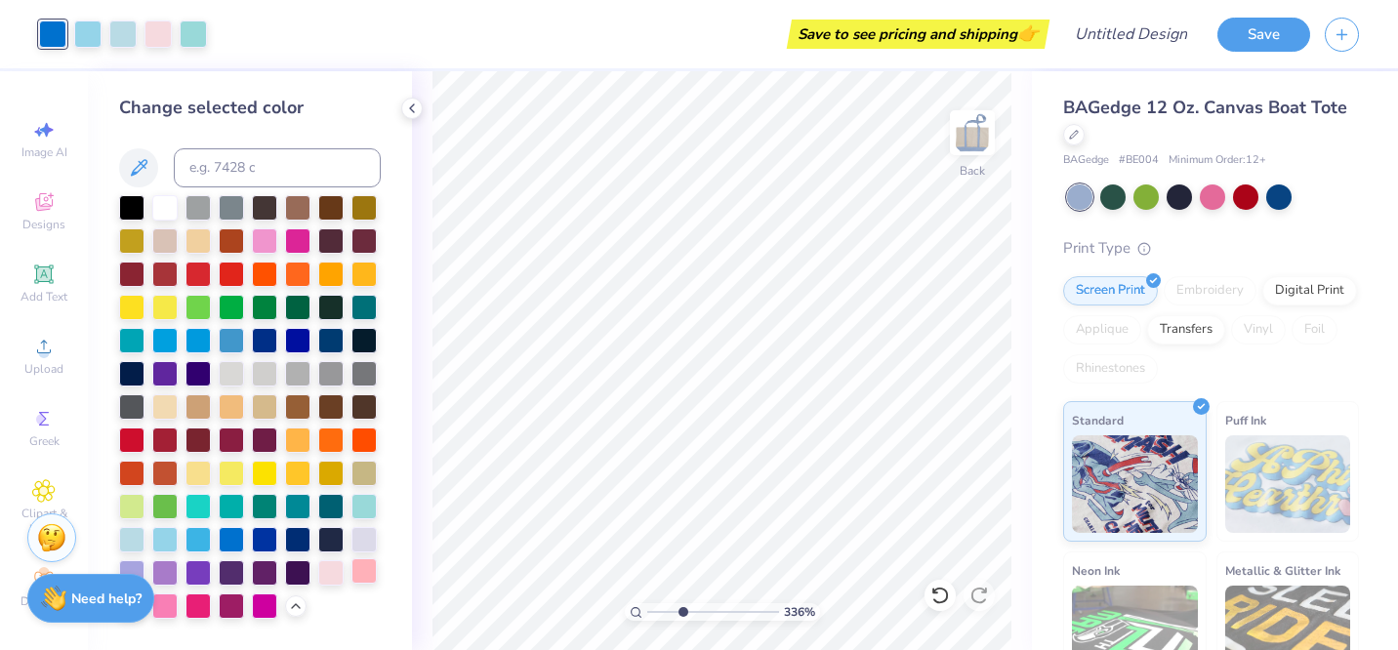
click at [361, 576] on div at bounding box center [363, 570] width 25 height 25
click at [335, 539] on div at bounding box center [330, 537] width 25 height 25
drag, startPoint x: 188, startPoint y: 534, endPoint x: 170, endPoint y: 535, distance: 18.6
click at [188, 534] on div at bounding box center [197, 539] width 25 height 25
click at [170, 535] on div at bounding box center [164, 537] width 25 height 25
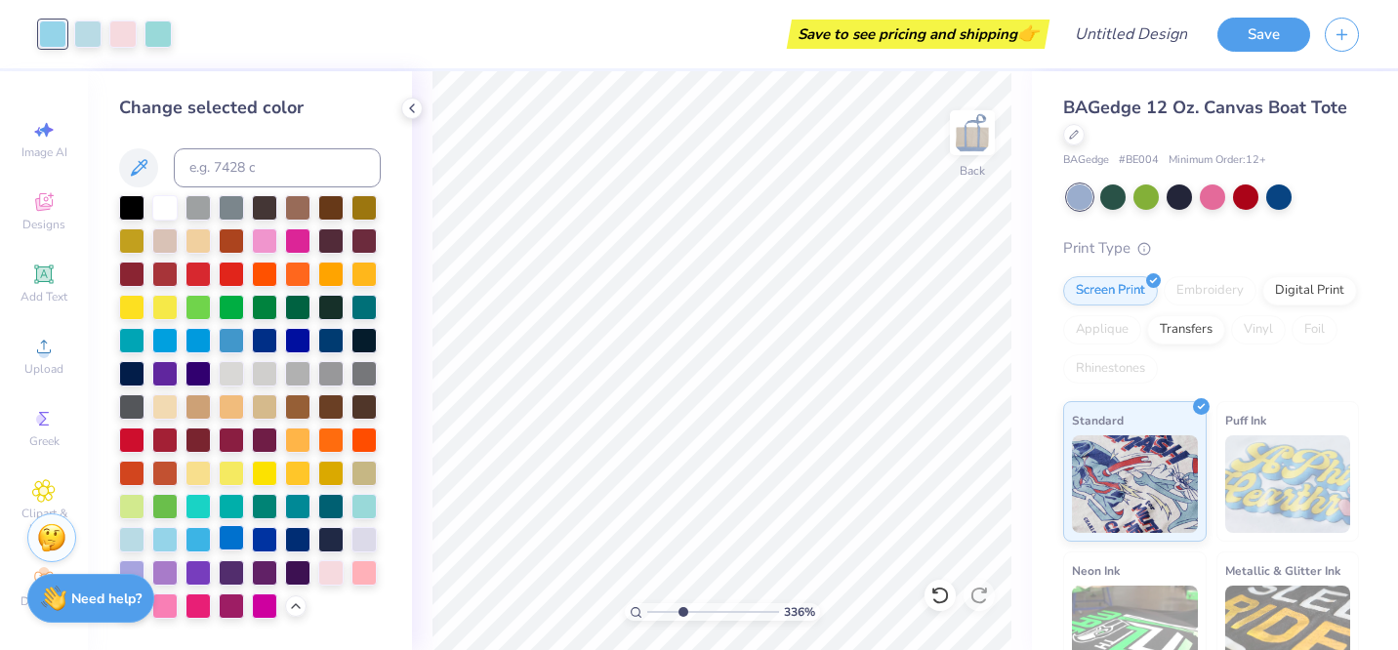
click at [228, 537] on div at bounding box center [231, 537] width 25 height 25
click at [263, 538] on div at bounding box center [264, 537] width 25 height 25
click at [291, 540] on div at bounding box center [297, 537] width 25 height 25
click at [126, 42] on div at bounding box center [122, 32] width 27 height 27
click at [137, 544] on div at bounding box center [131, 537] width 25 height 25
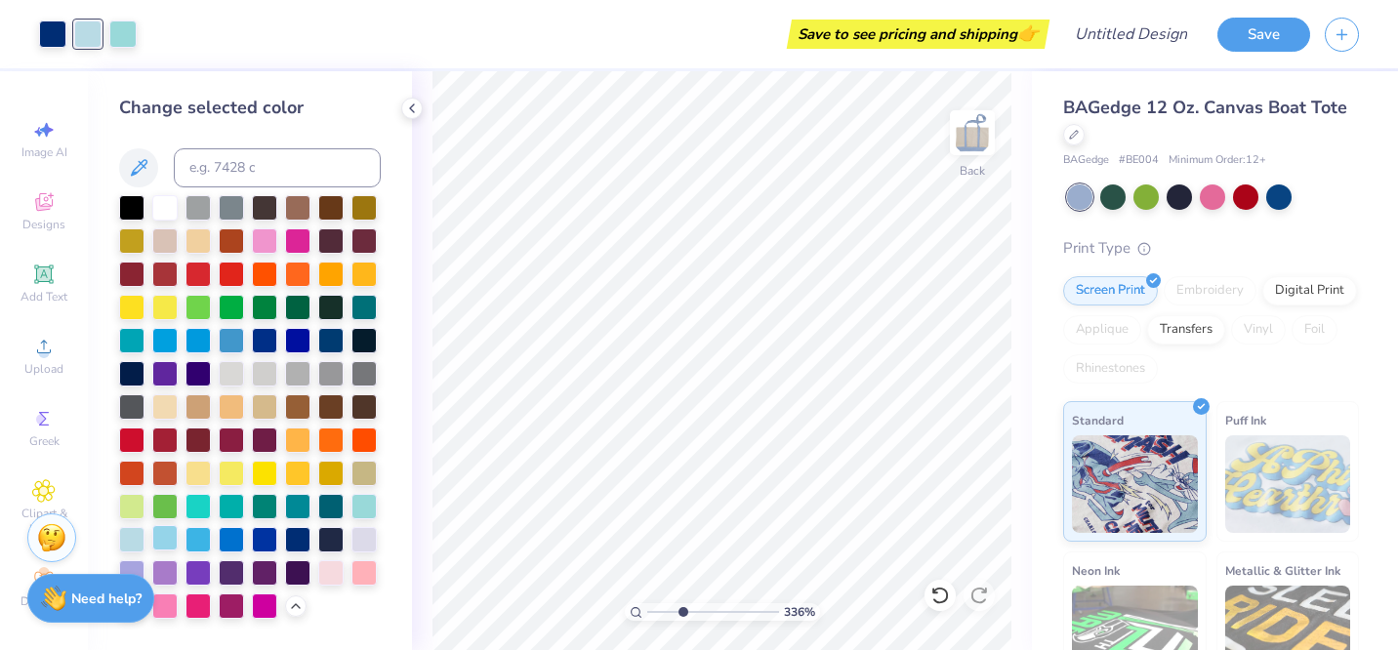
click at [166, 545] on div at bounding box center [164, 537] width 25 height 25
click at [931, 588] on icon at bounding box center [940, 596] width 20 height 20
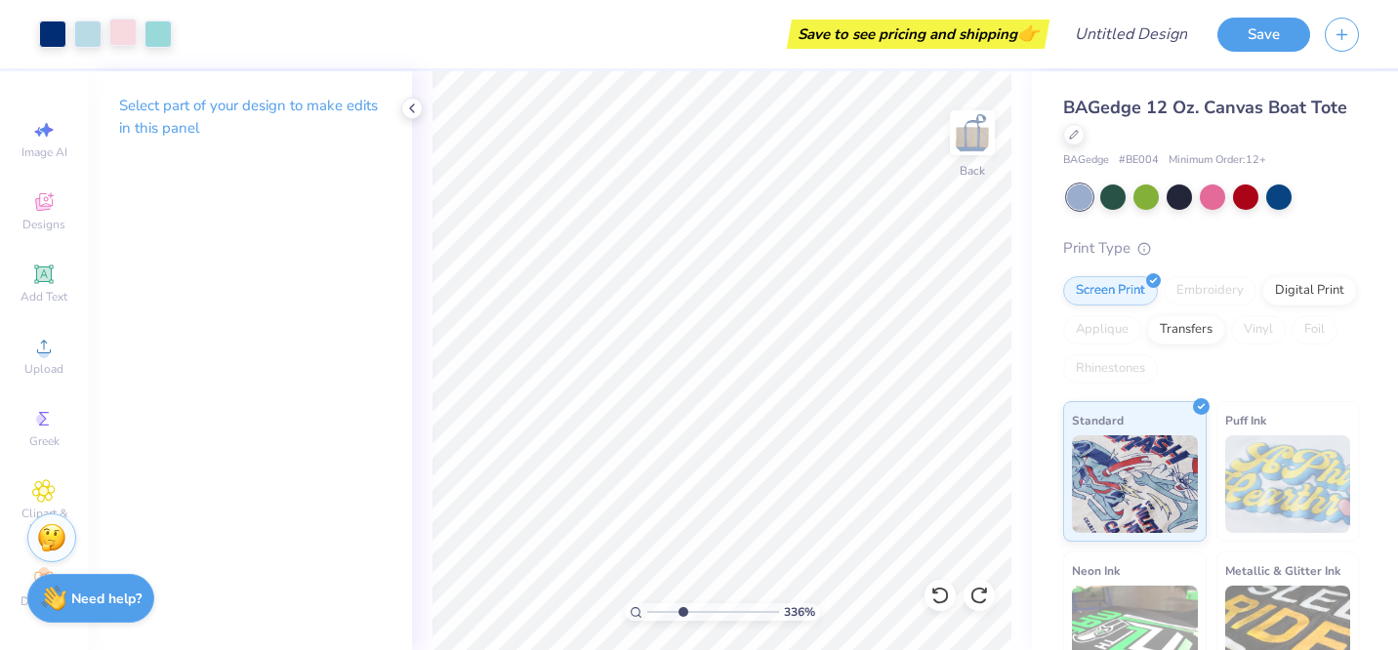
click at [120, 37] on div at bounding box center [122, 32] width 27 height 27
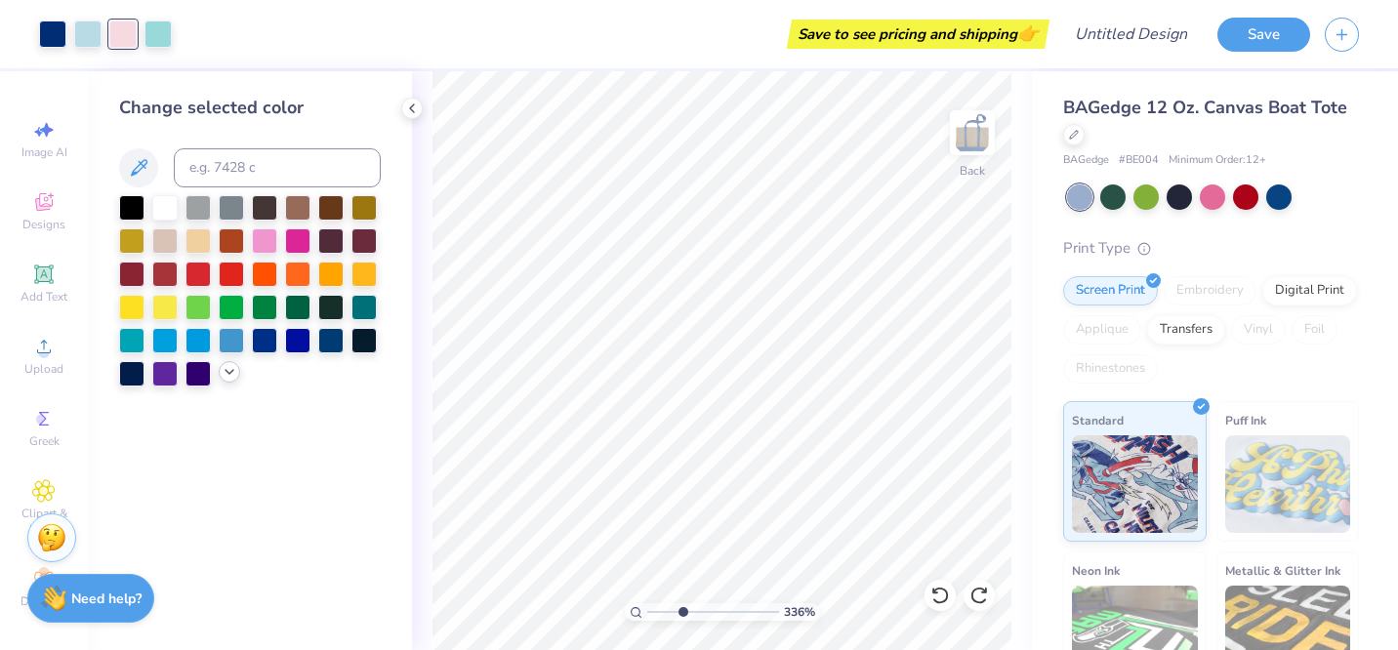
click at [222, 368] on icon at bounding box center [230, 372] width 16 height 16
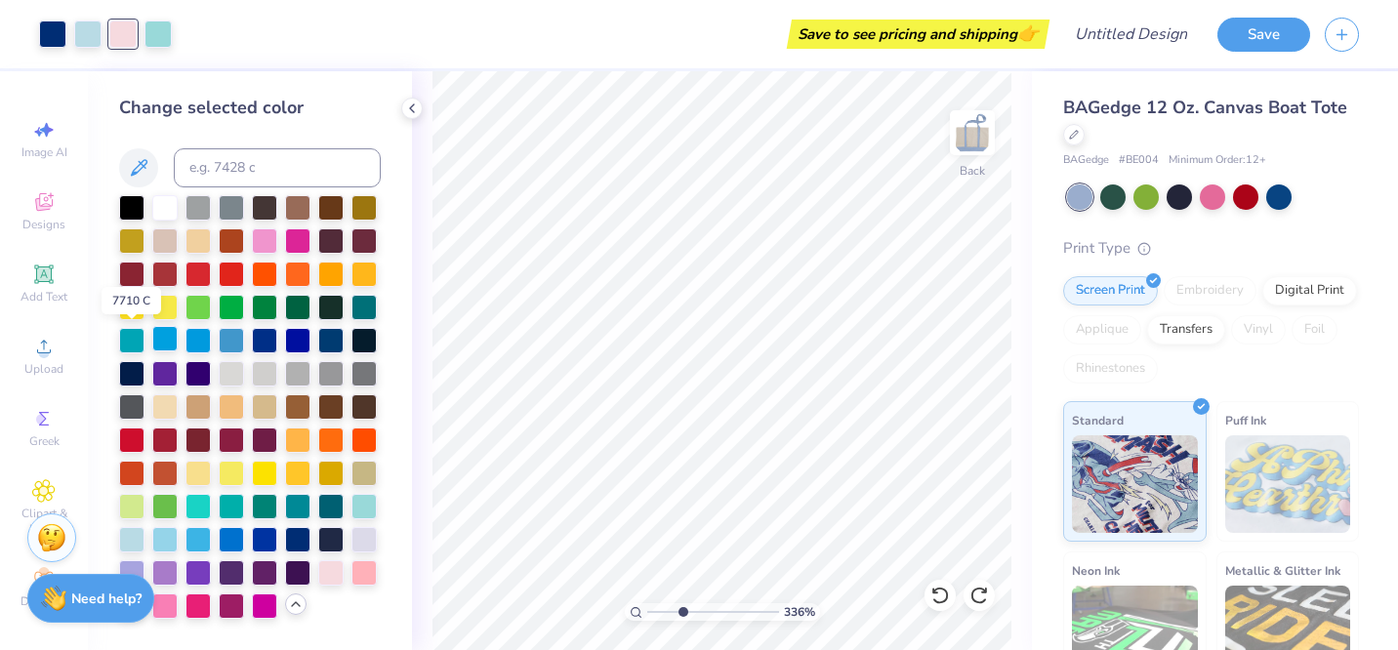
click at [152, 341] on div at bounding box center [164, 338] width 25 height 25
click at [156, 540] on div at bounding box center [164, 537] width 25 height 25
click at [364, 540] on div at bounding box center [363, 537] width 25 height 25
click at [339, 575] on div at bounding box center [330, 570] width 25 height 25
click at [50, 419] on icon at bounding box center [43, 418] width 23 height 23
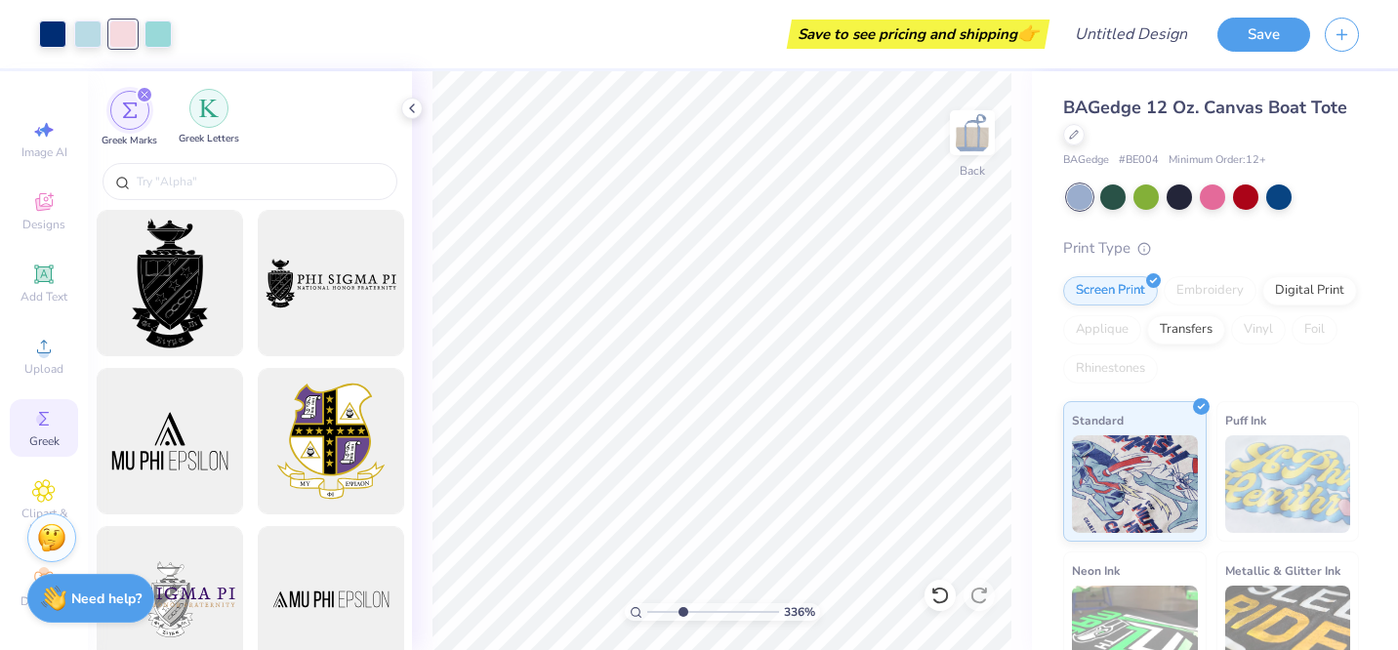
click at [207, 119] on div "filter for Greek Letters" at bounding box center [208, 108] width 39 height 39
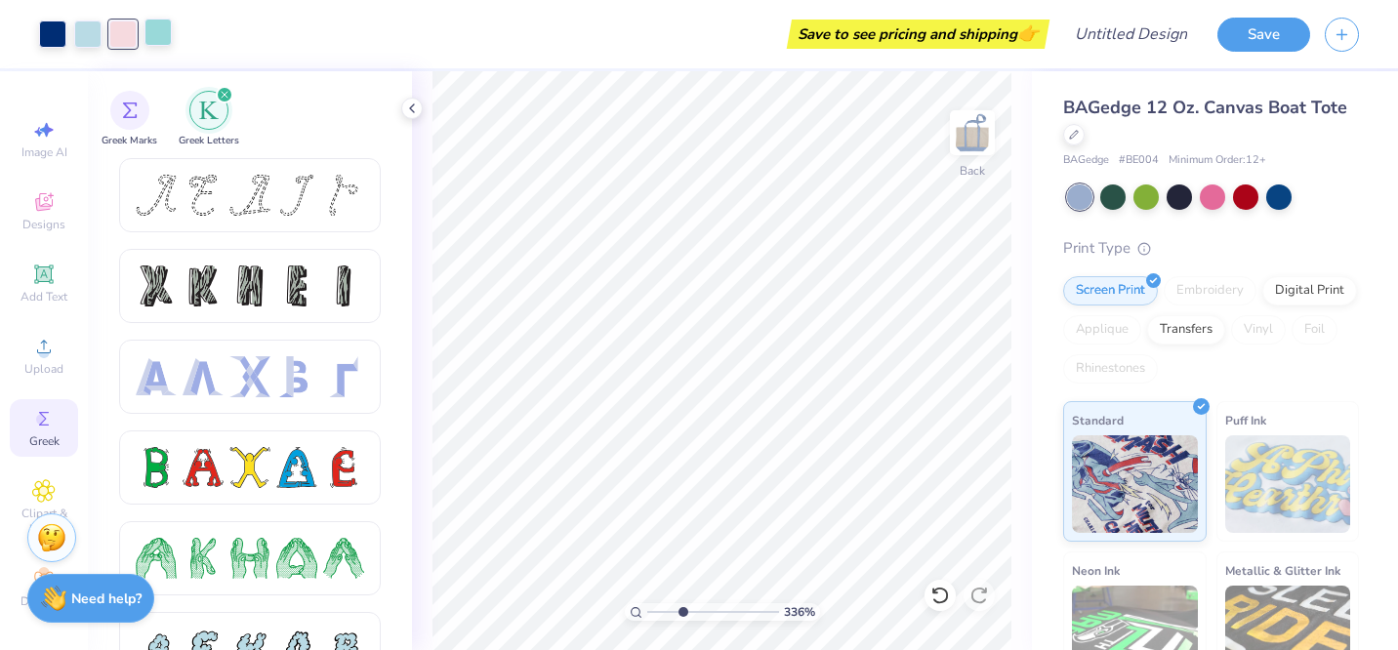
click at [155, 35] on div at bounding box center [157, 32] width 27 height 27
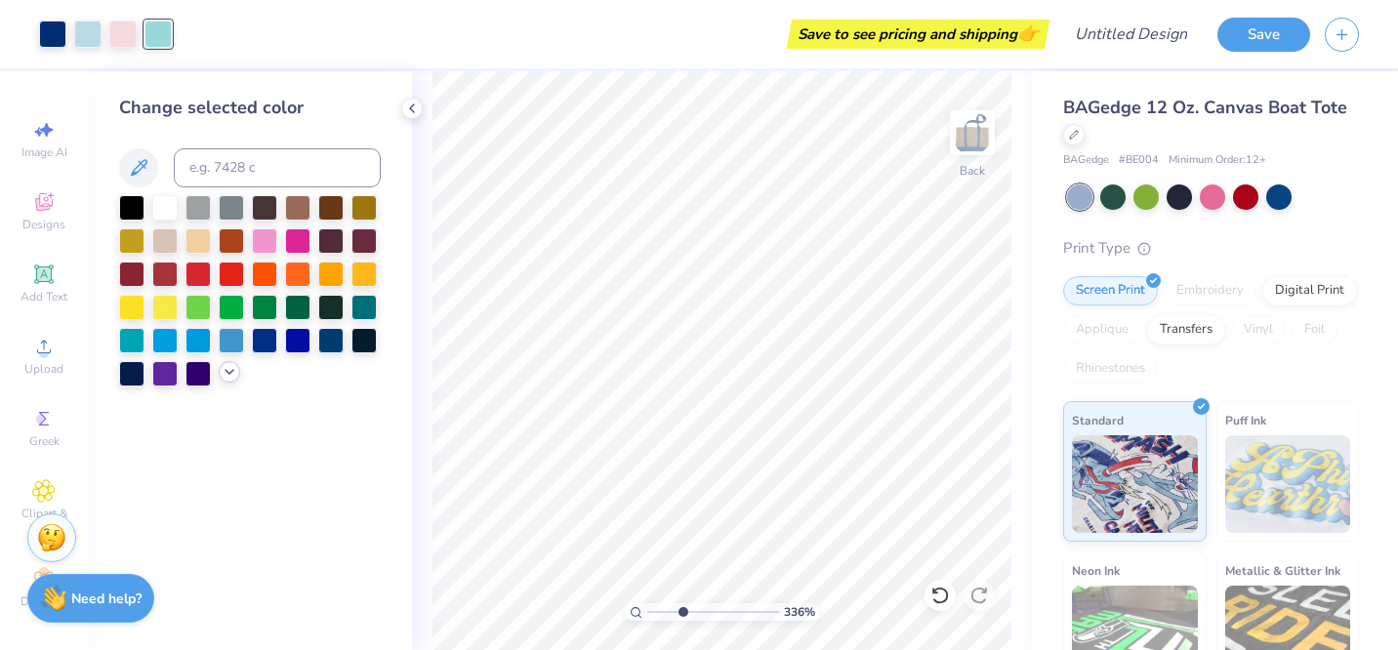
click at [224, 374] on icon at bounding box center [230, 372] width 16 height 16
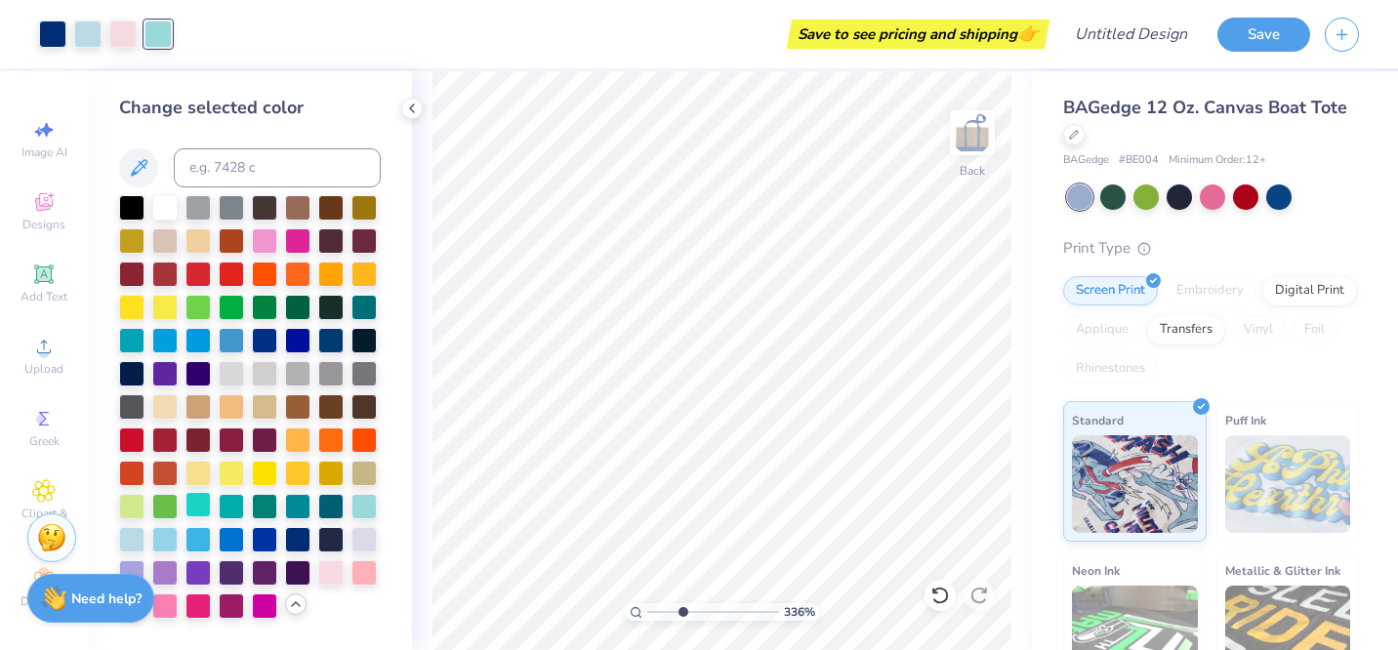
click at [206, 508] on div at bounding box center [197, 504] width 25 height 25
click at [330, 541] on div at bounding box center [330, 537] width 25 height 25
click at [356, 535] on div at bounding box center [363, 537] width 25 height 25
click at [362, 568] on div at bounding box center [363, 570] width 25 height 25
click at [176, 605] on div at bounding box center [164, 603] width 25 height 25
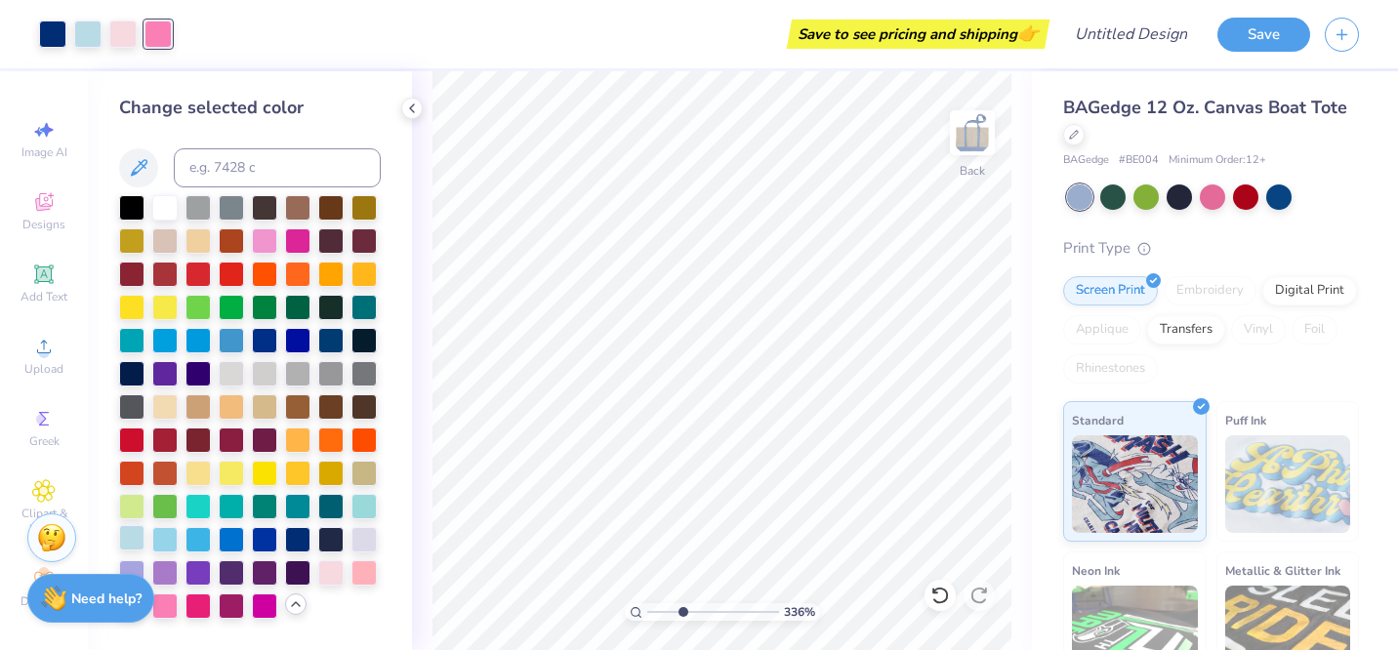
click at [140, 546] on div at bounding box center [131, 537] width 25 height 25
click at [945, 596] on icon at bounding box center [940, 596] width 20 height 20
click at [173, 539] on div at bounding box center [164, 537] width 25 height 25
click at [366, 537] on div at bounding box center [363, 537] width 25 height 25
click at [160, 542] on div at bounding box center [164, 537] width 25 height 25
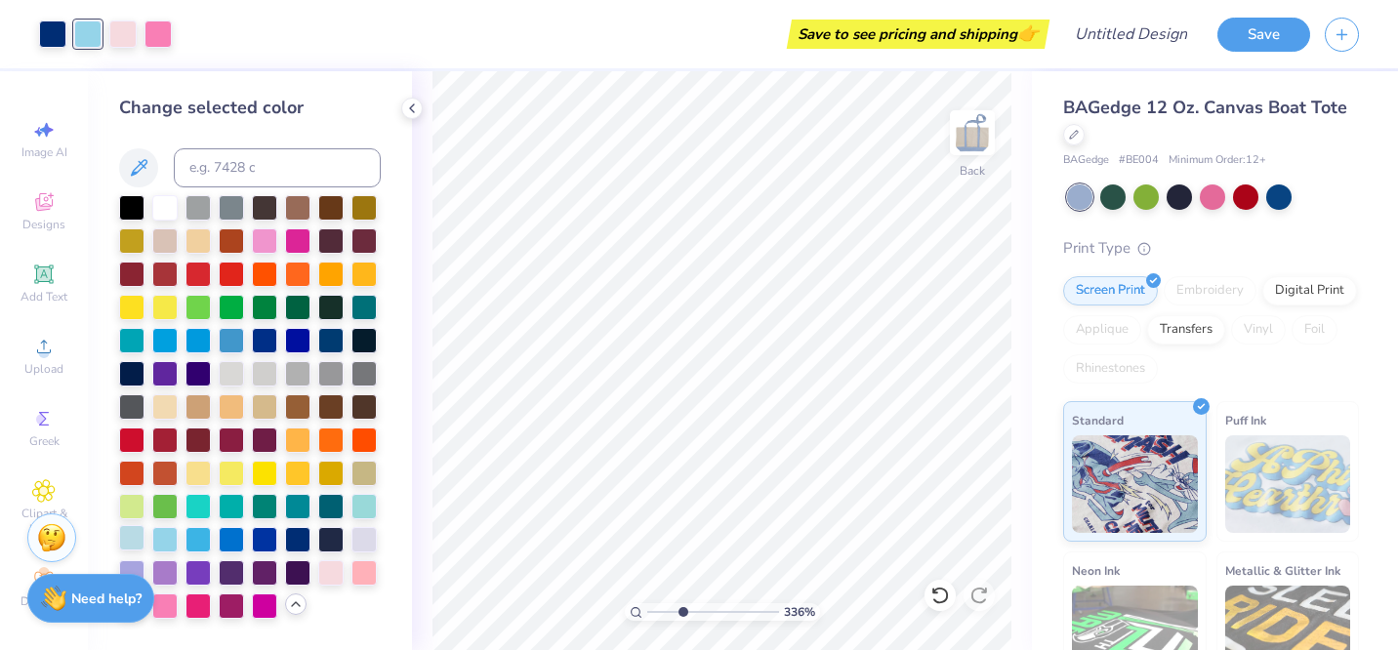
click at [144, 540] on div at bounding box center [131, 537] width 25 height 25
click at [159, 40] on div at bounding box center [157, 32] width 27 height 27
click at [359, 496] on div at bounding box center [363, 504] width 25 height 25
click at [333, 508] on div at bounding box center [330, 504] width 25 height 25
click at [273, 535] on div at bounding box center [264, 537] width 25 height 25
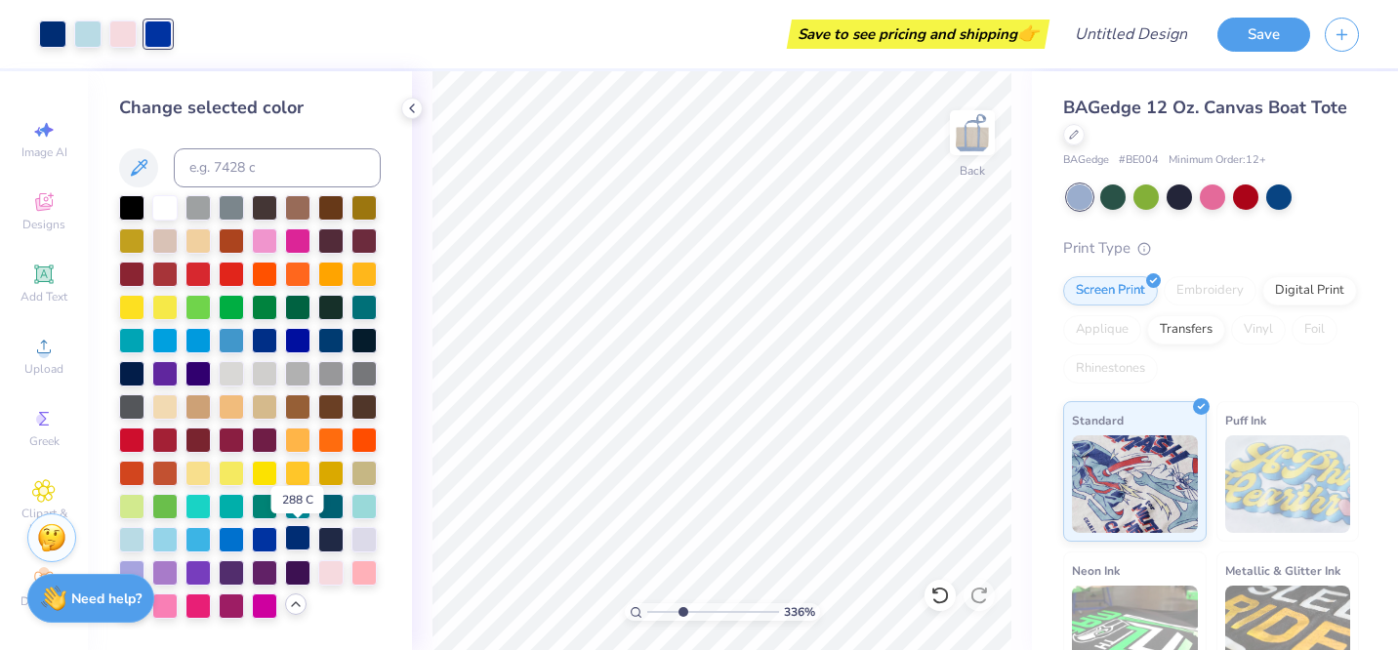
click at [293, 540] on div at bounding box center [297, 537] width 25 height 25
click at [356, 534] on div at bounding box center [363, 537] width 25 height 25
click at [942, 590] on icon at bounding box center [940, 596] width 20 height 20
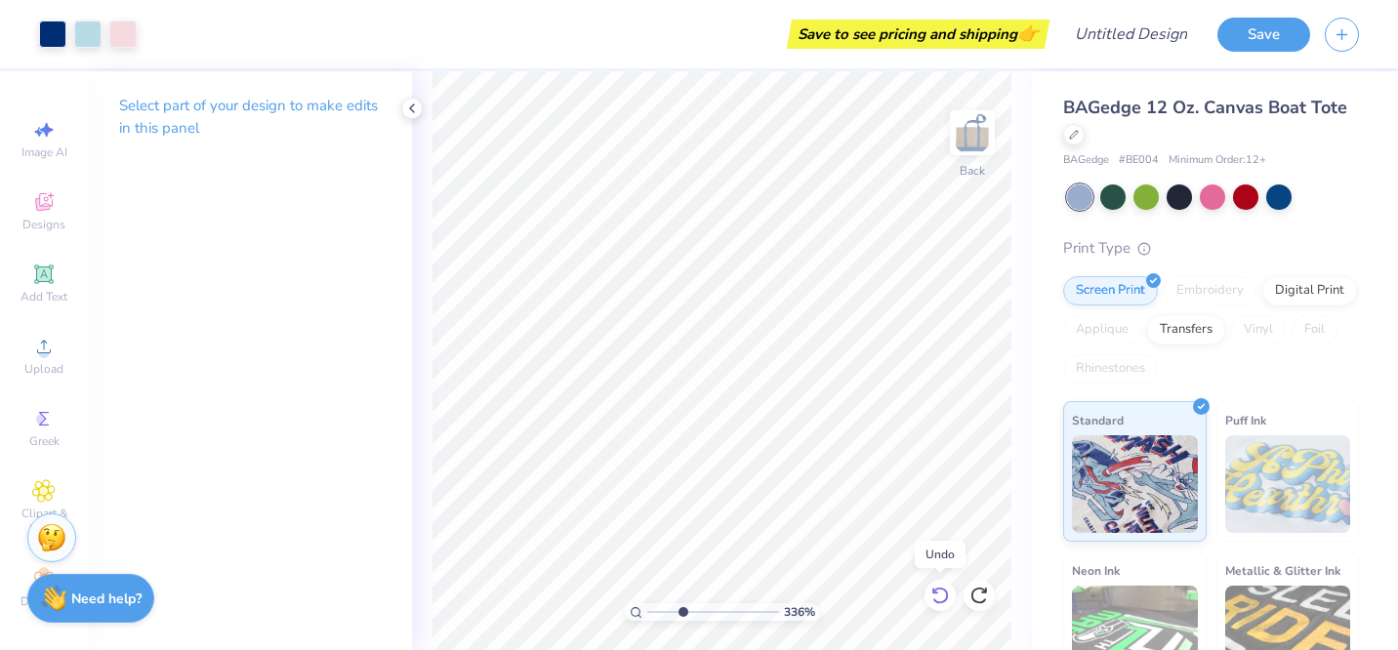
click at [942, 590] on icon at bounding box center [940, 596] width 20 height 20
click at [155, 23] on div at bounding box center [157, 32] width 27 height 27
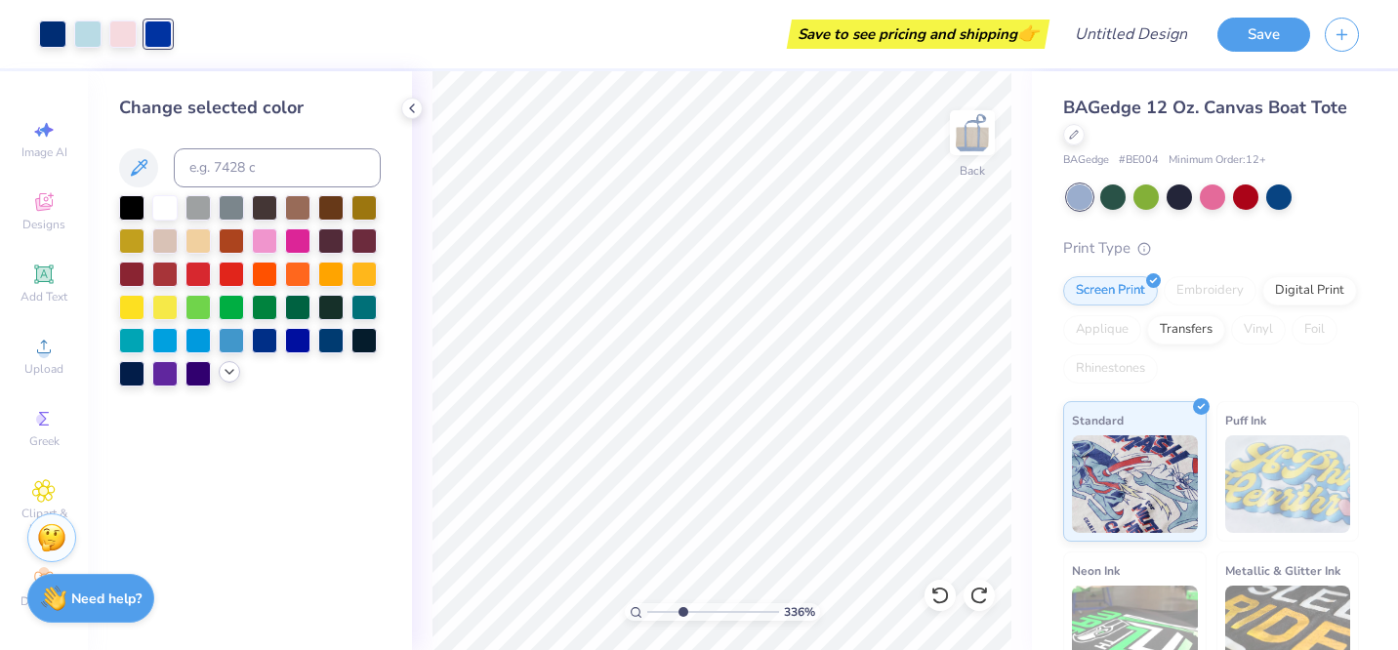
click at [228, 372] on polyline at bounding box center [229, 372] width 8 height 4
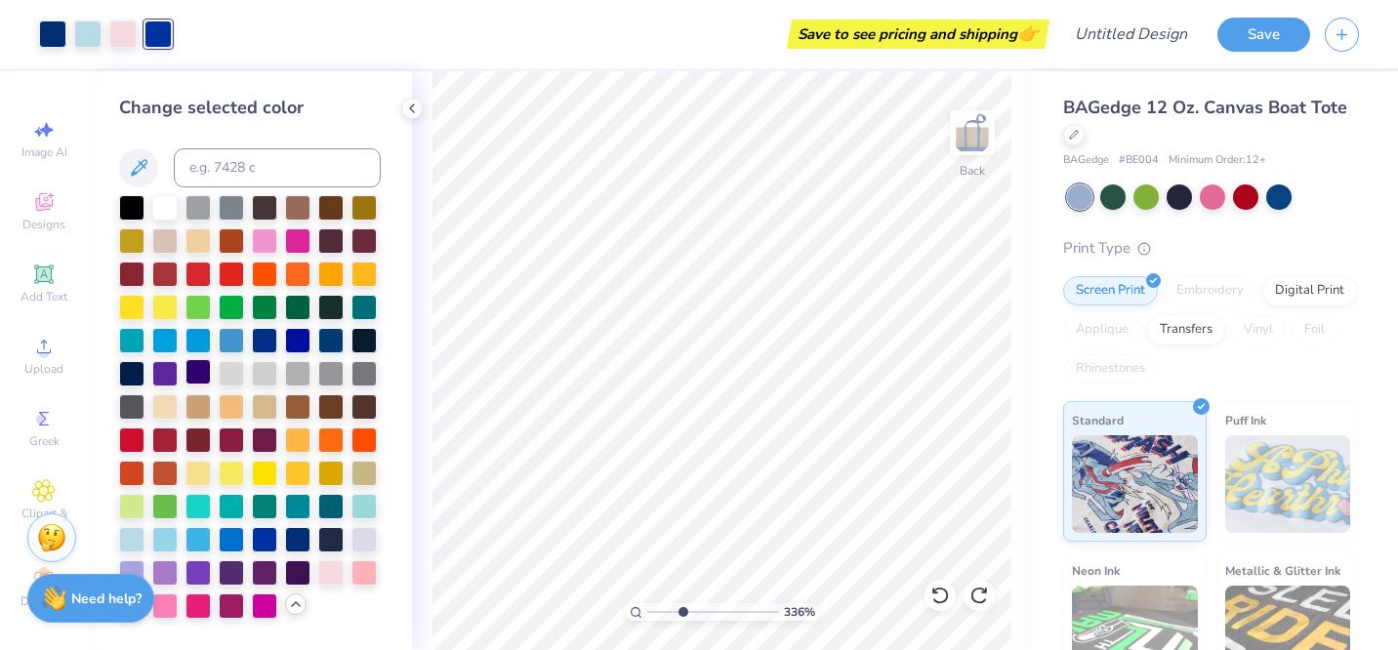
click at [201, 371] on div at bounding box center [197, 371] width 25 height 25
click at [224, 607] on div at bounding box center [231, 603] width 25 height 25
click at [249, 609] on div at bounding box center [250, 407] width 262 height 424
click at [264, 609] on div at bounding box center [264, 603] width 25 height 25
click at [171, 614] on div at bounding box center [164, 603] width 25 height 25
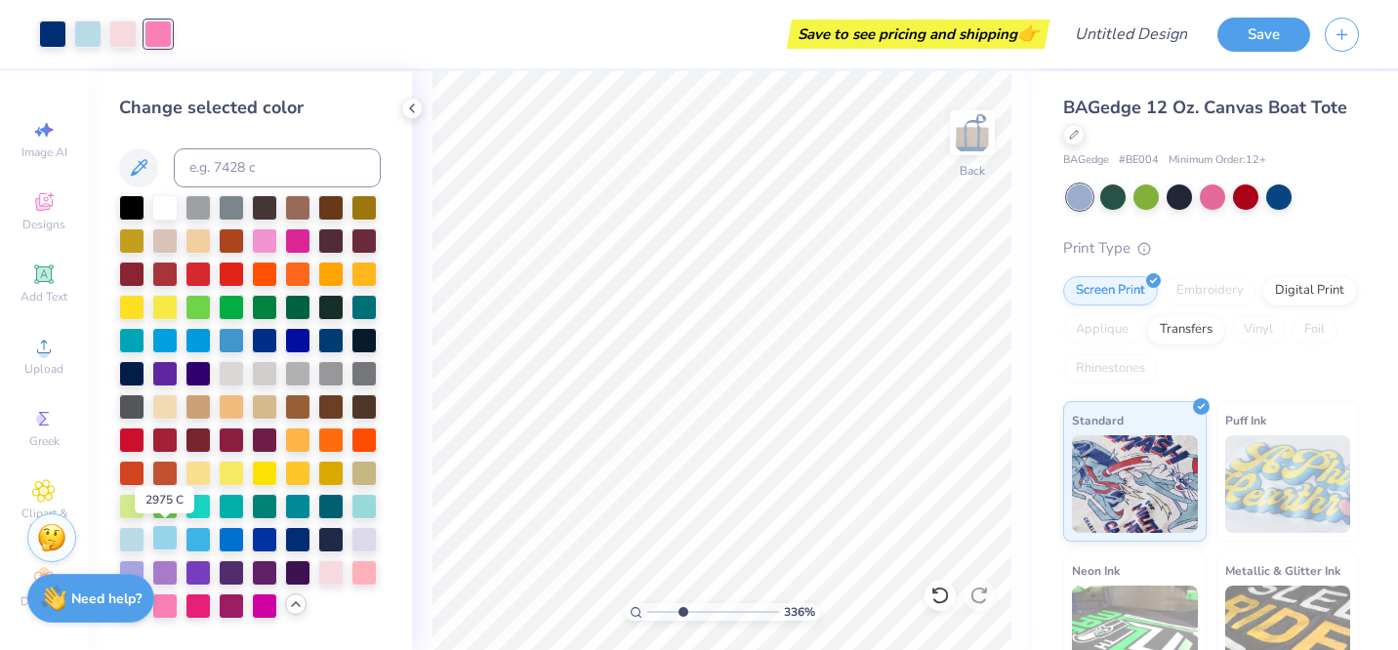
click at [170, 537] on div at bounding box center [164, 537] width 25 height 25
click at [62, 424] on div "Greek" at bounding box center [44, 428] width 68 height 58
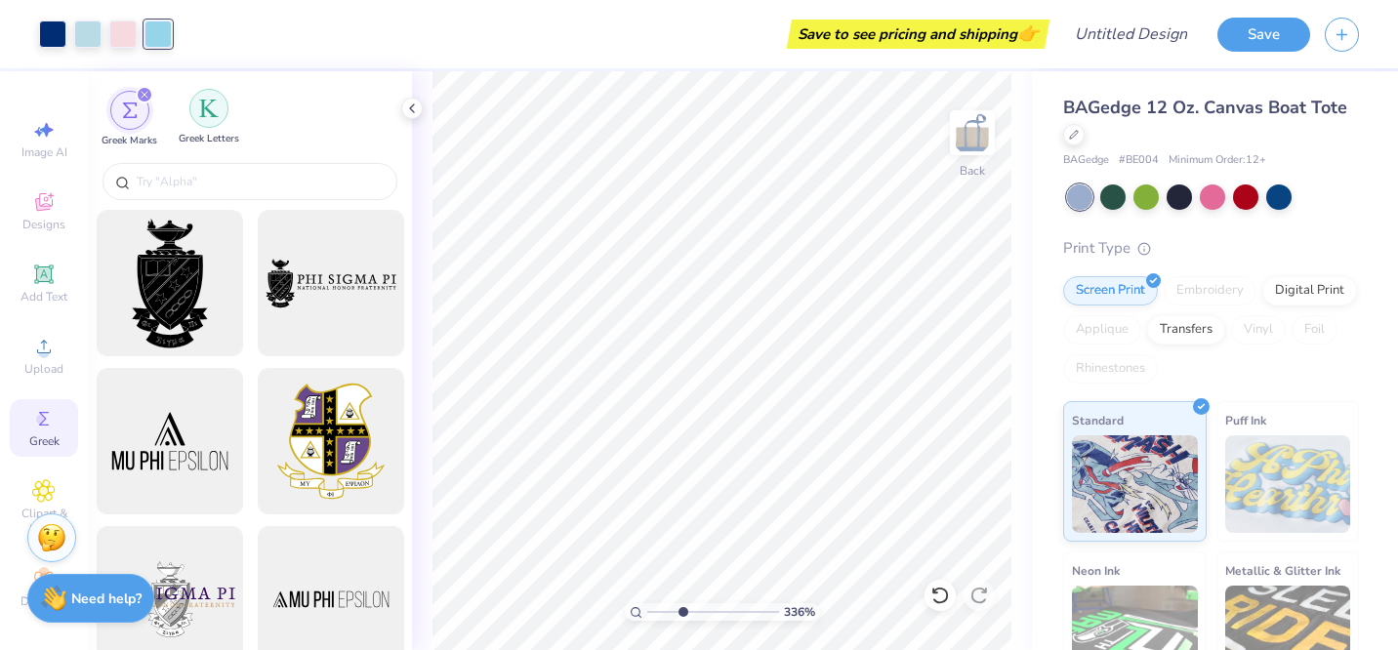
click at [213, 119] on div "filter for Greek Letters" at bounding box center [208, 108] width 39 height 39
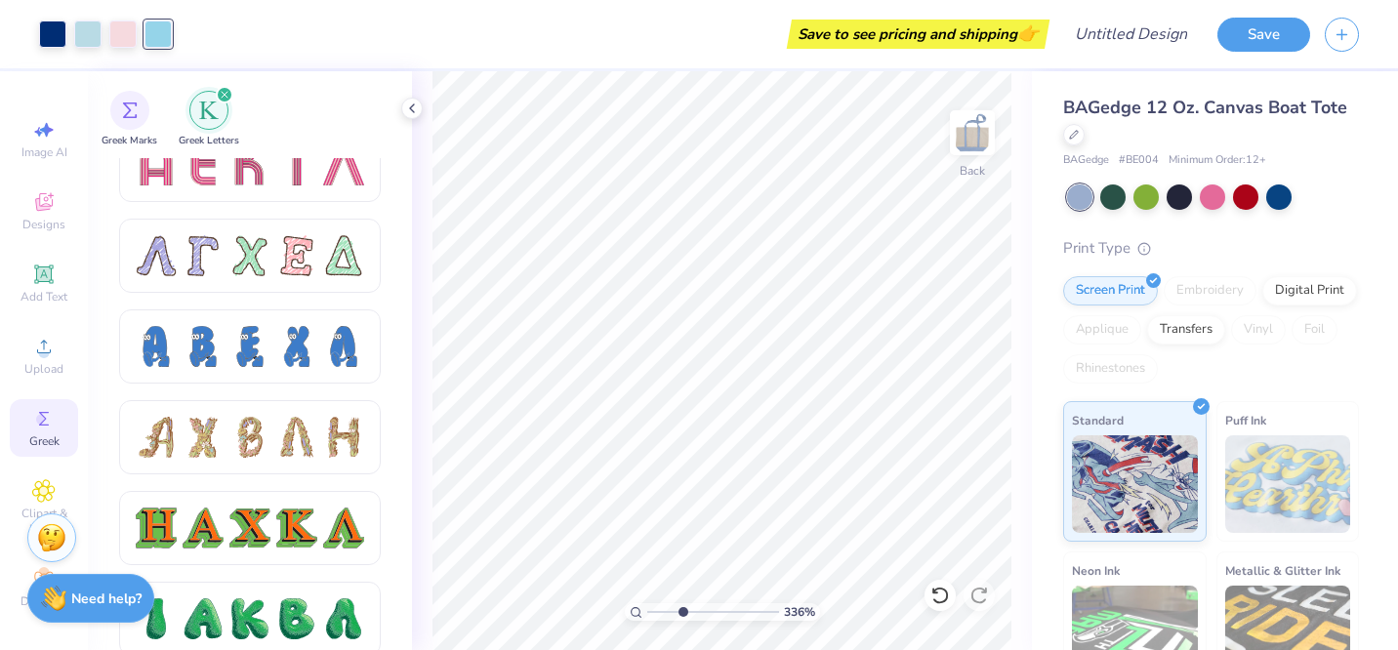
scroll to position [2946, 0]
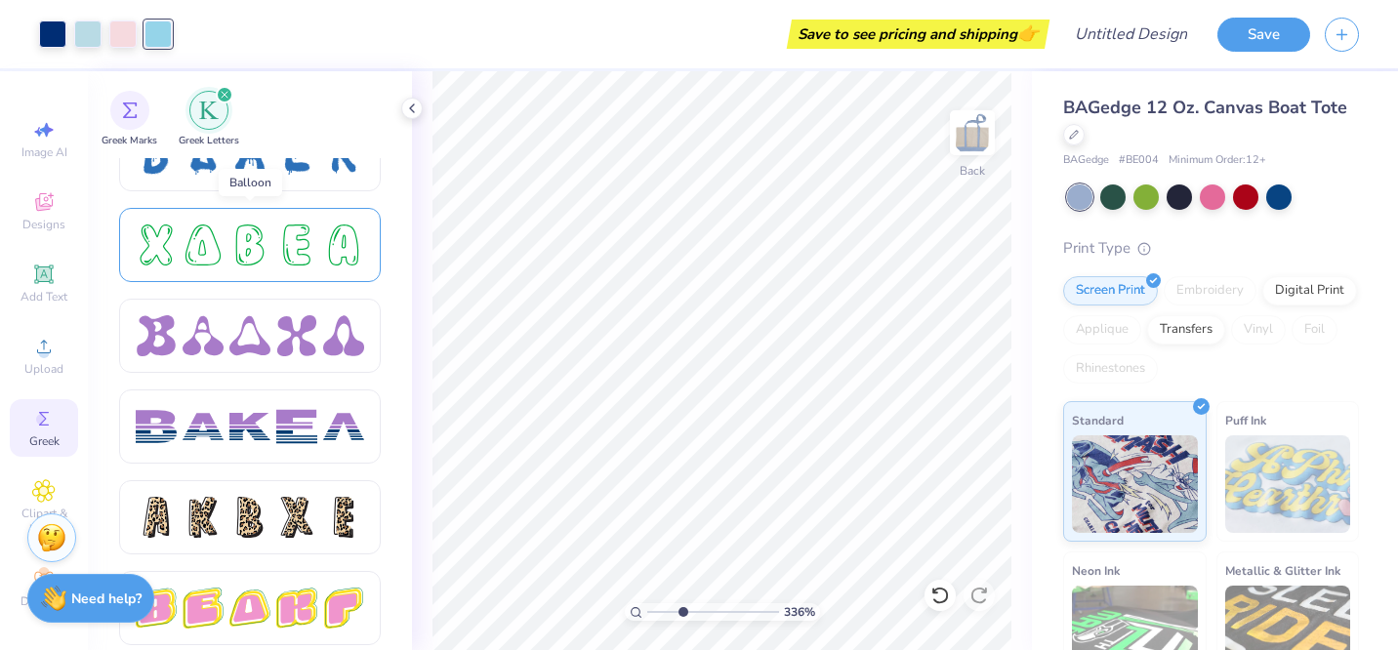
click at [242, 263] on div at bounding box center [249, 244] width 41 height 41
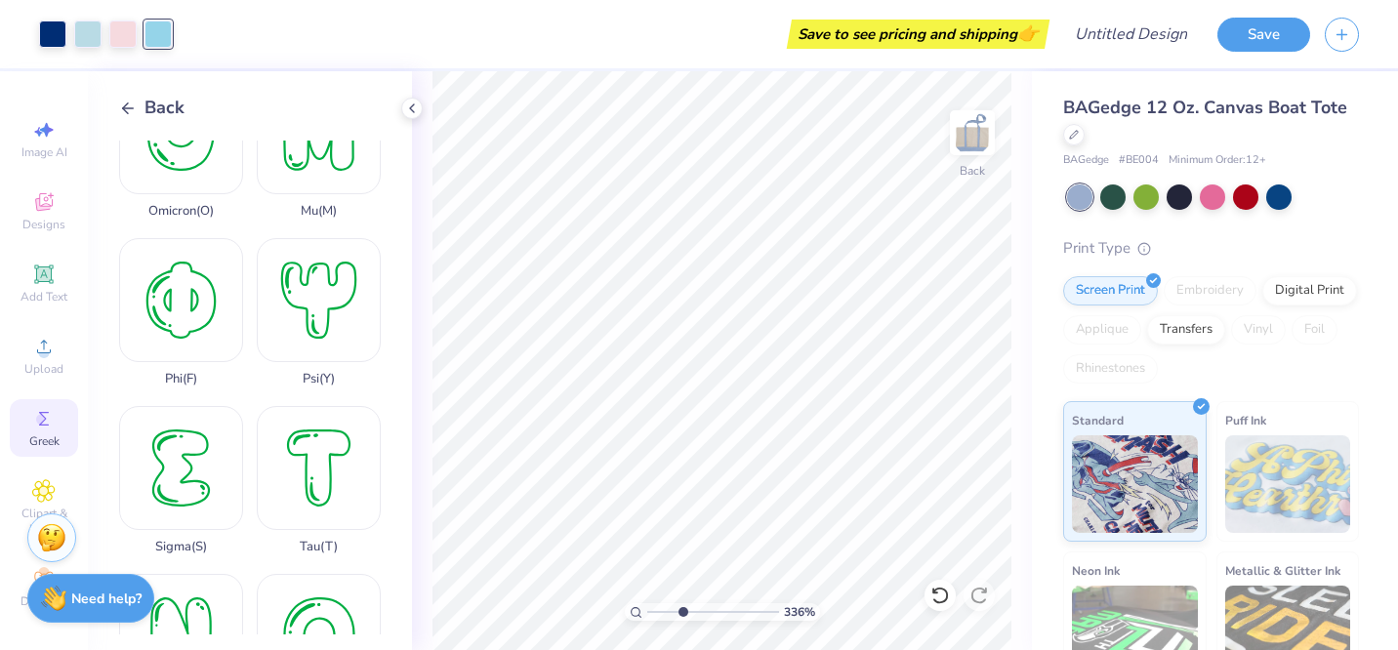
scroll to position [1077, 0]
click at [199, 291] on div "Phi ( F )" at bounding box center [181, 313] width 124 height 148
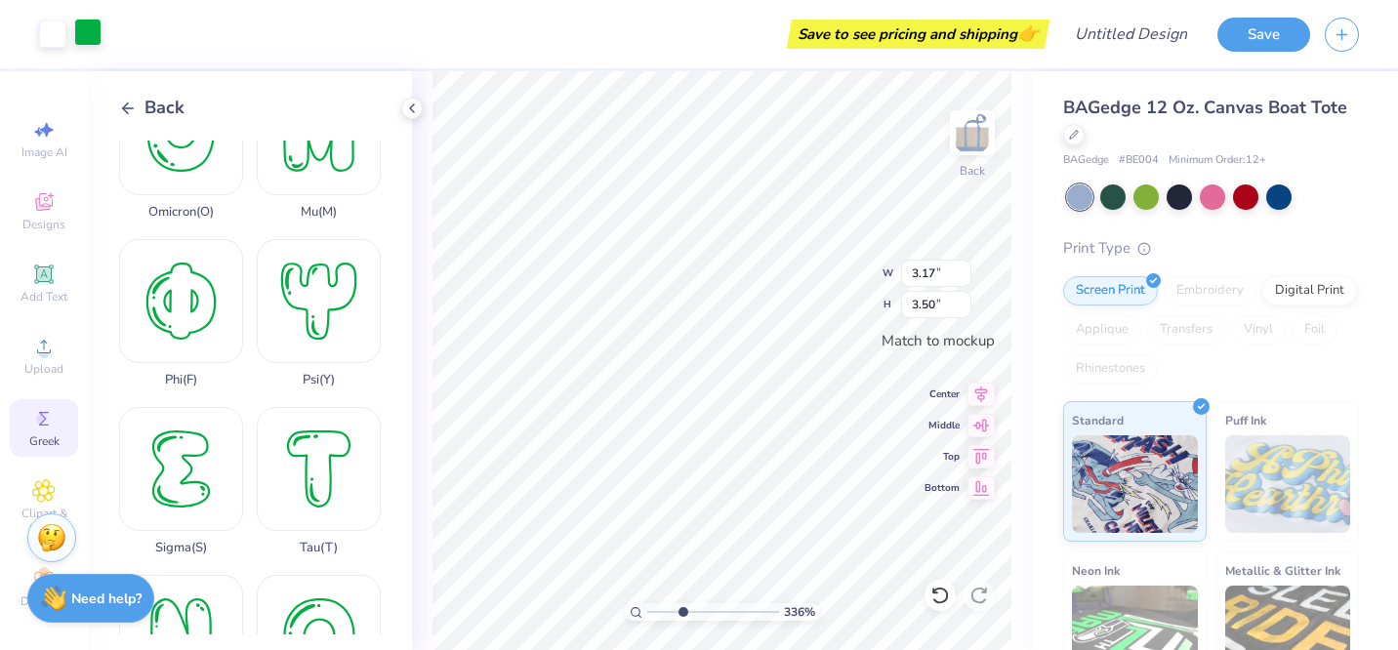
click at [96, 34] on div at bounding box center [87, 32] width 27 height 27
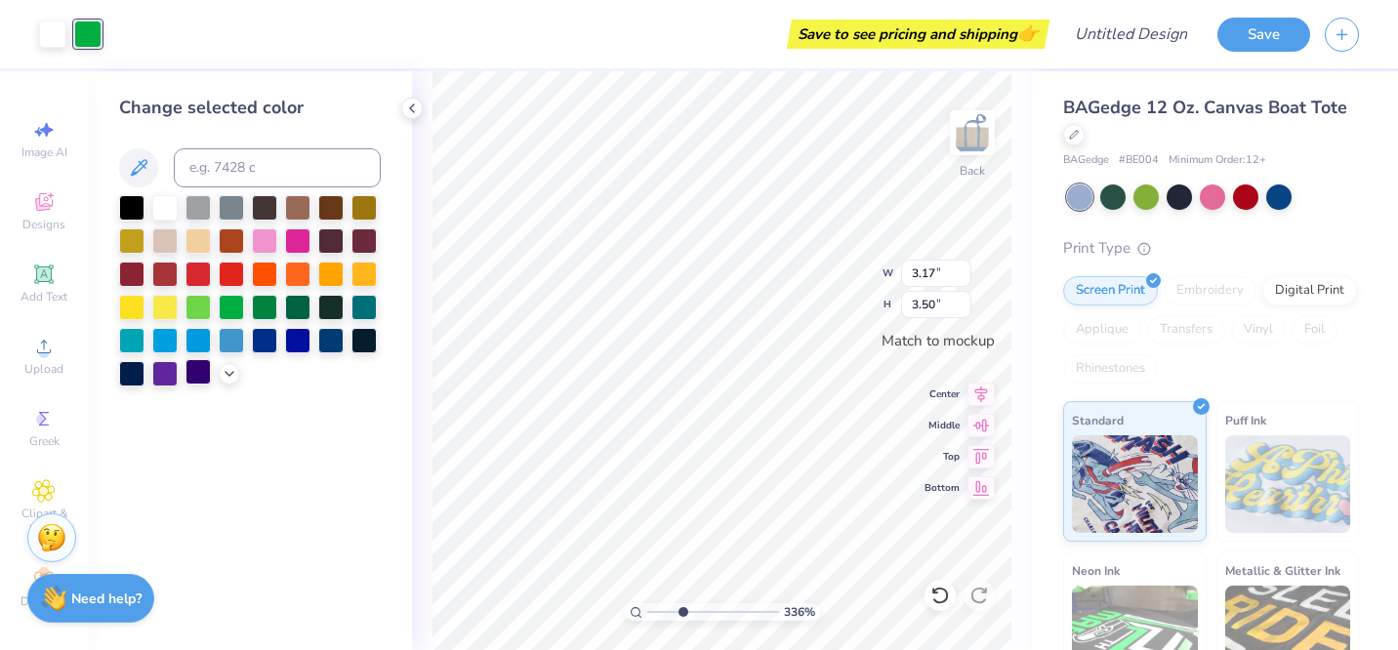
click at [196, 381] on div at bounding box center [197, 371] width 25 height 25
click at [274, 340] on div at bounding box center [264, 338] width 25 height 25
type input "0.53"
type input "0.58"
click at [63, 36] on div at bounding box center [52, 32] width 27 height 27
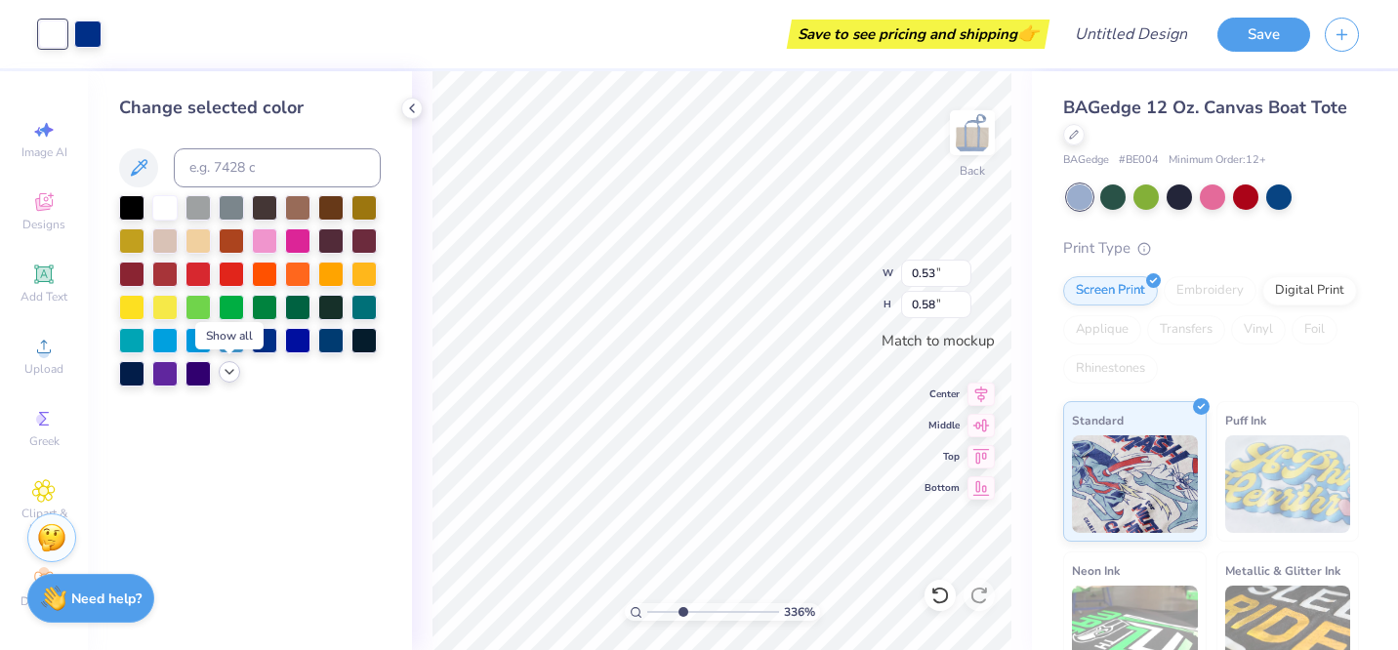
click at [230, 370] on icon at bounding box center [230, 372] width 16 height 16
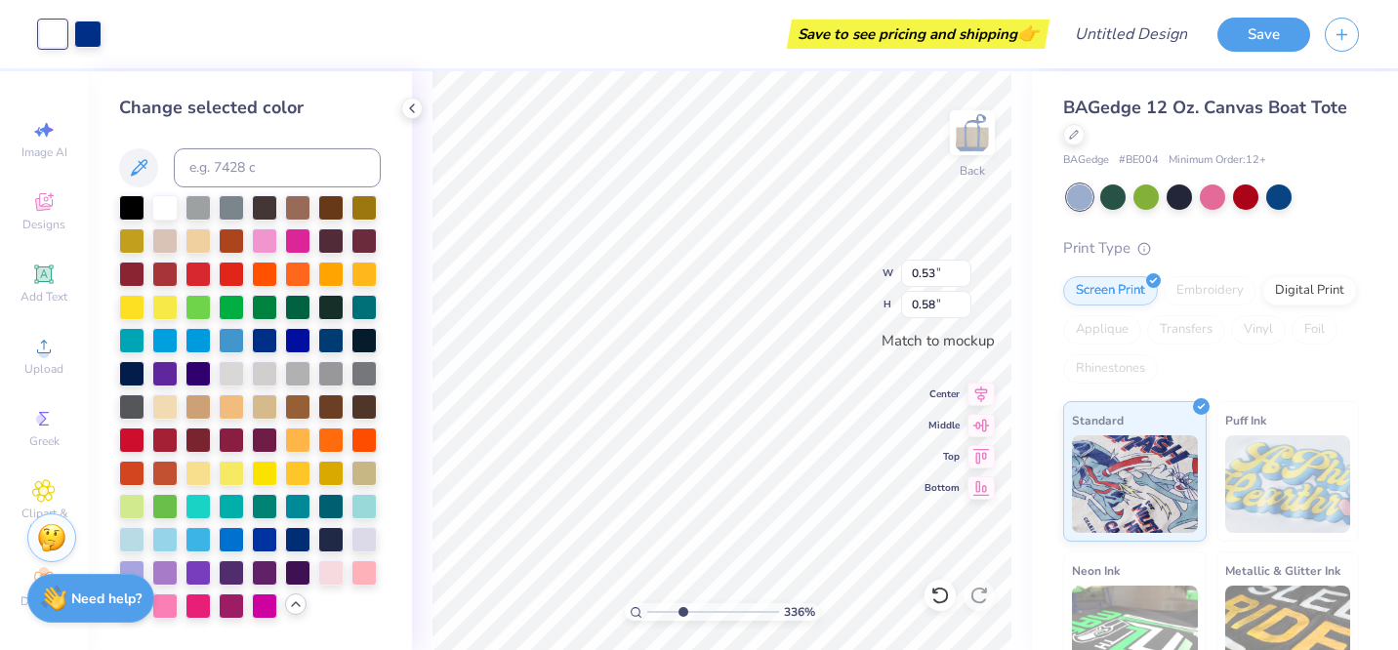
click at [138, 142] on div "Change selected color" at bounding box center [250, 357] width 262 height 524
click at [146, 172] on icon at bounding box center [138, 167] width 23 height 23
click at [92, 33] on div at bounding box center [87, 32] width 27 height 27
click at [171, 207] on div at bounding box center [164, 205] width 25 height 25
click at [338, 124] on div "Change selected color" at bounding box center [250, 357] width 262 height 524
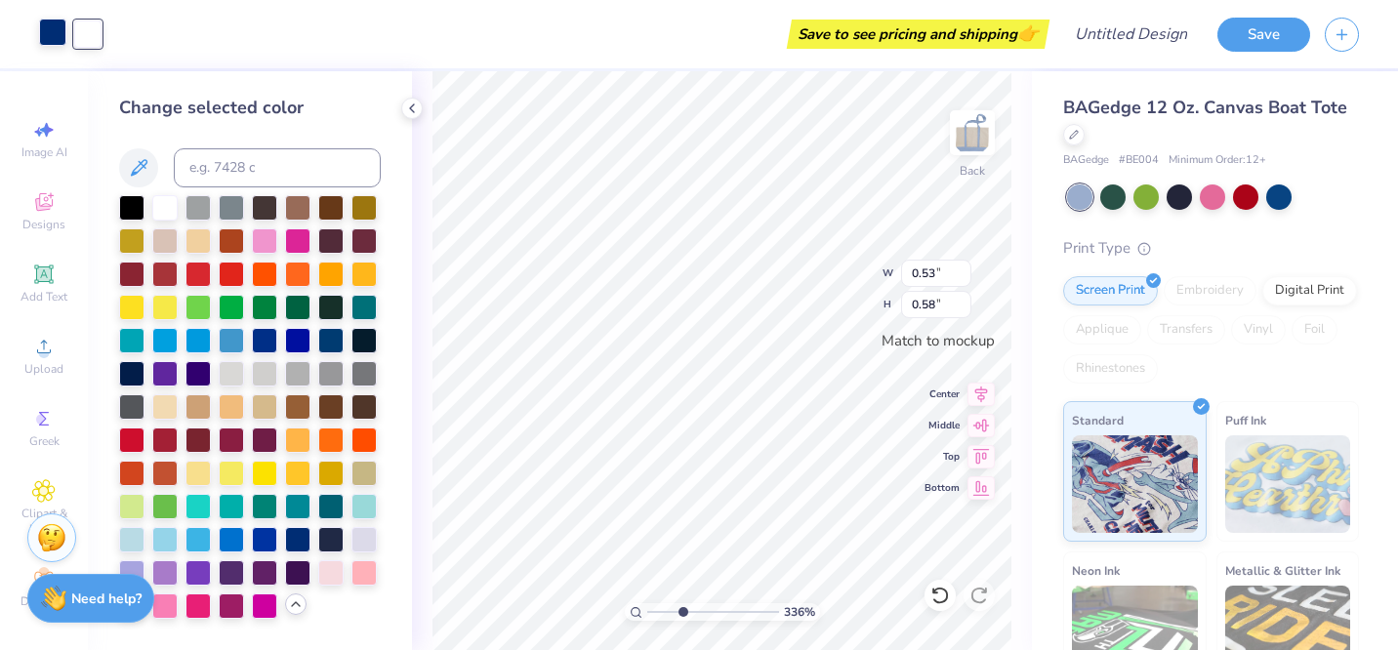
click at [54, 28] on div at bounding box center [52, 32] width 27 height 27
click at [172, 205] on div at bounding box center [164, 205] width 25 height 25
click at [87, 39] on div "Save to see pricing and shipping 👉" at bounding box center [562, 34] width 963 height 68
click at [933, 597] on icon at bounding box center [940, 596] width 20 height 20
click at [236, 338] on div at bounding box center [231, 338] width 25 height 25
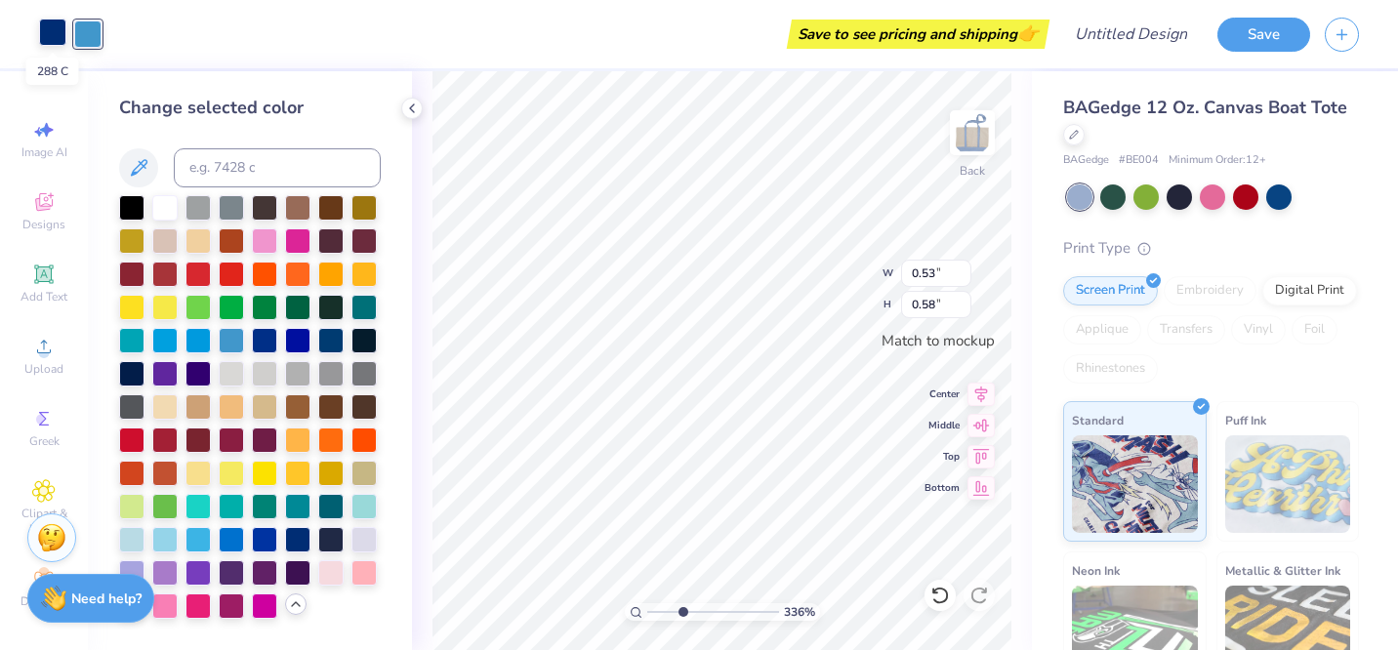
click at [52, 33] on div at bounding box center [52, 32] width 27 height 27
click at [160, 200] on div at bounding box center [164, 205] width 25 height 25
click at [88, 37] on div at bounding box center [87, 32] width 27 height 27
click at [298, 533] on div at bounding box center [297, 537] width 25 height 25
click at [41, 413] on icon at bounding box center [43, 418] width 23 height 23
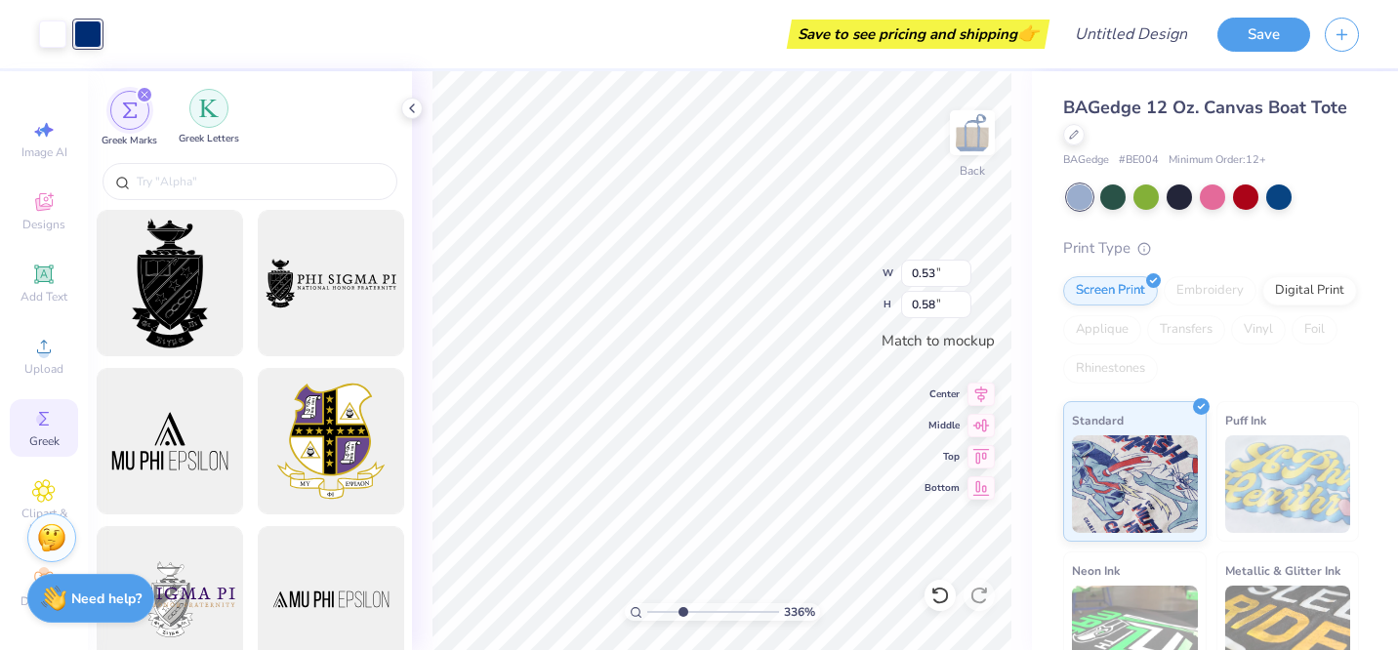
click at [224, 105] on div "filter for Greek Letters" at bounding box center [208, 108] width 39 height 39
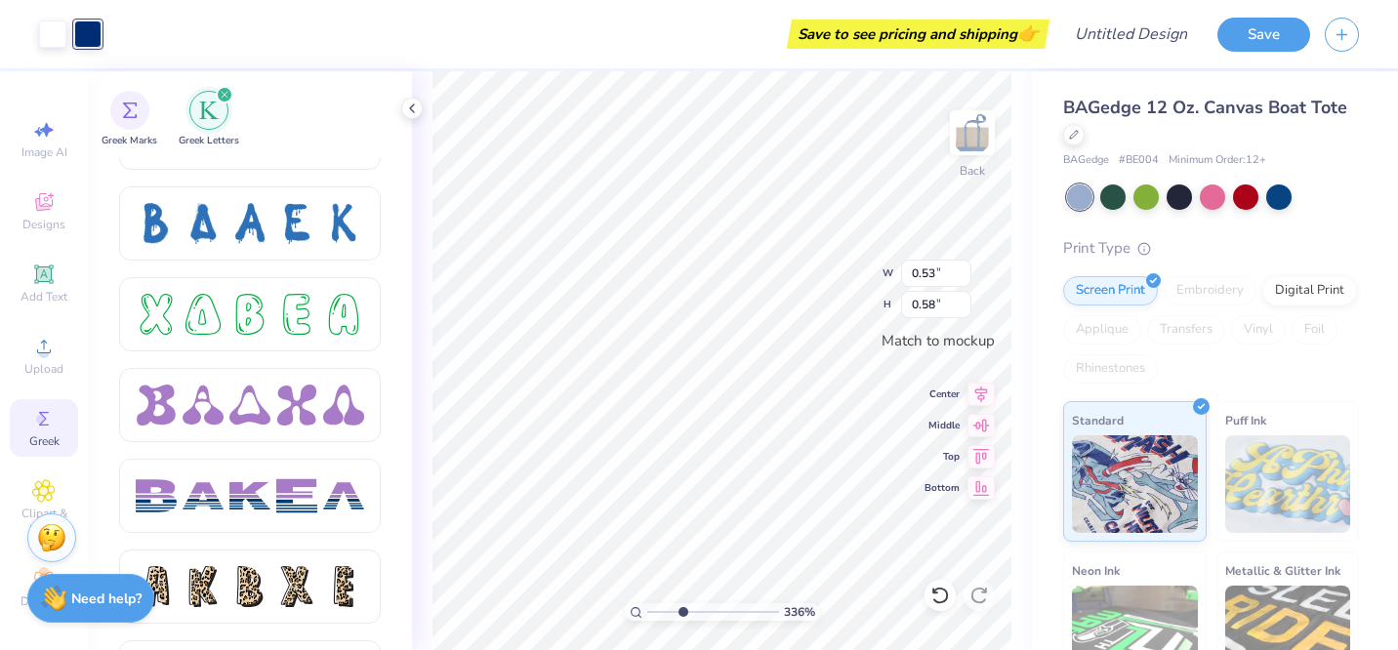
scroll to position [2872, 0]
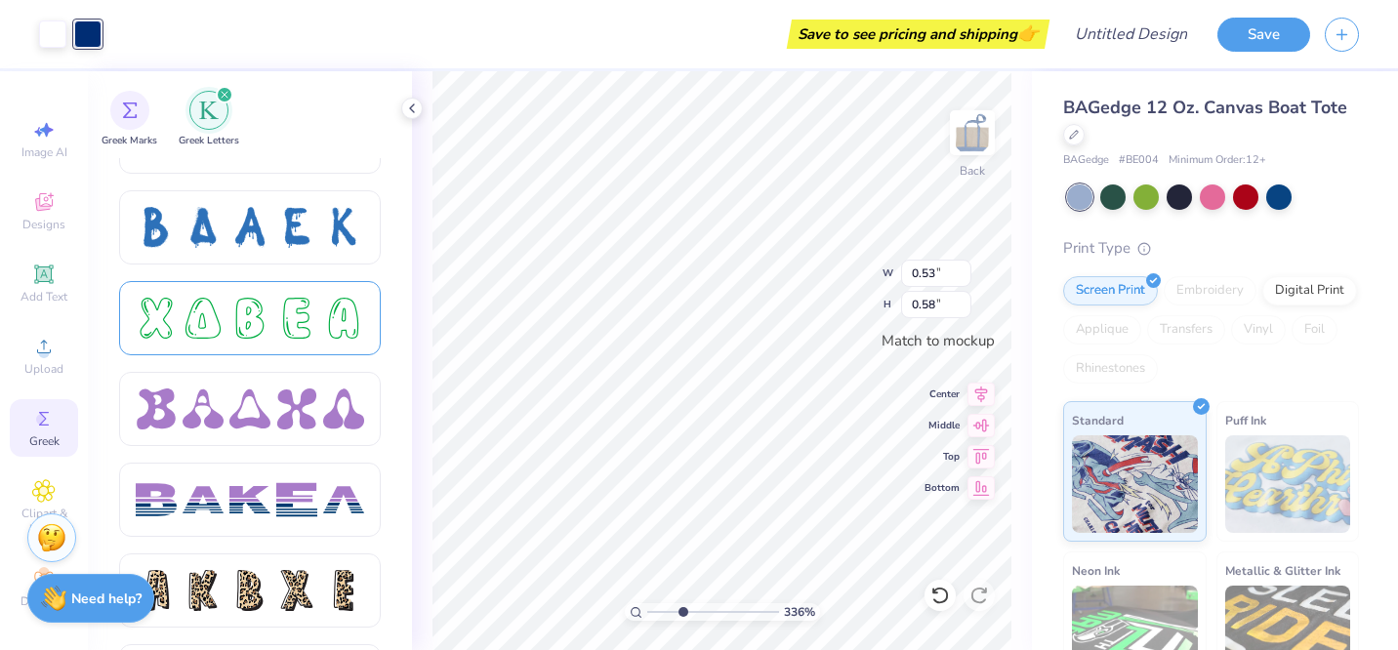
click at [235, 341] on div at bounding box center [250, 318] width 262 height 74
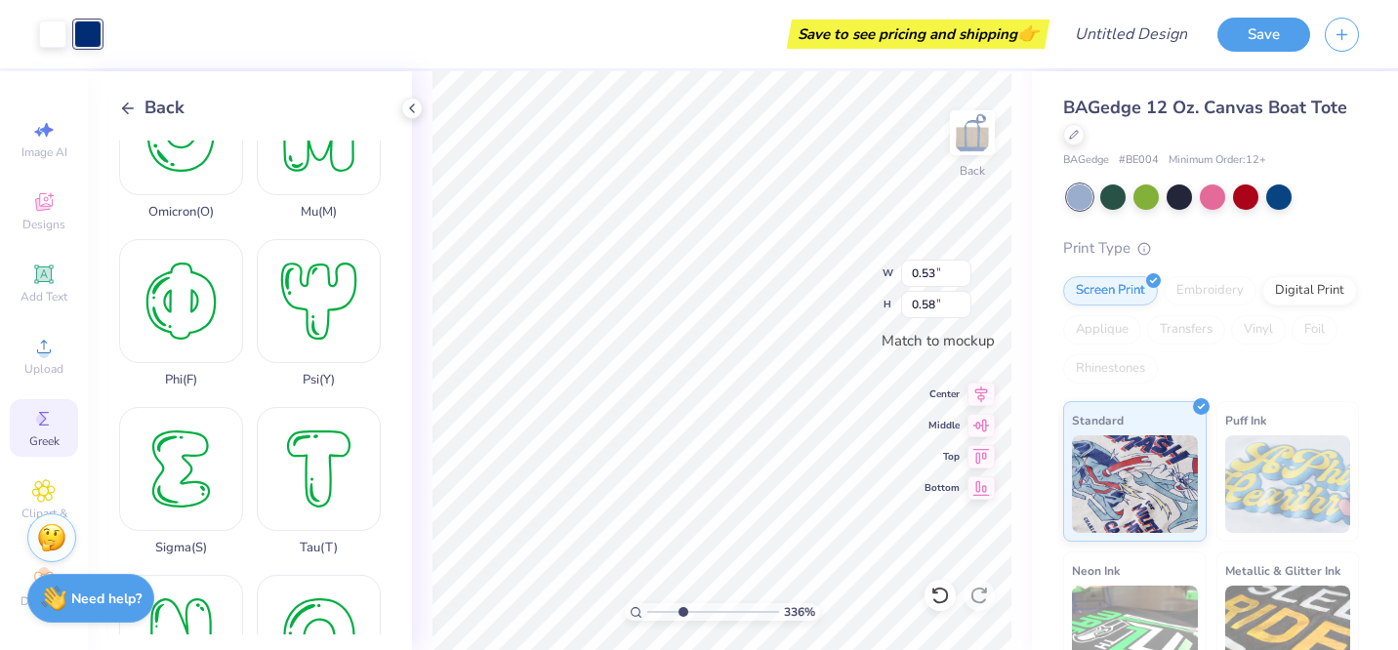
scroll to position [1087, 0]
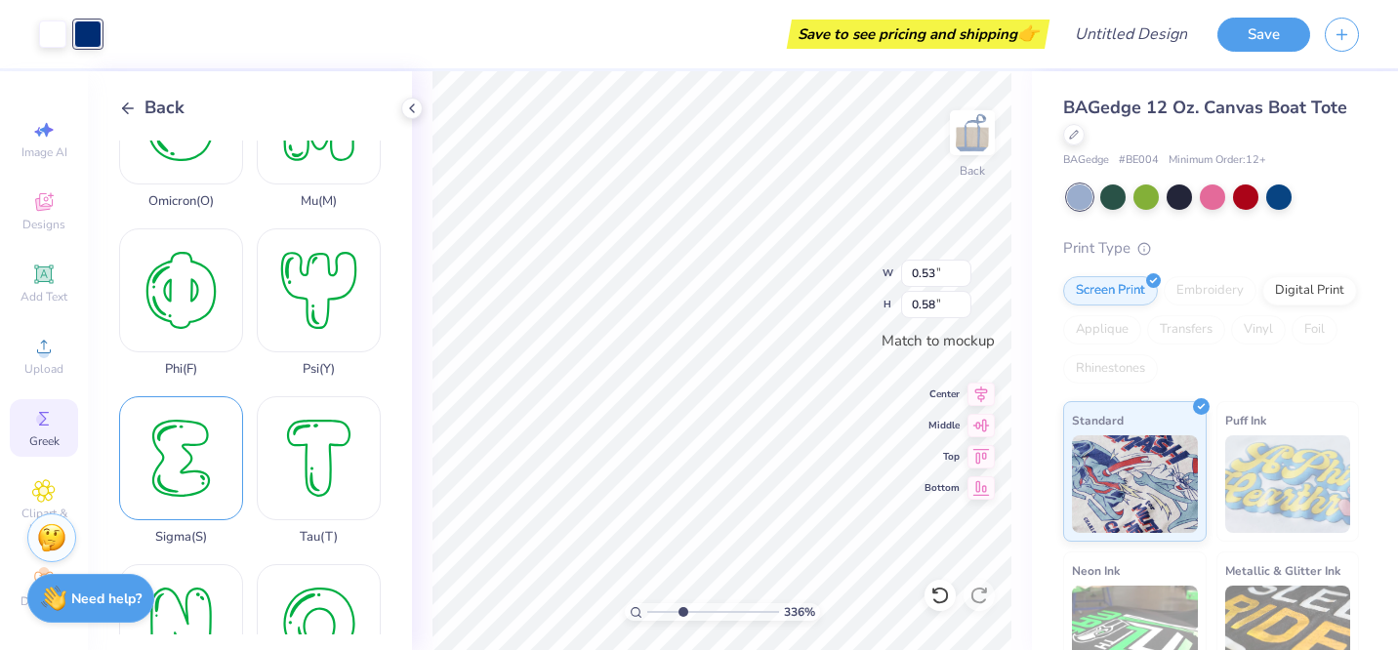
click at [204, 423] on div "Sigma ( S )" at bounding box center [181, 470] width 124 height 148
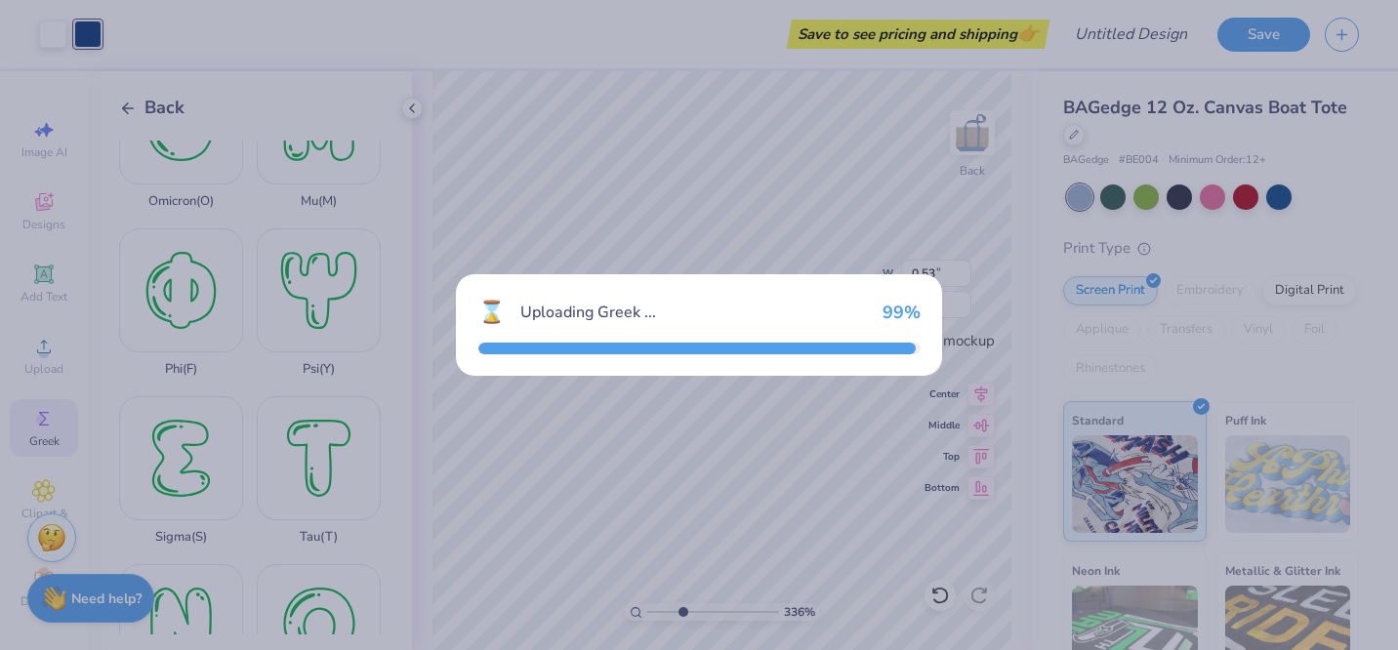
type input "2.63"
type input "3.50"
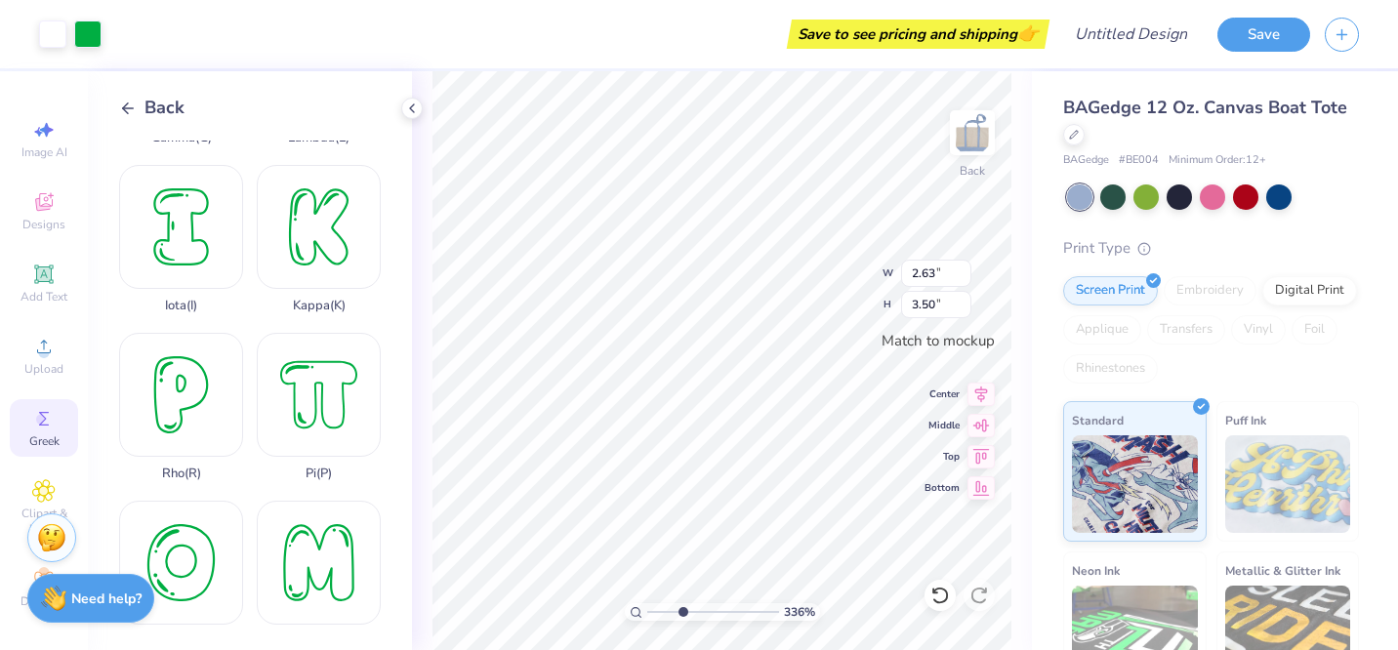
scroll to position [646, 0]
click at [196, 406] on div "Rho ( R )" at bounding box center [181, 408] width 124 height 148
type input "0.58"
type input "0.83"
type input "2.63"
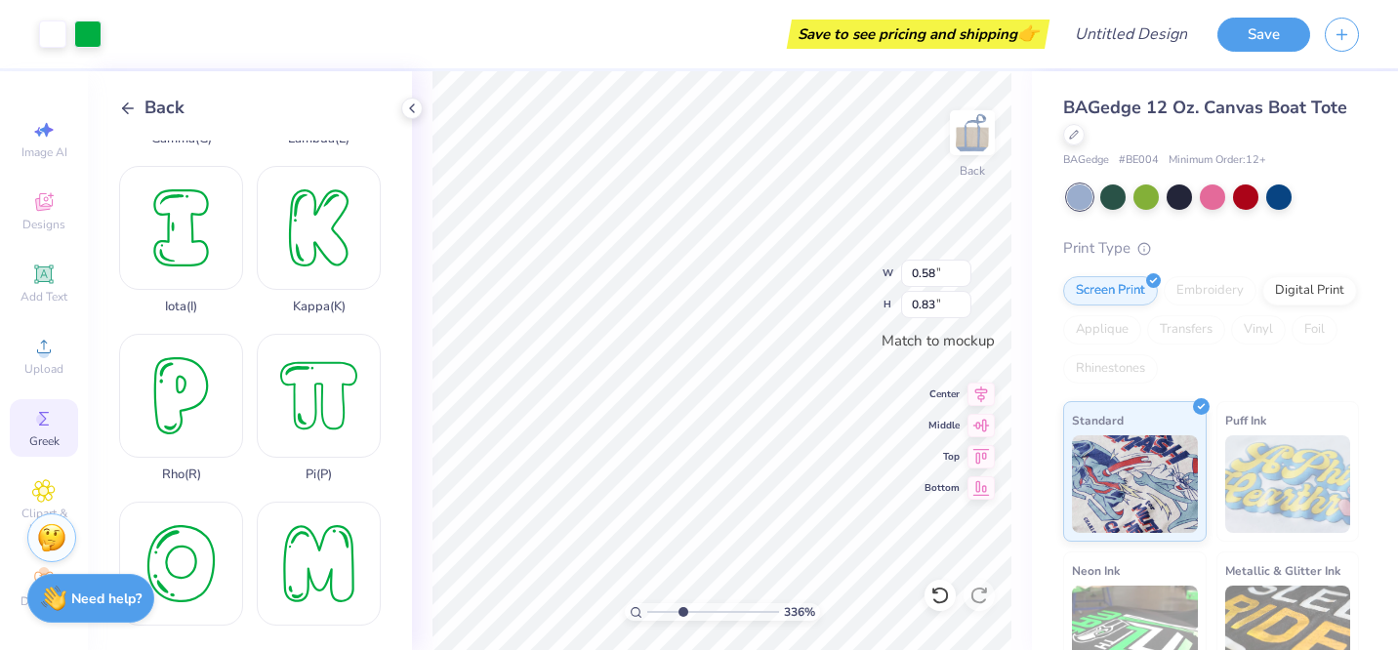
type input "3.50"
type input "1.55"
type input "2.07"
type input "0.43"
type input "0.57"
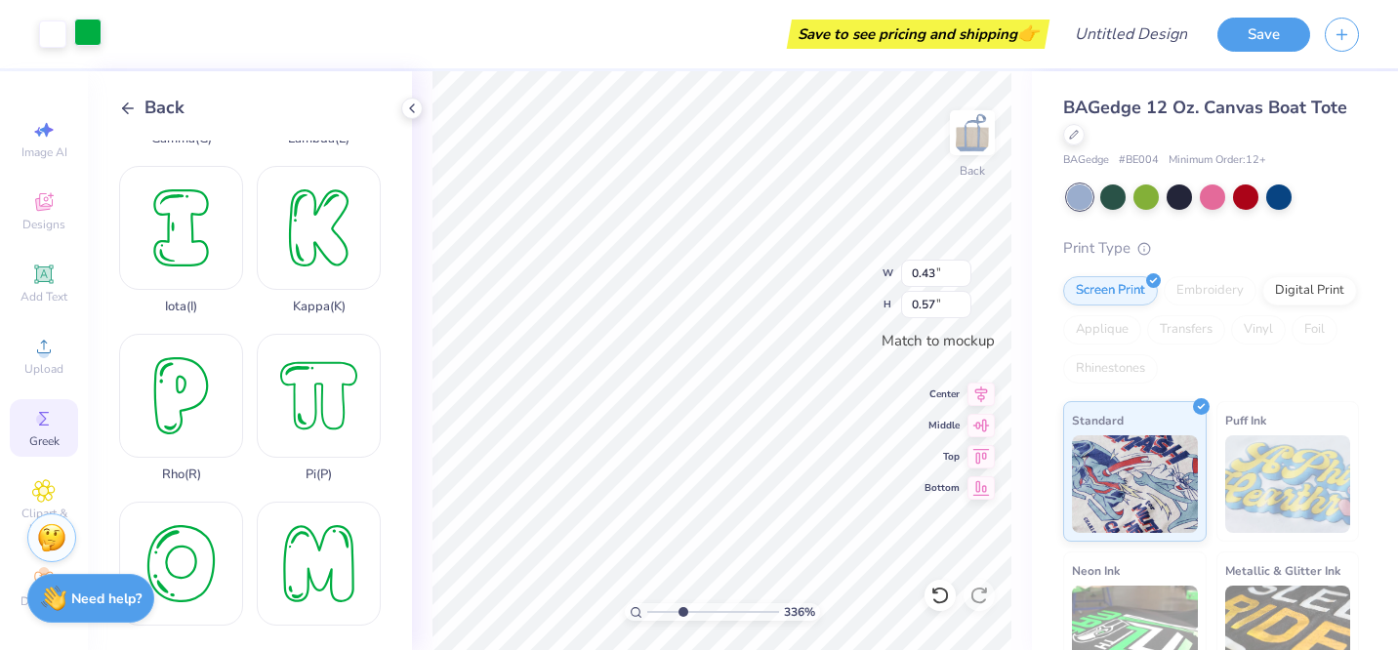
click at [93, 31] on div at bounding box center [87, 32] width 27 height 27
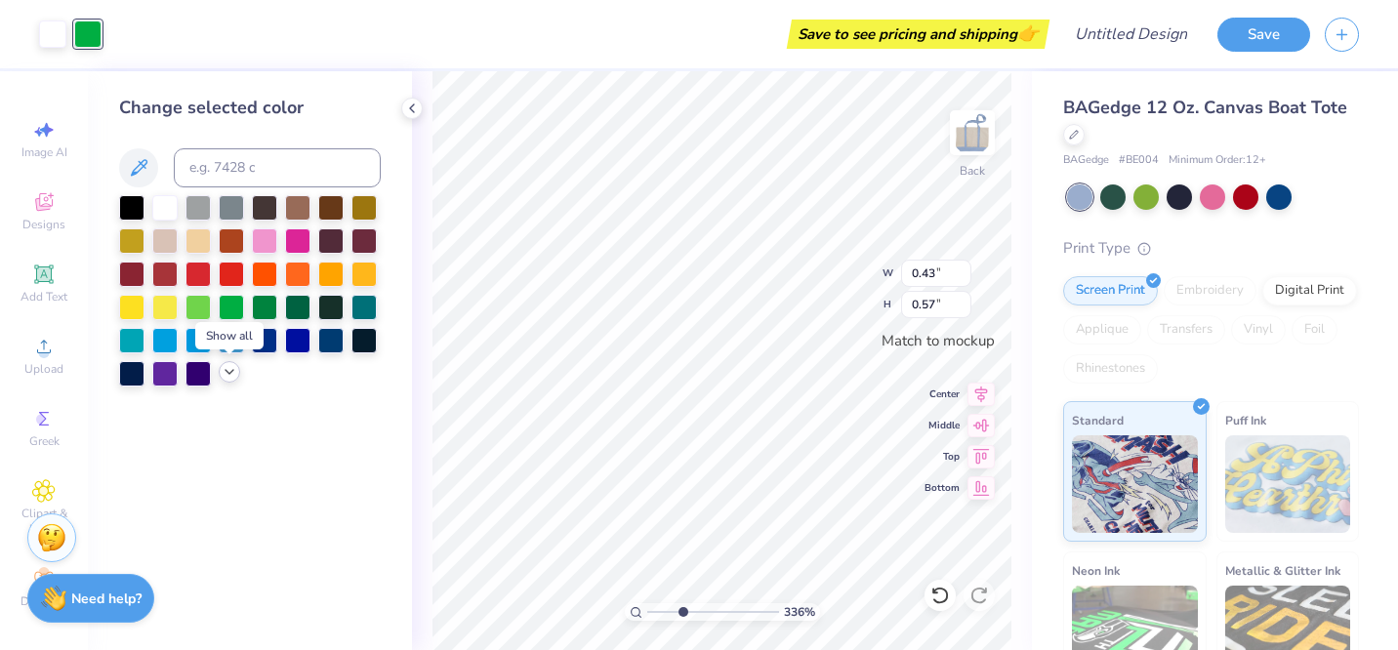
click at [234, 370] on icon at bounding box center [230, 372] width 16 height 16
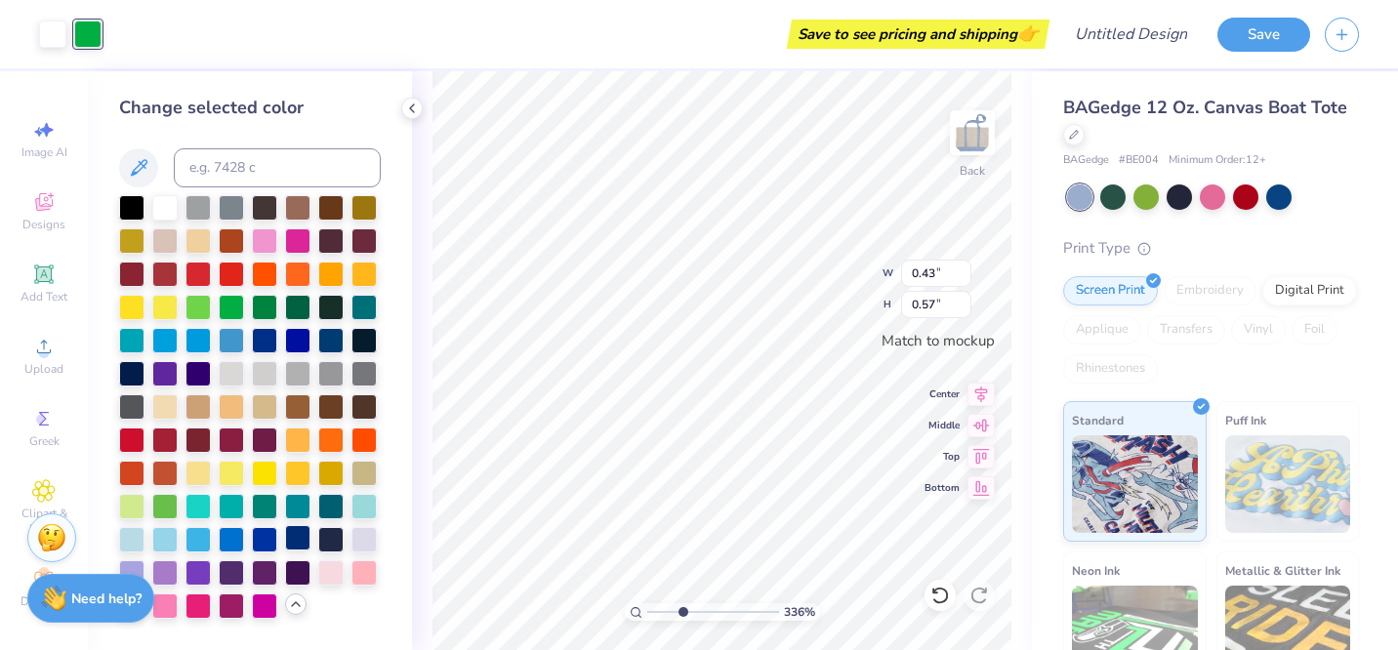
click at [304, 532] on div at bounding box center [297, 537] width 25 height 25
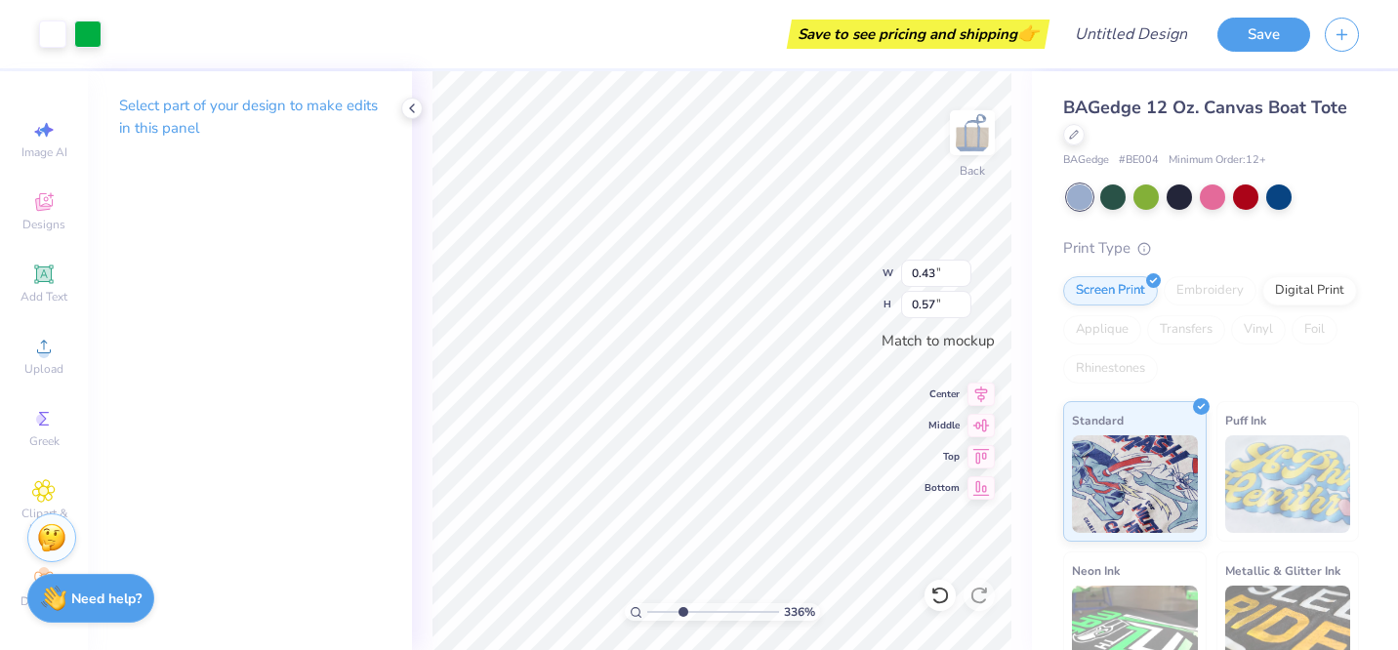
type input "0.58"
type input "0.83"
click at [93, 36] on div at bounding box center [87, 32] width 27 height 27
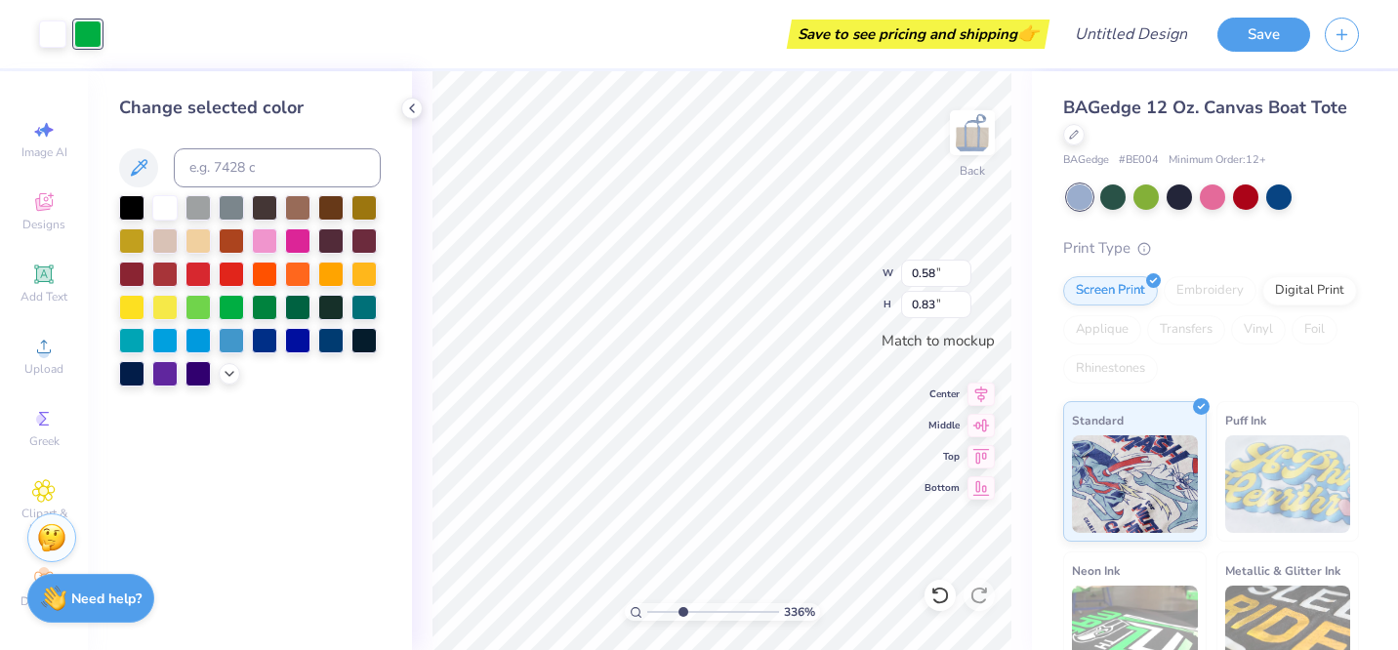
click at [215, 371] on div at bounding box center [250, 290] width 262 height 191
click at [230, 371] on icon at bounding box center [230, 372] width 16 height 16
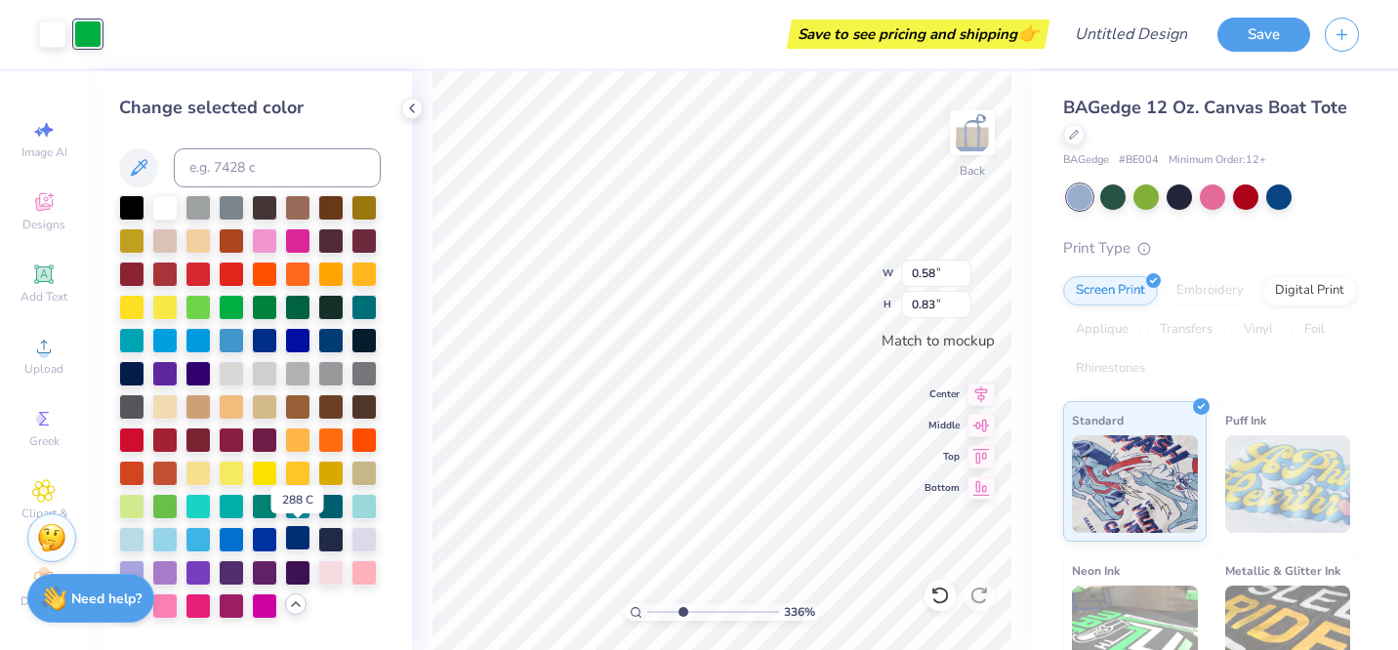
click at [298, 539] on div at bounding box center [297, 537] width 25 height 25
type input "0.39"
type input "0.56"
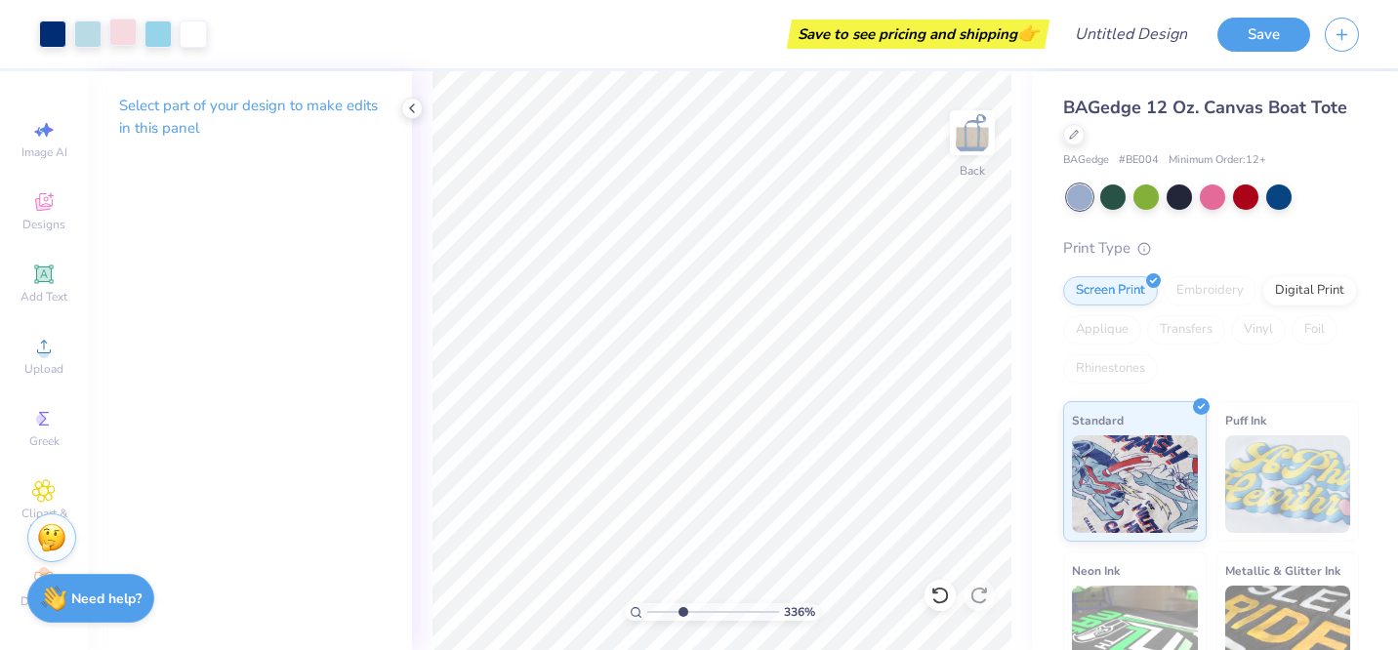
click at [129, 30] on div at bounding box center [122, 32] width 27 height 27
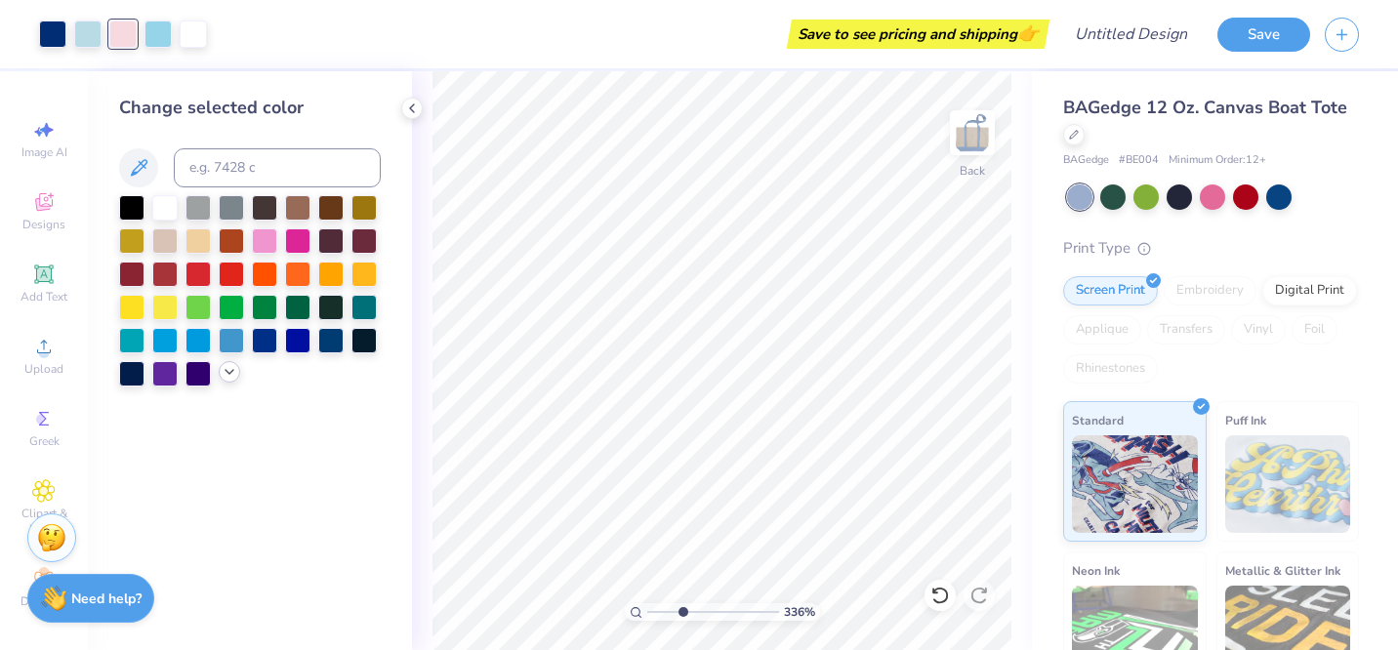
click at [224, 372] on icon at bounding box center [230, 372] width 16 height 16
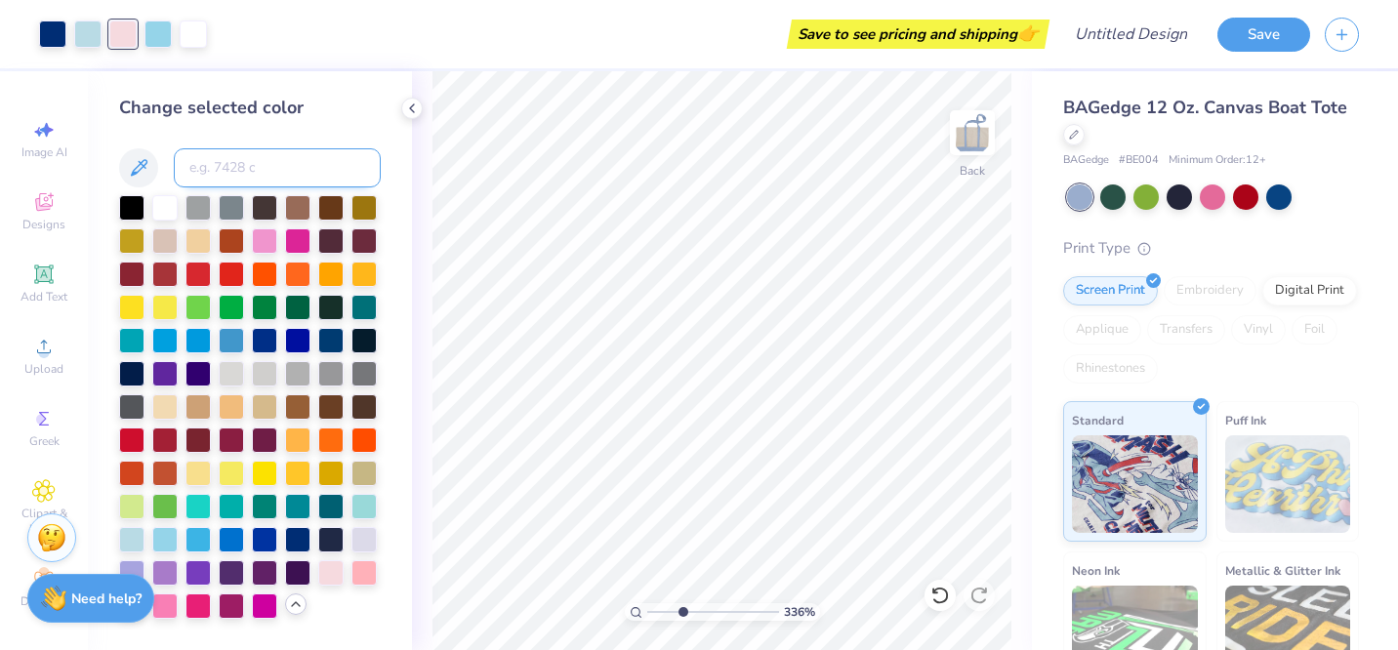
click at [239, 155] on input at bounding box center [277, 167] width 207 height 39
click at [266, 136] on div "Change selected color" at bounding box center [250, 357] width 262 height 524
click at [259, 170] on input at bounding box center [277, 167] width 207 height 39
click at [251, 157] on input at bounding box center [277, 167] width 207 height 39
paste input "#ffecf2"
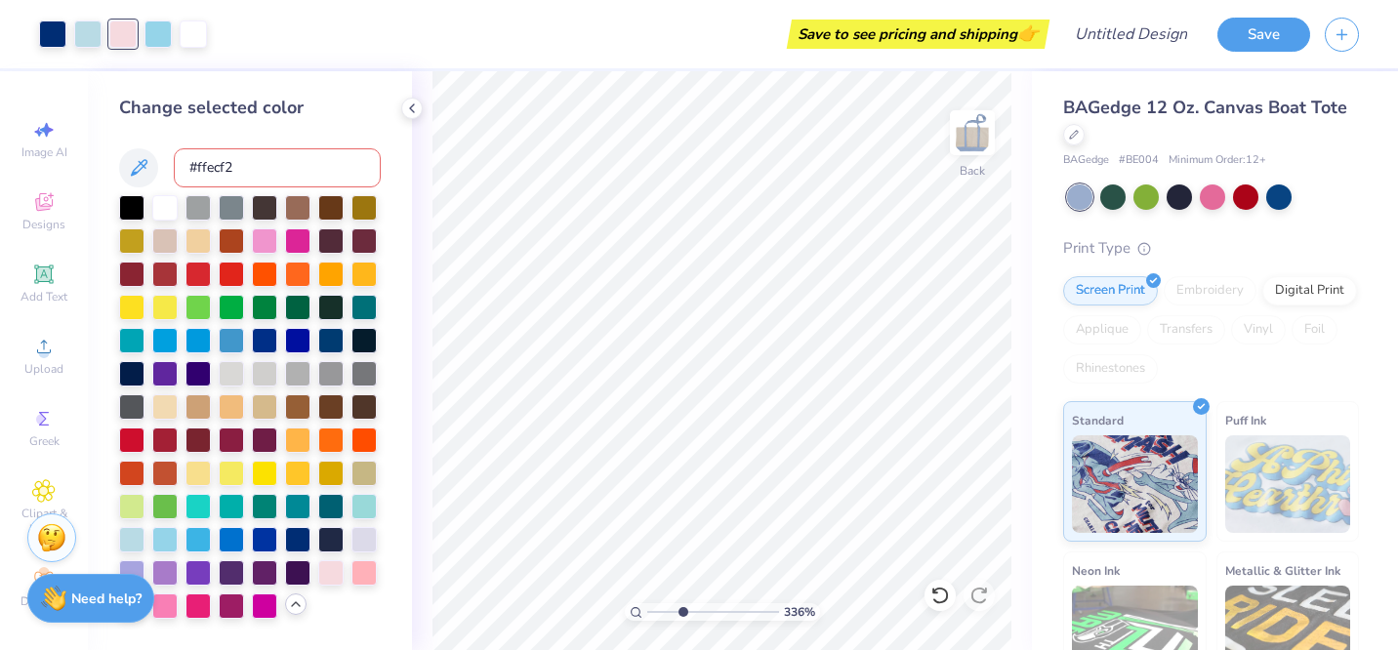
click at [197, 172] on input "#ffecf2" at bounding box center [277, 167] width 207 height 39
type input "f"
type input "p"
click at [355, 606] on div at bounding box center [250, 407] width 262 height 424
drag, startPoint x: 680, startPoint y: 611, endPoint x: 632, endPoint y: 607, distance: 48.0
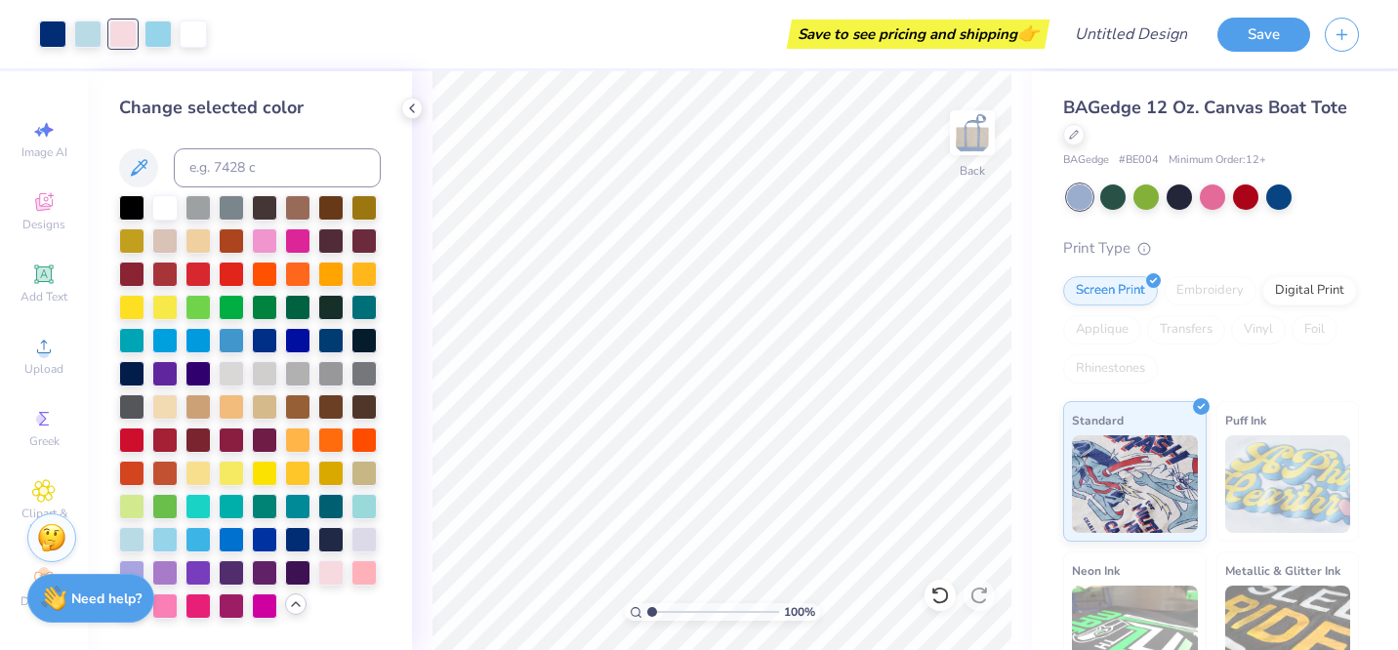
click at [632, 607] on div "100 %" at bounding box center [722, 612] width 195 height 18
click at [1276, 189] on div at bounding box center [1278, 195] width 25 height 25
click at [1210, 199] on div at bounding box center [1211, 195] width 25 height 25
click at [1184, 200] on div at bounding box center [1178, 195] width 25 height 25
click at [1202, 197] on div at bounding box center [1211, 195] width 25 height 25
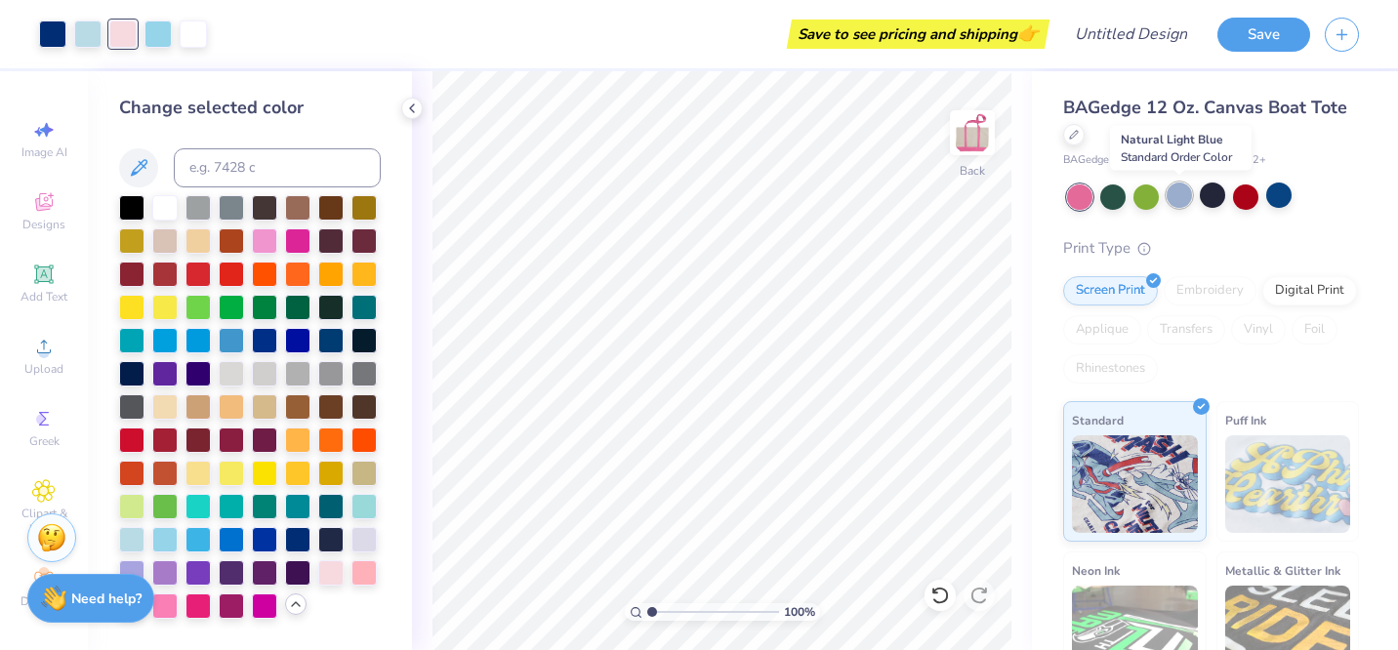
click at [1187, 200] on div at bounding box center [1178, 195] width 25 height 25
click at [704, 615] on input "range" at bounding box center [713, 612] width 132 height 18
click at [685, 614] on input "range" at bounding box center [713, 612] width 132 height 18
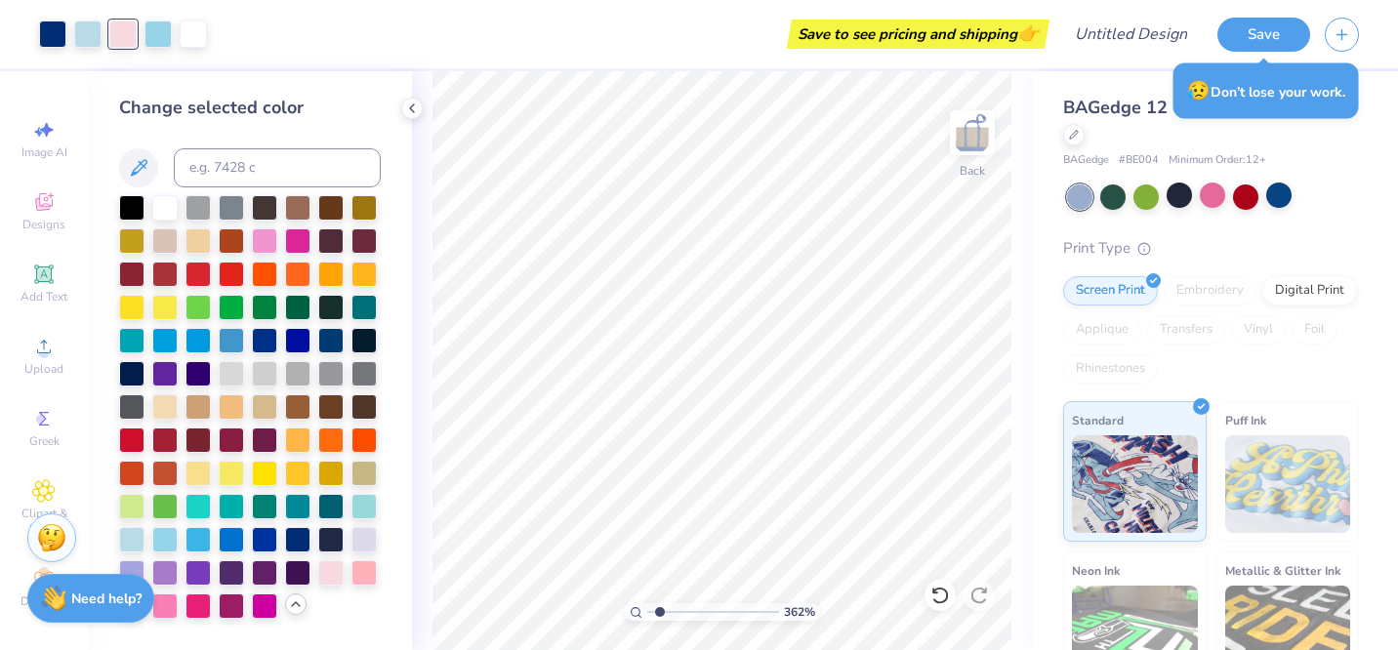
click at [659, 610] on input "range" at bounding box center [713, 612] width 132 height 18
click at [1280, 196] on div at bounding box center [1278, 195] width 25 height 25
click at [410, 113] on icon at bounding box center [412, 109] width 16 height 16
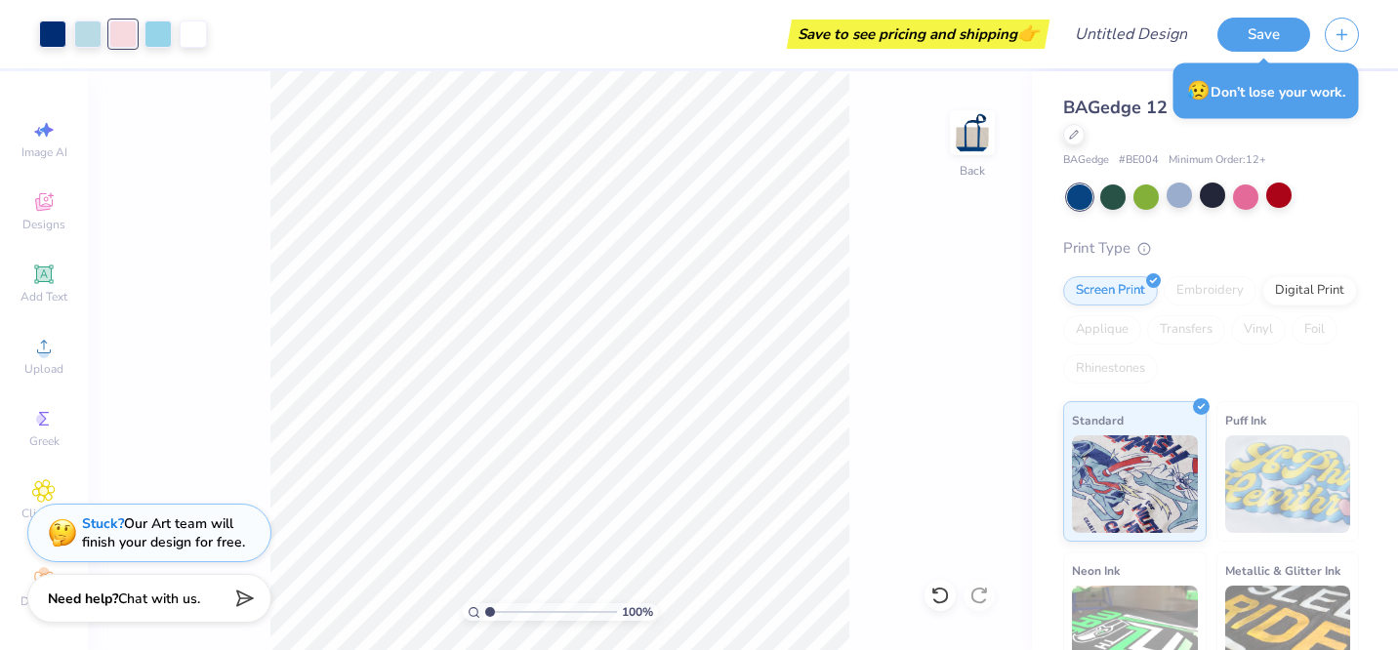
type input "1"
click at [459, 605] on div "100 %" at bounding box center [559, 360] width 579 height 579
click at [878, 310] on div "100 % Back" at bounding box center [560, 360] width 944 height 579
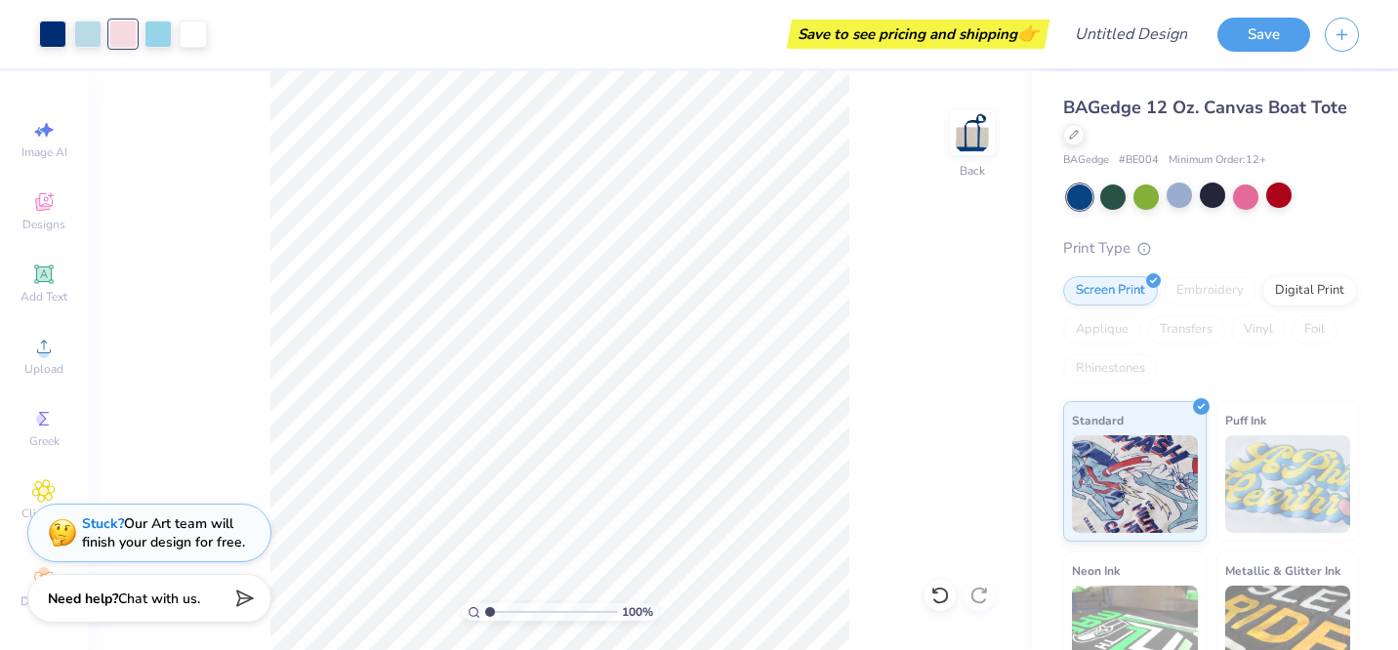
click at [1204, 200] on div at bounding box center [1211, 195] width 25 height 25
click at [1169, 196] on div at bounding box center [1178, 195] width 25 height 25
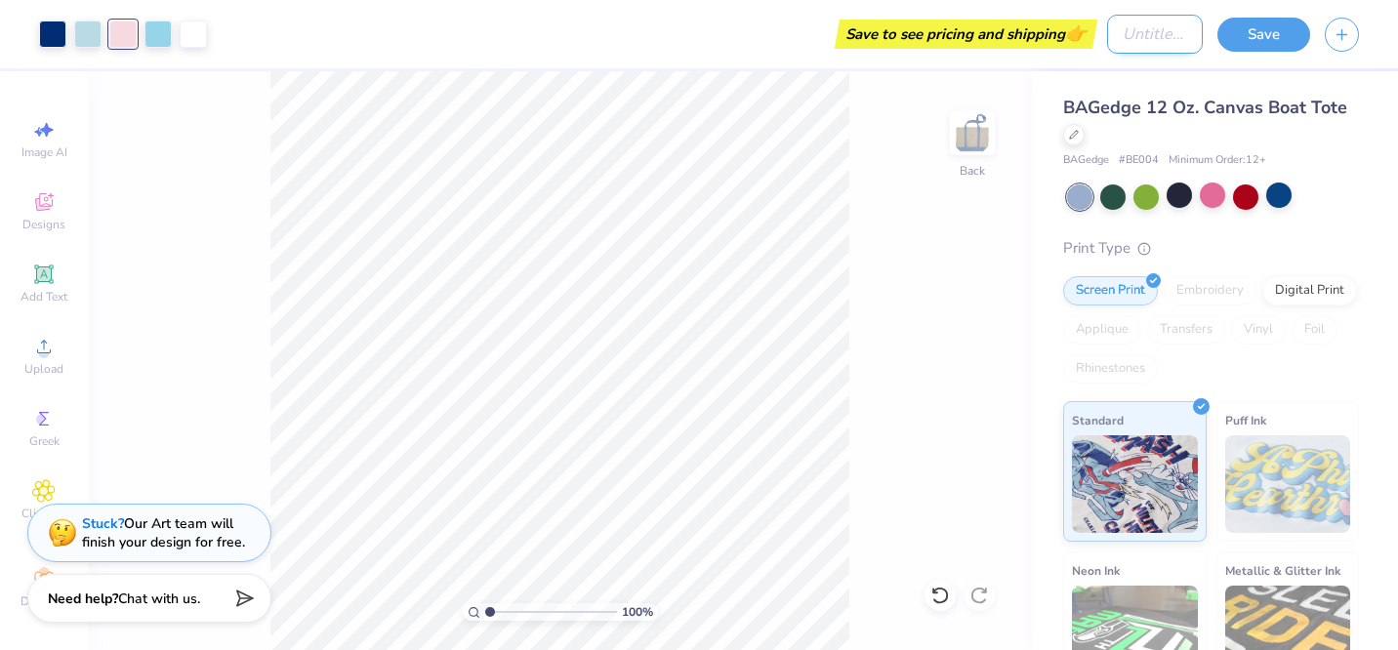
click at [1161, 31] on input "Design Title" at bounding box center [1155, 34] width 96 height 39
type input "phi rho tote stamps"
click at [1285, 27] on button "Save" at bounding box center [1263, 32] width 93 height 34
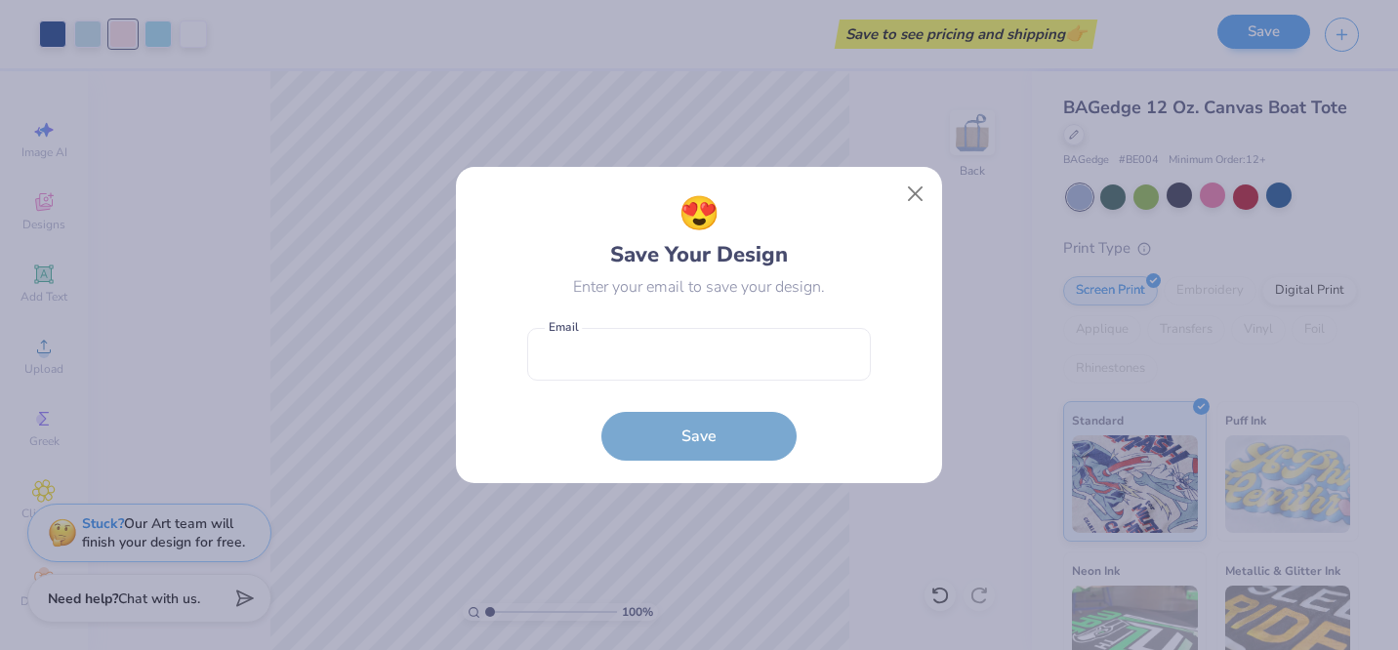
scroll to position [0, 0]
click at [671, 358] on input "email" at bounding box center [699, 355] width 344 height 54
type input "[EMAIL_ADDRESS][DOMAIN_NAME]"
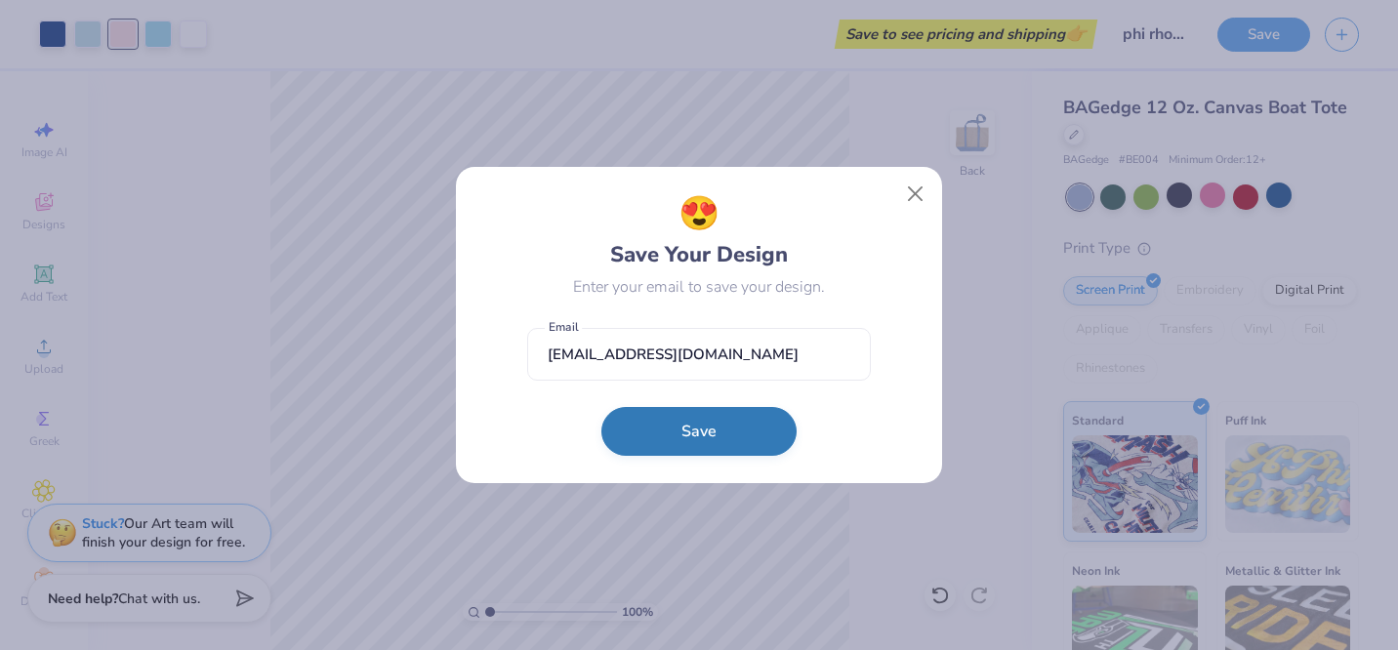
click at [683, 425] on button "Save" at bounding box center [698, 431] width 195 height 49
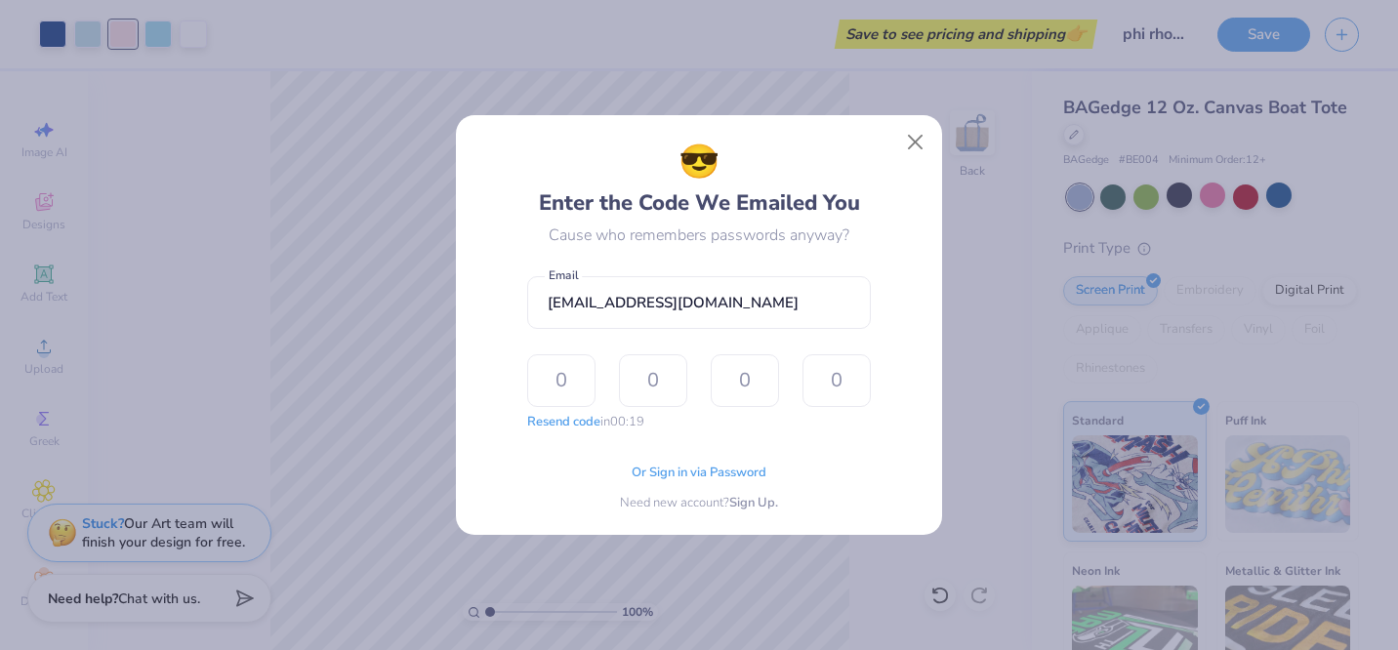
type input "3"
type input "6"
type input "3"
type input "9"
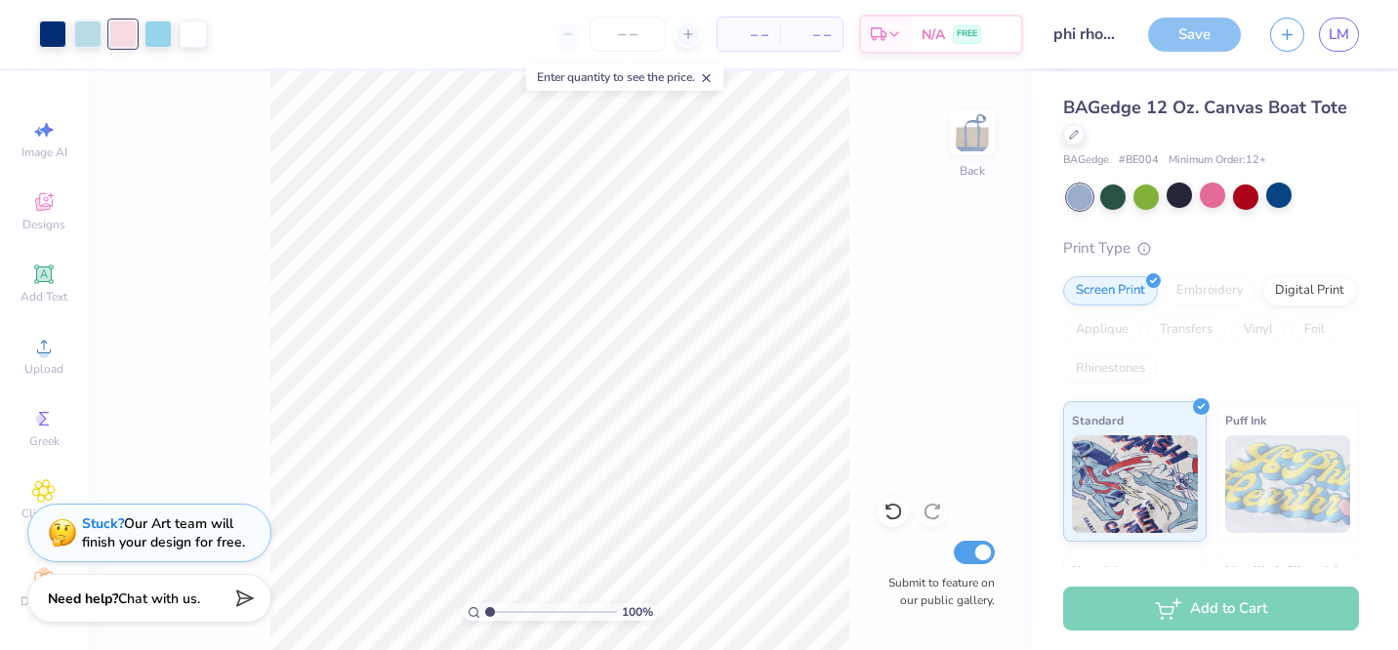
click at [1174, 199] on div at bounding box center [699, 325] width 1398 height 650
click at [1185, 196] on div at bounding box center [1178, 195] width 25 height 25
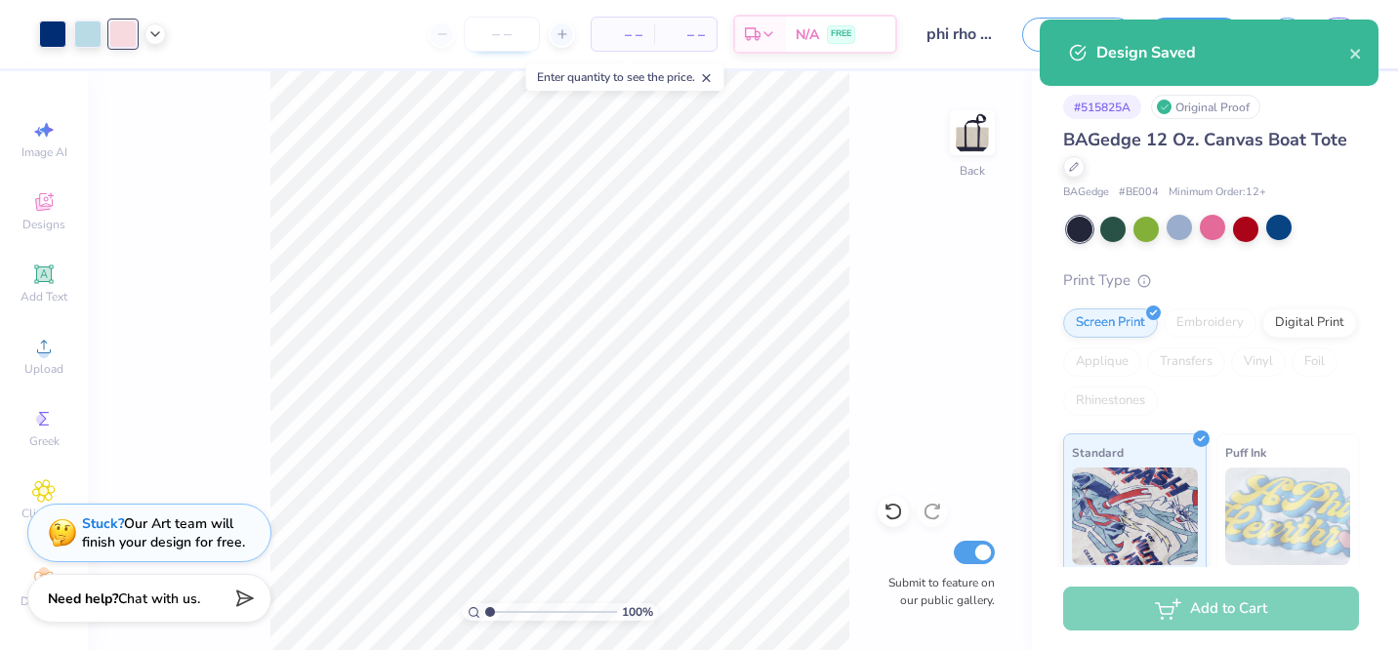
click at [516, 30] on input "number" at bounding box center [502, 34] width 76 height 35
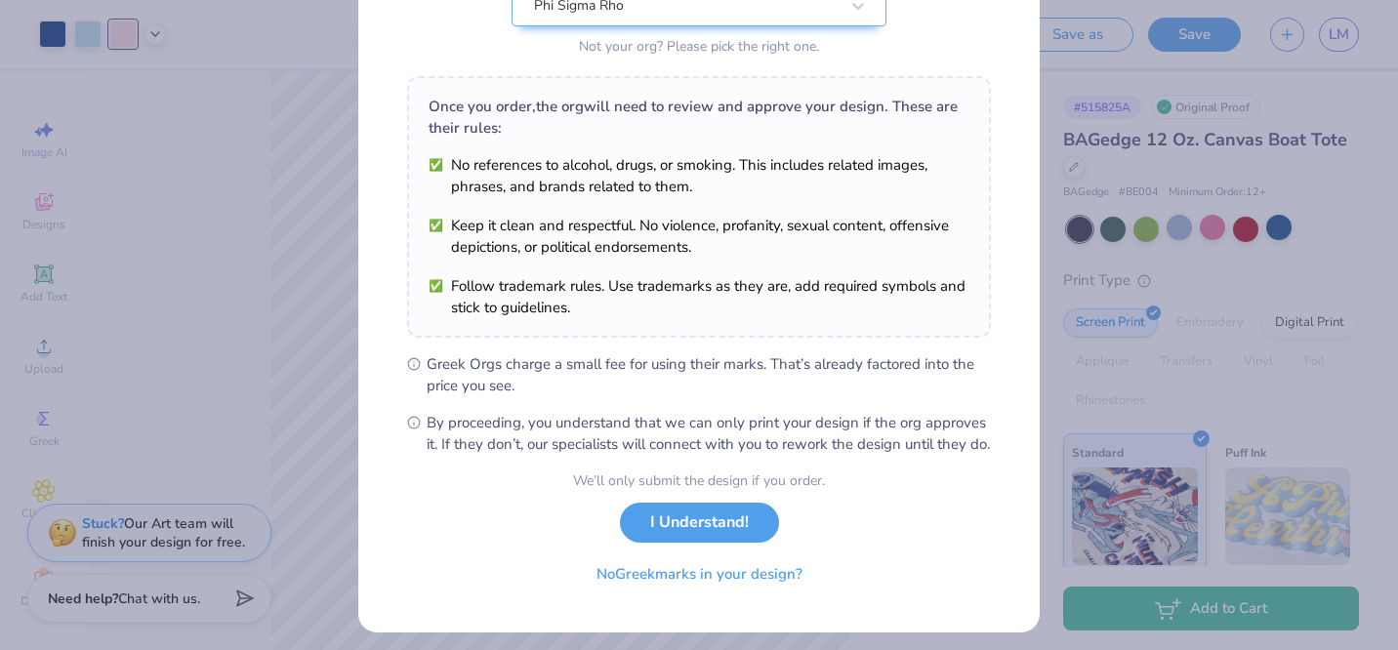
scroll to position [248, 0]
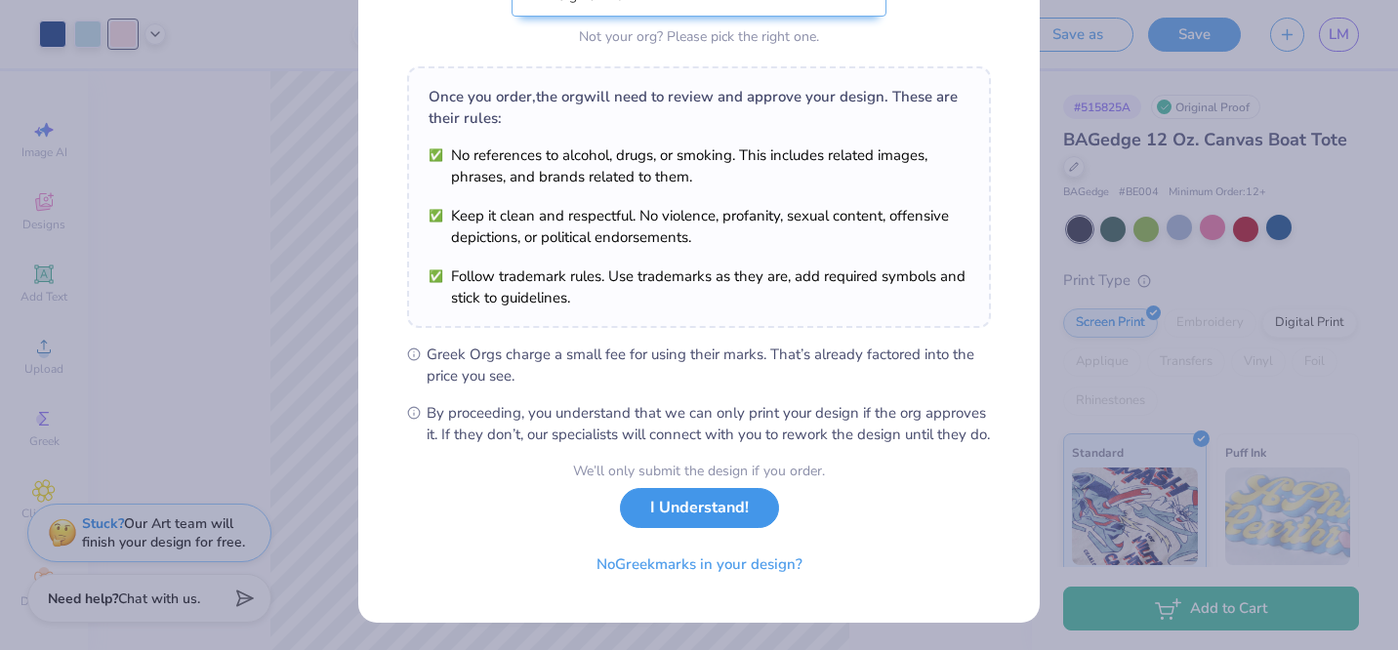
click at [648, 522] on button "I Understand!" at bounding box center [699, 508] width 159 height 40
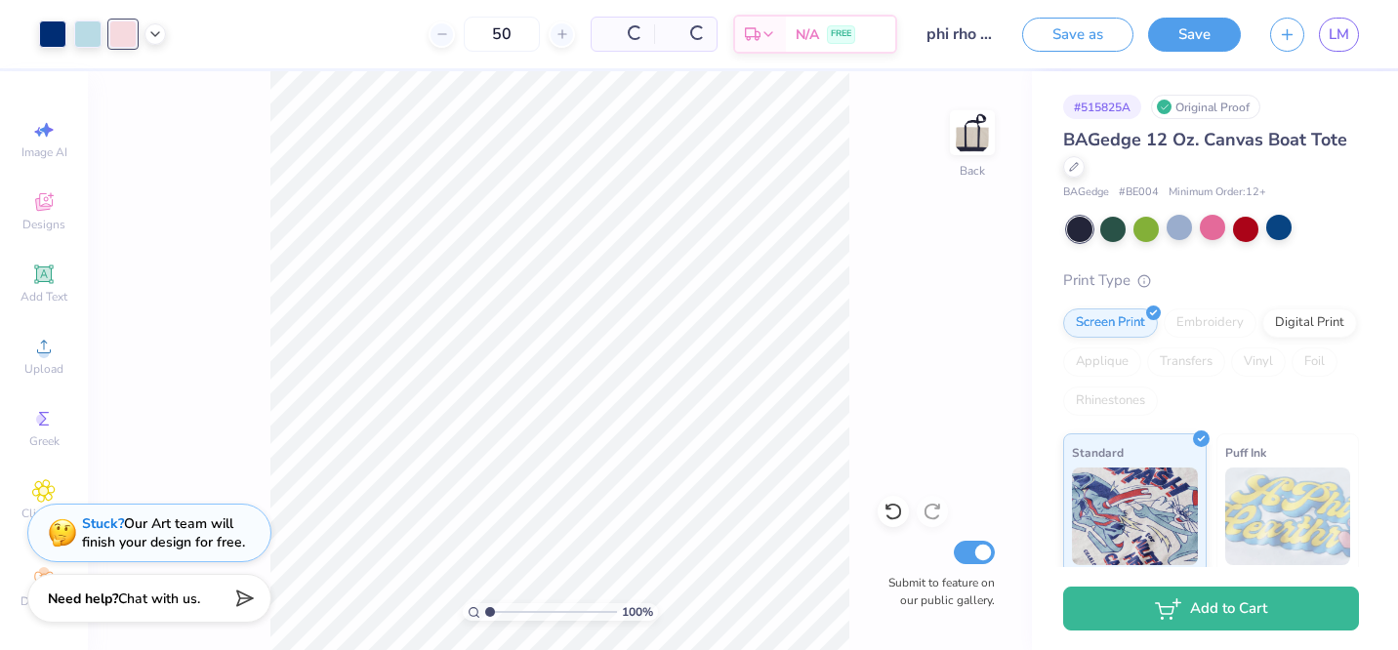
scroll to position [0, 0]
drag, startPoint x: 465, startPoint y: 34, endPoint x: 426, endPoint y: 33, distance: 39.1
click at [426, 33] on input "50" at bounding box center [425, 34] width 76 height 35
click at [463, 32] on input "45" at bounding box center [425, 34] width 76 height 35
type input "46"
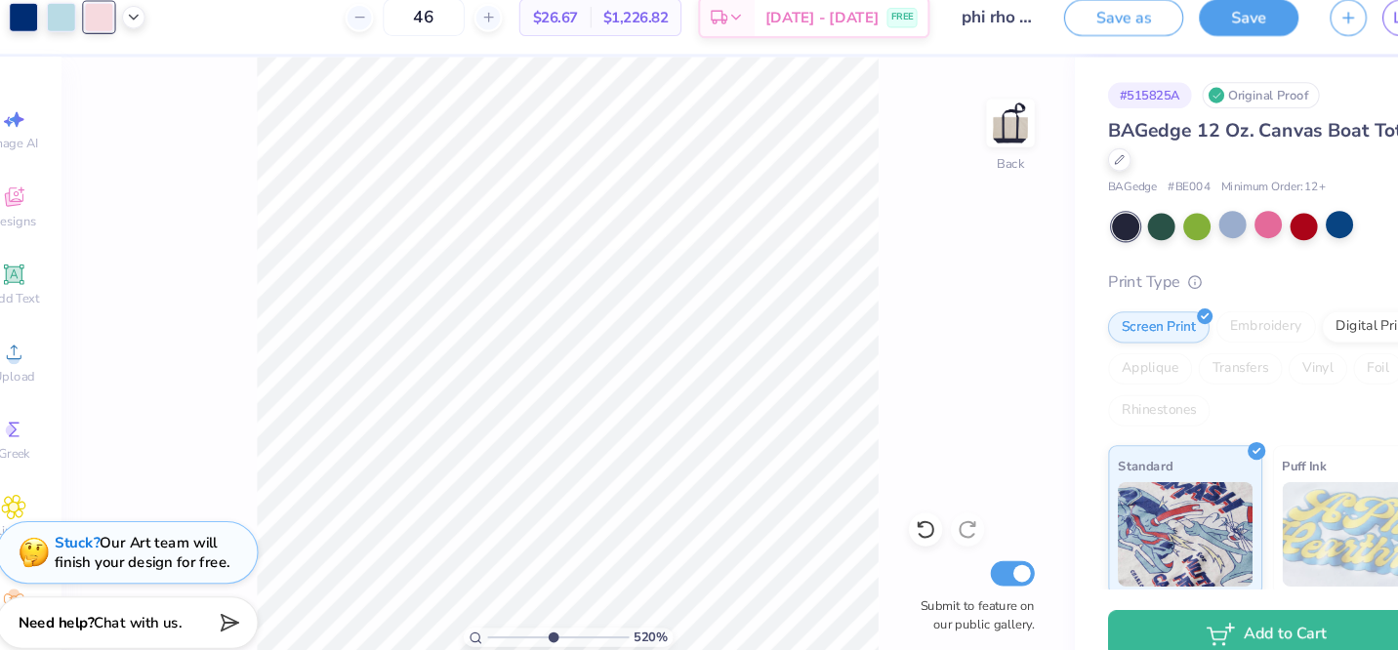
click at [544, 615] on input "range" at bounding box center [551, 612] width 132 height 18
click at [516, 617] on input "range" at bounding box center [551, 612] width 132 height 18
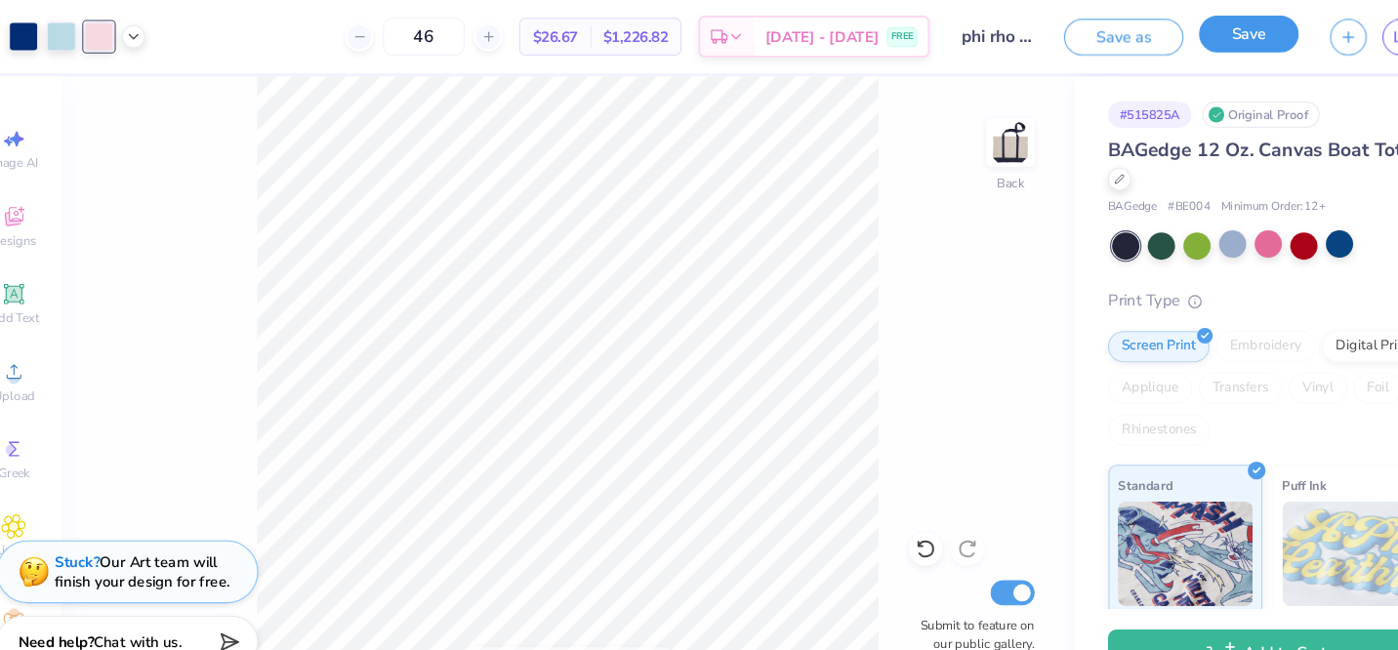
click at [1170, 26] on button "Save" at bounding box center [1194, 32] width 93 height 34
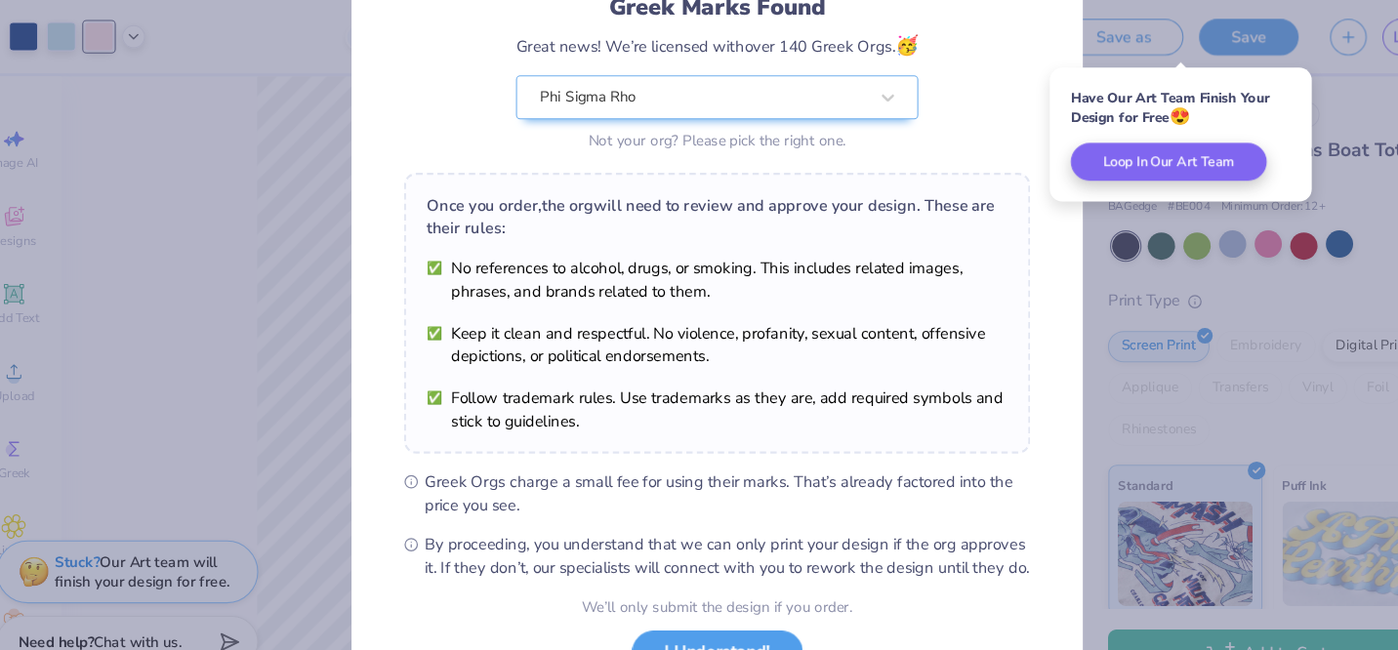
scroll to position [264, 0]
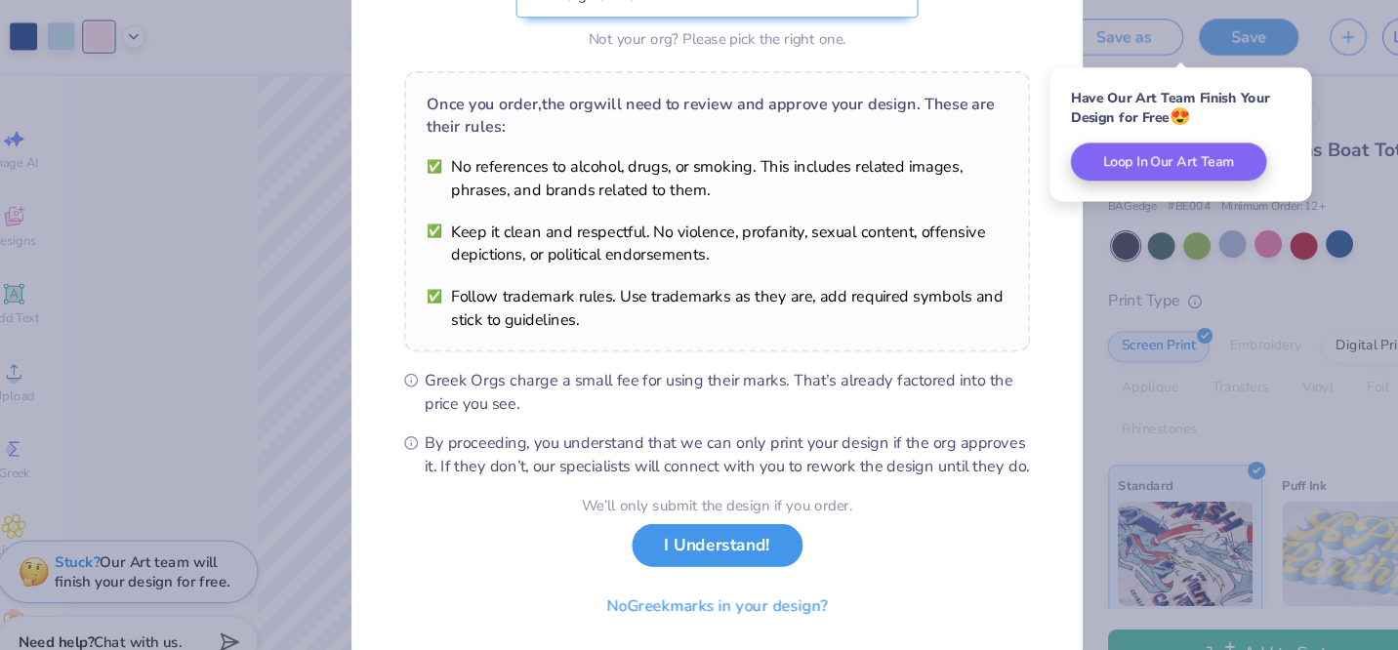
click at [749, 523] on button "I Understand!" at bounding box center [699, 508] width 159 height 40
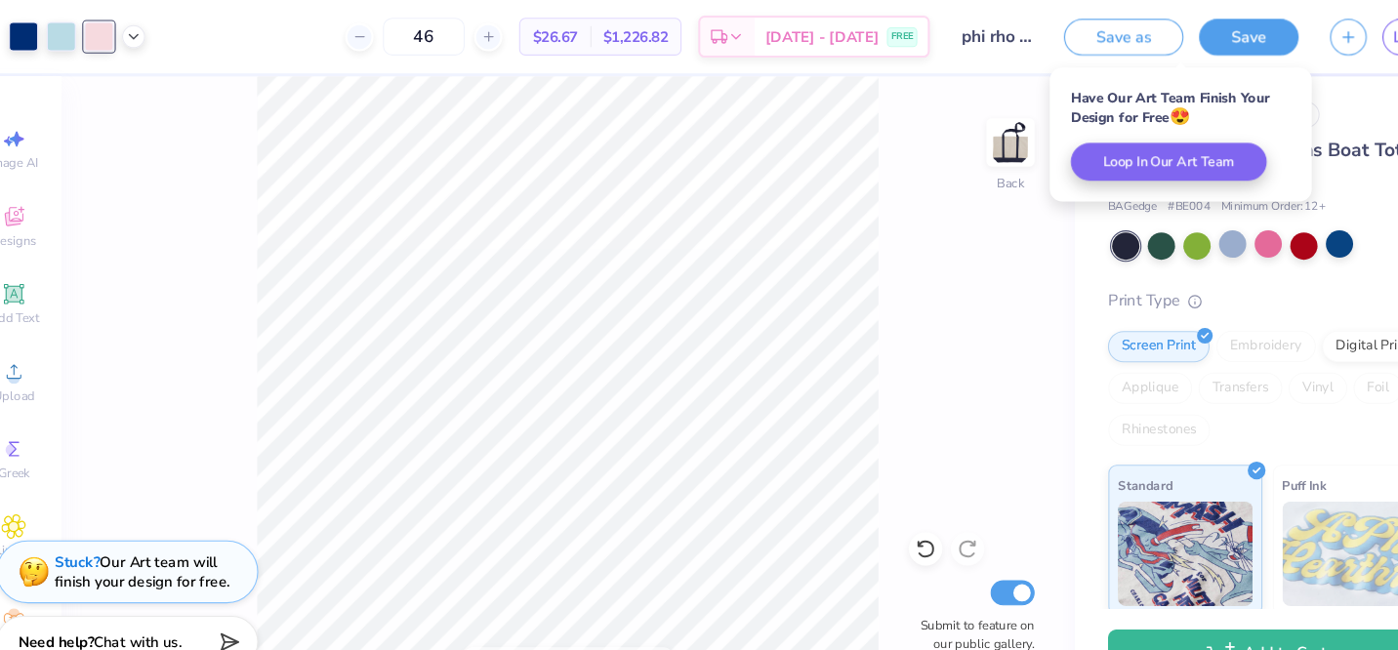
scroll to position [0, 0]
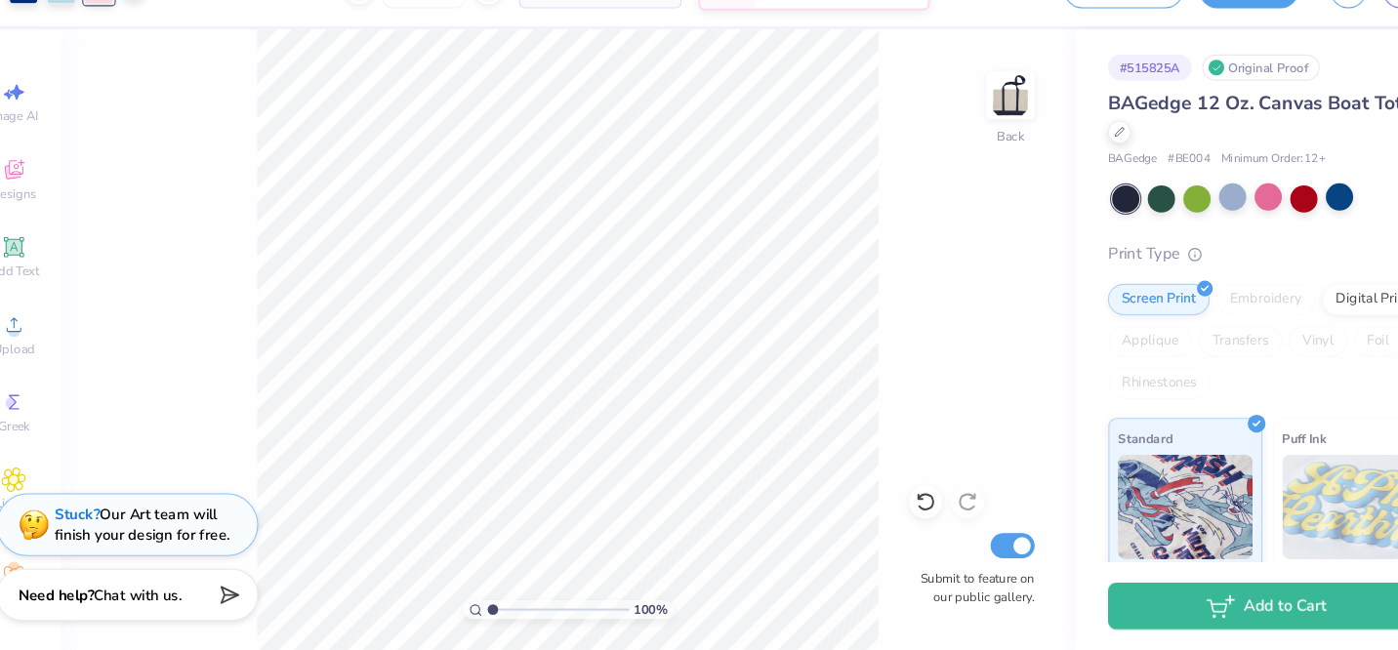
drag, startPoint x: 509, startPoint y: 616, endPoint x: 471, endPoint y: 615, distance: 38.1
type input "1"
click at [485, 615] on input "range" at bounding box center [551, 612] width 132 height 18
